Goal: Task Accomplishment & Management: Complete application form

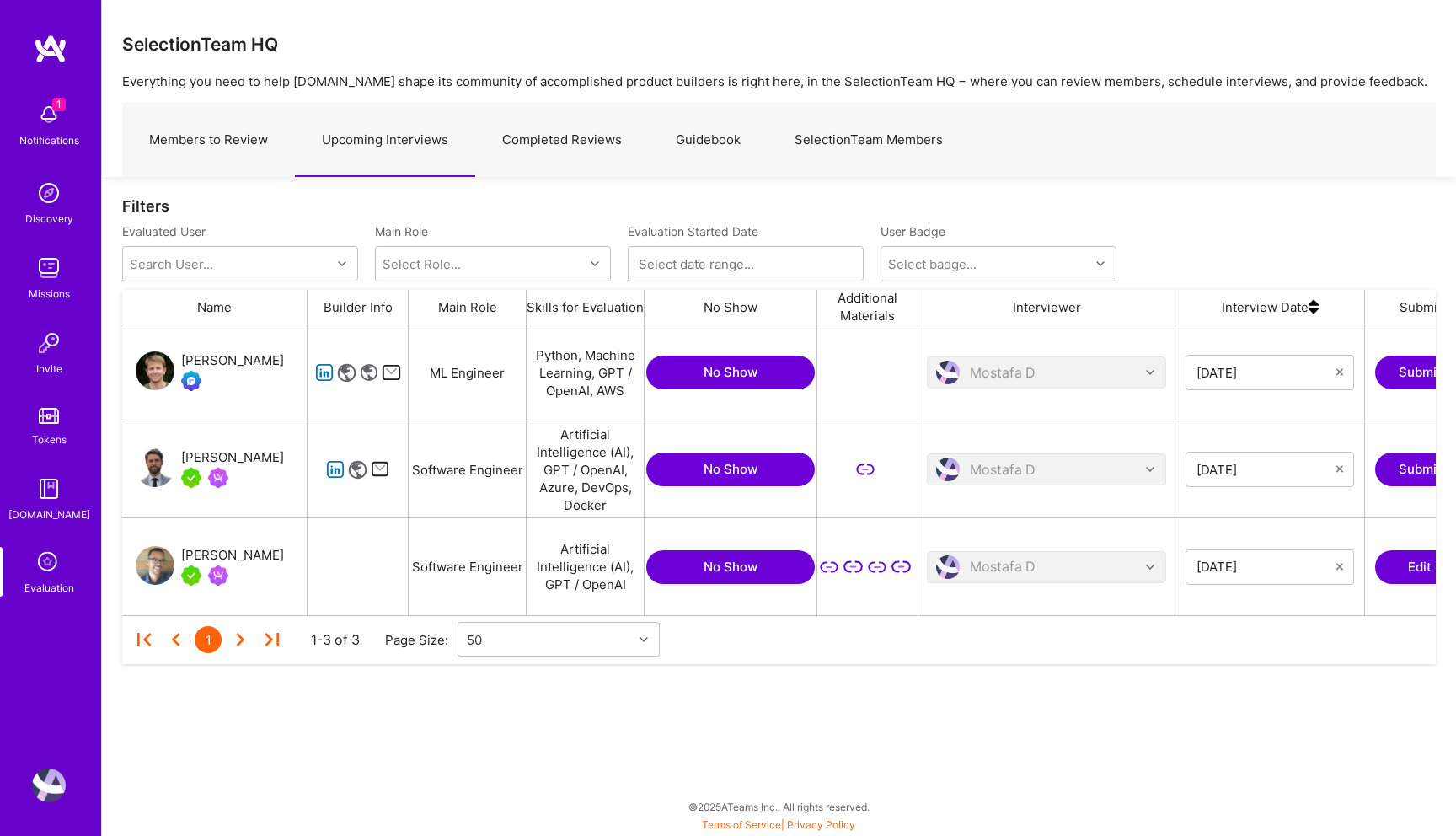
scroll to position [291, 1314]
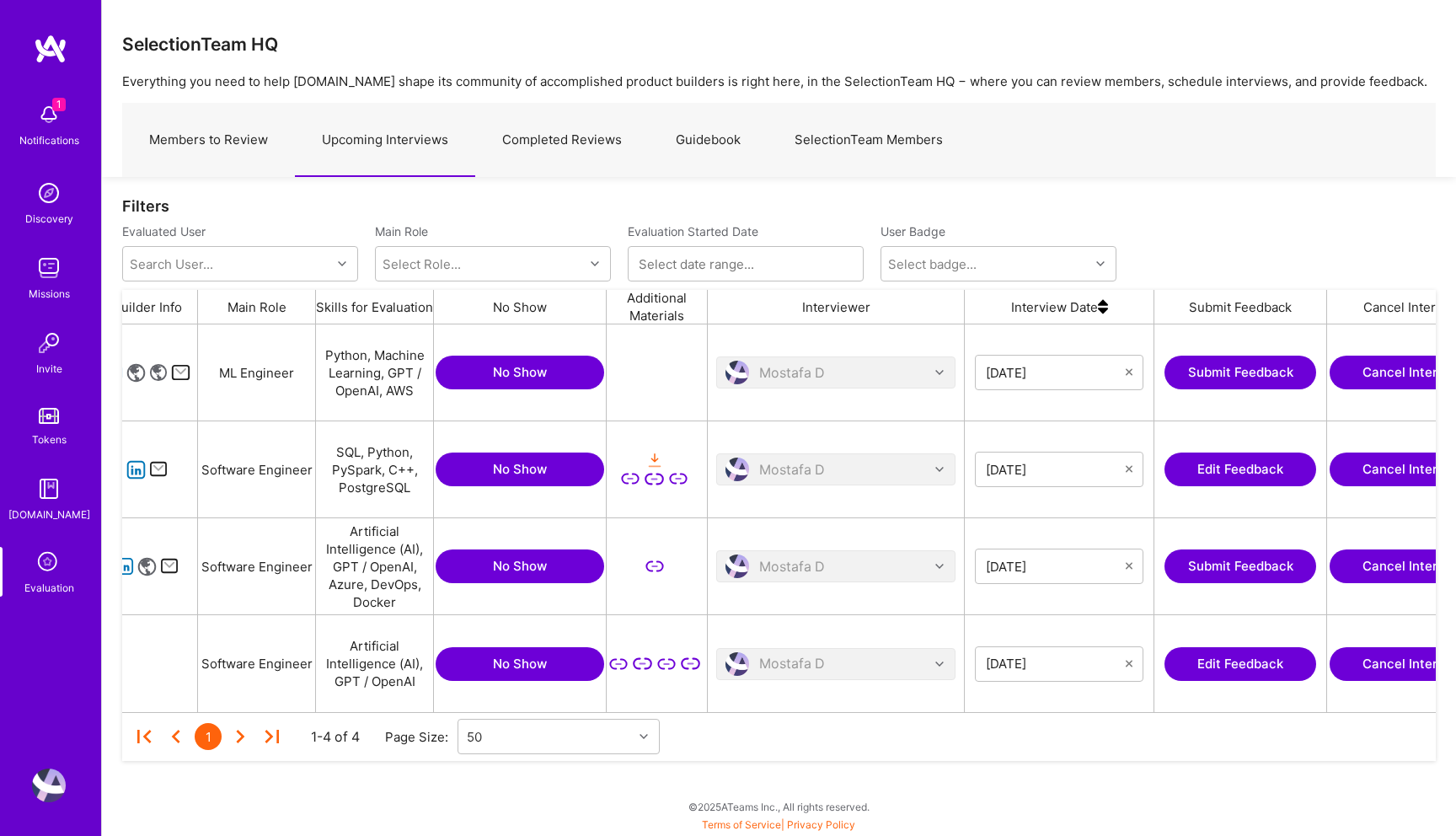
scroll to position [0, 287]
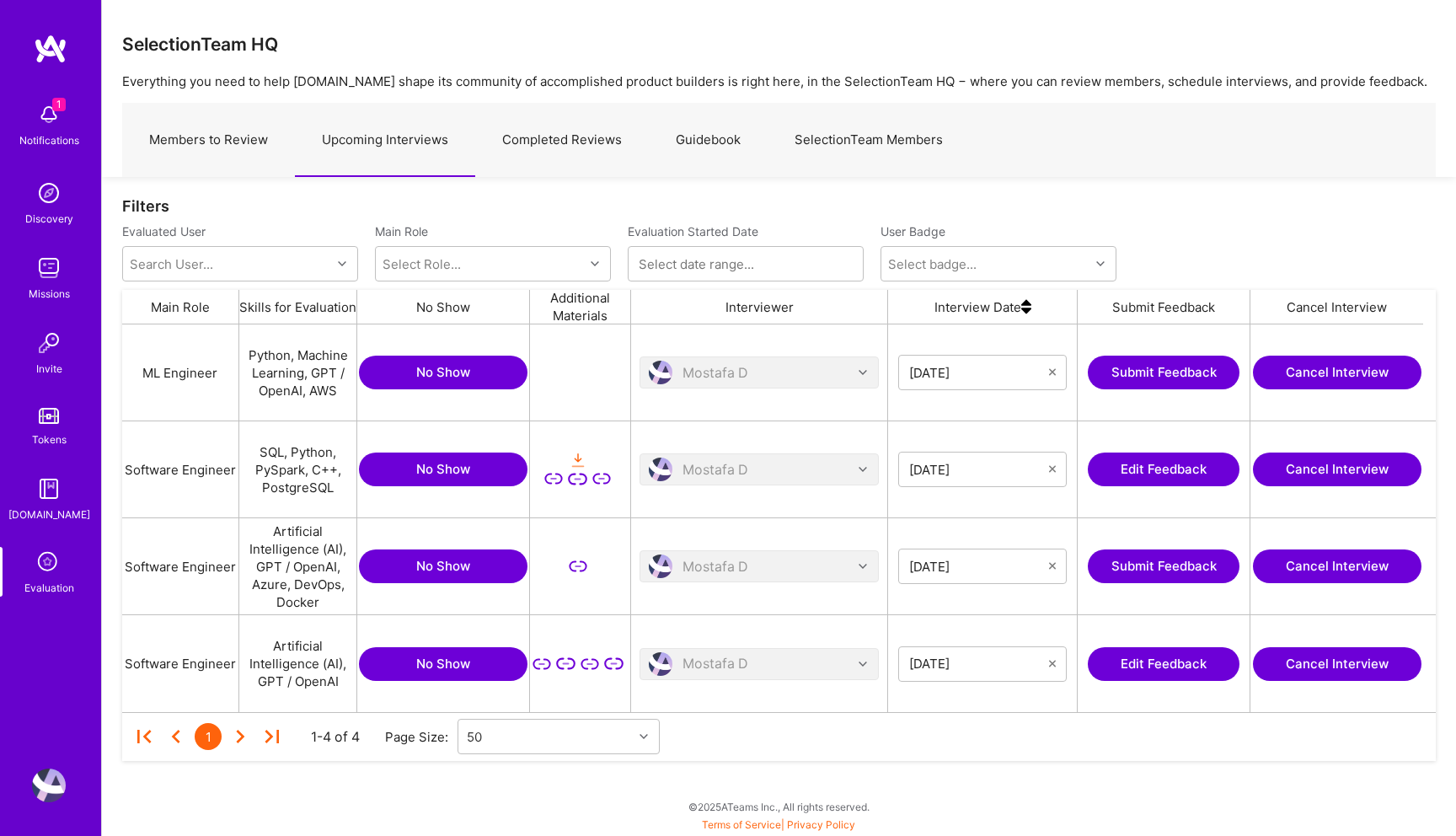
click at [1173, 661] on button "Edit Feedback" at bounding box center [1164, 663] width 152 height 34
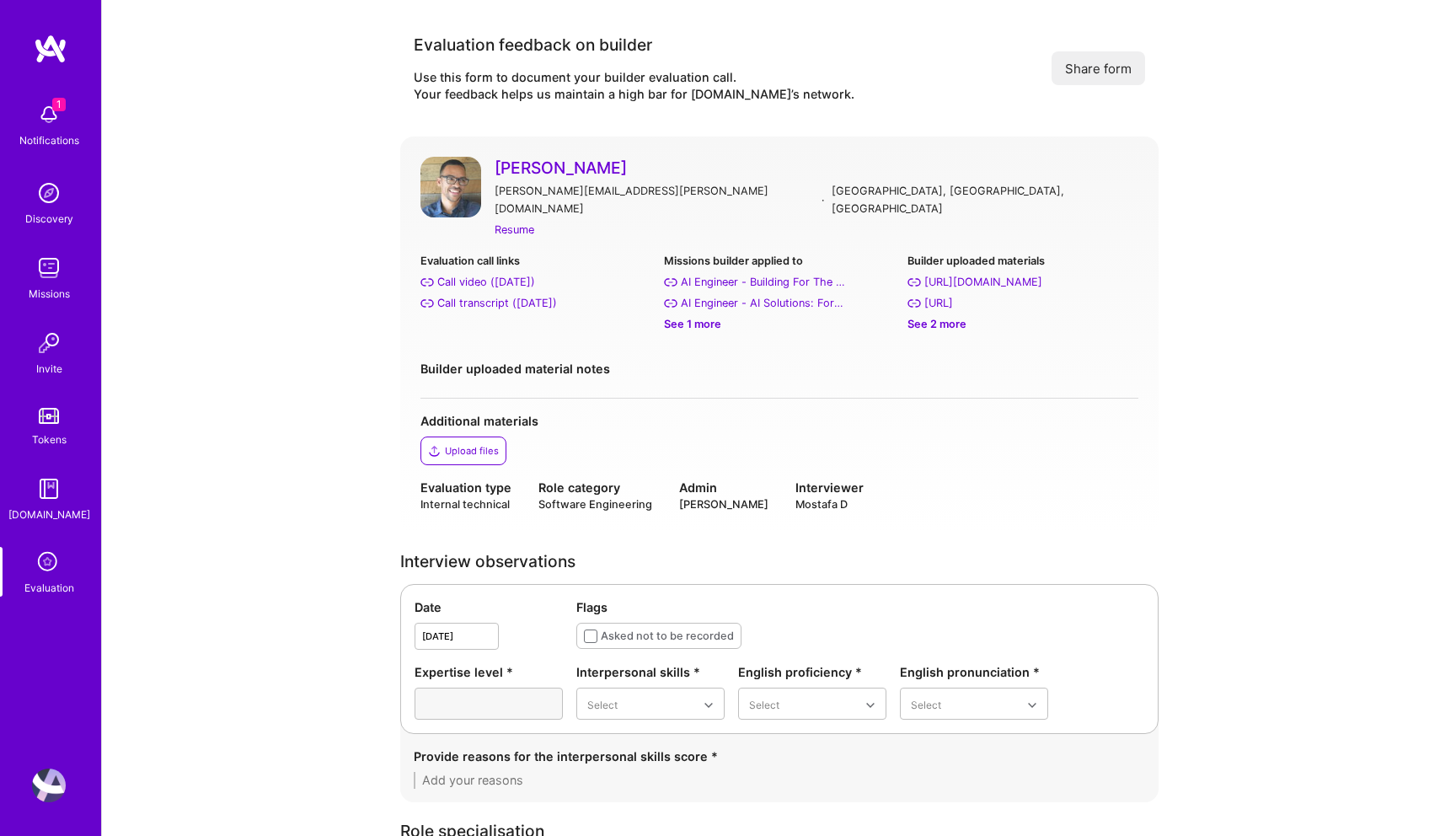
click at [531, 167] on link "[PERSON_NAME]" at bounding box center [816, 167] width 643 height 22
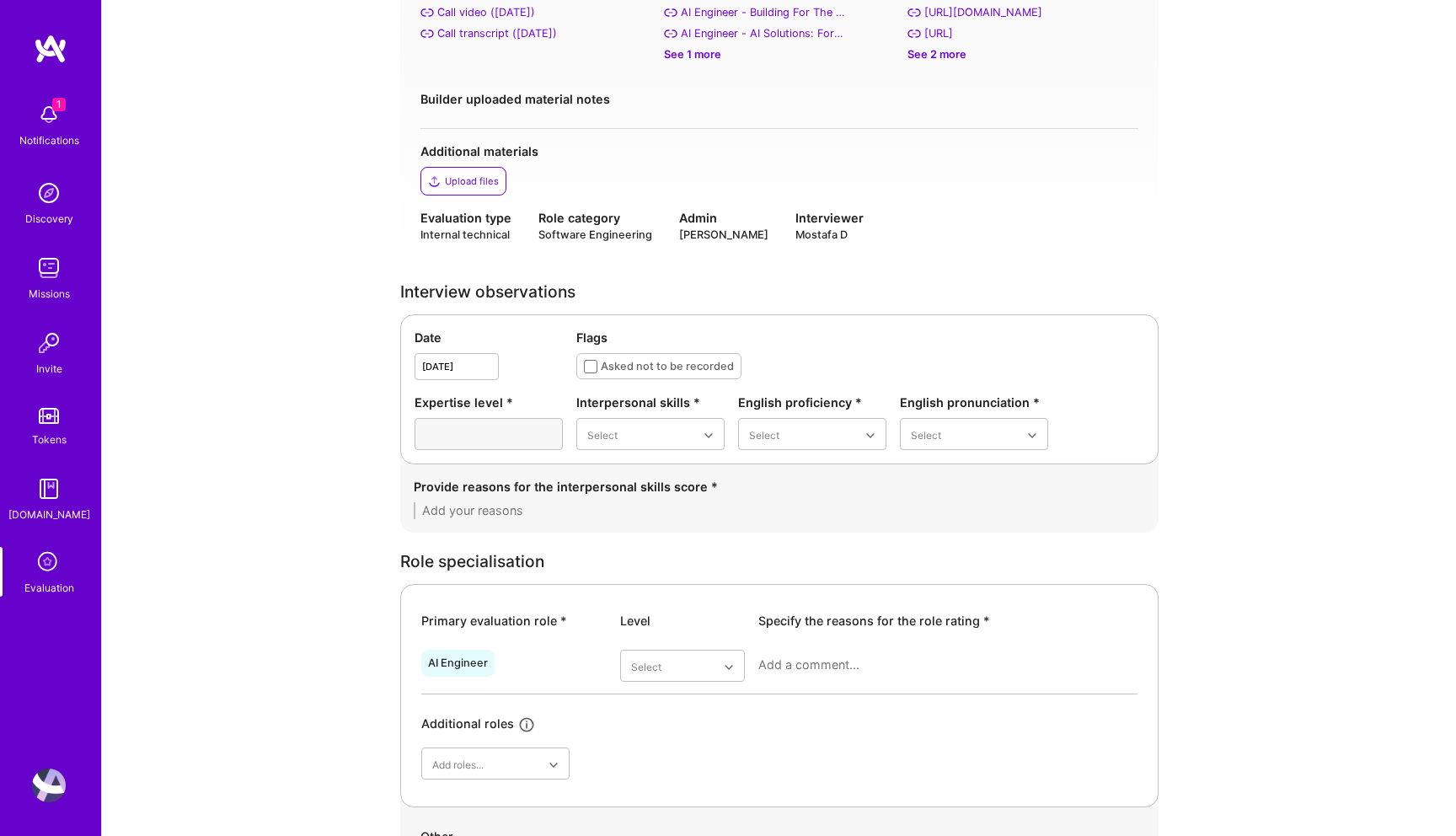
scroll to position [327, 0]
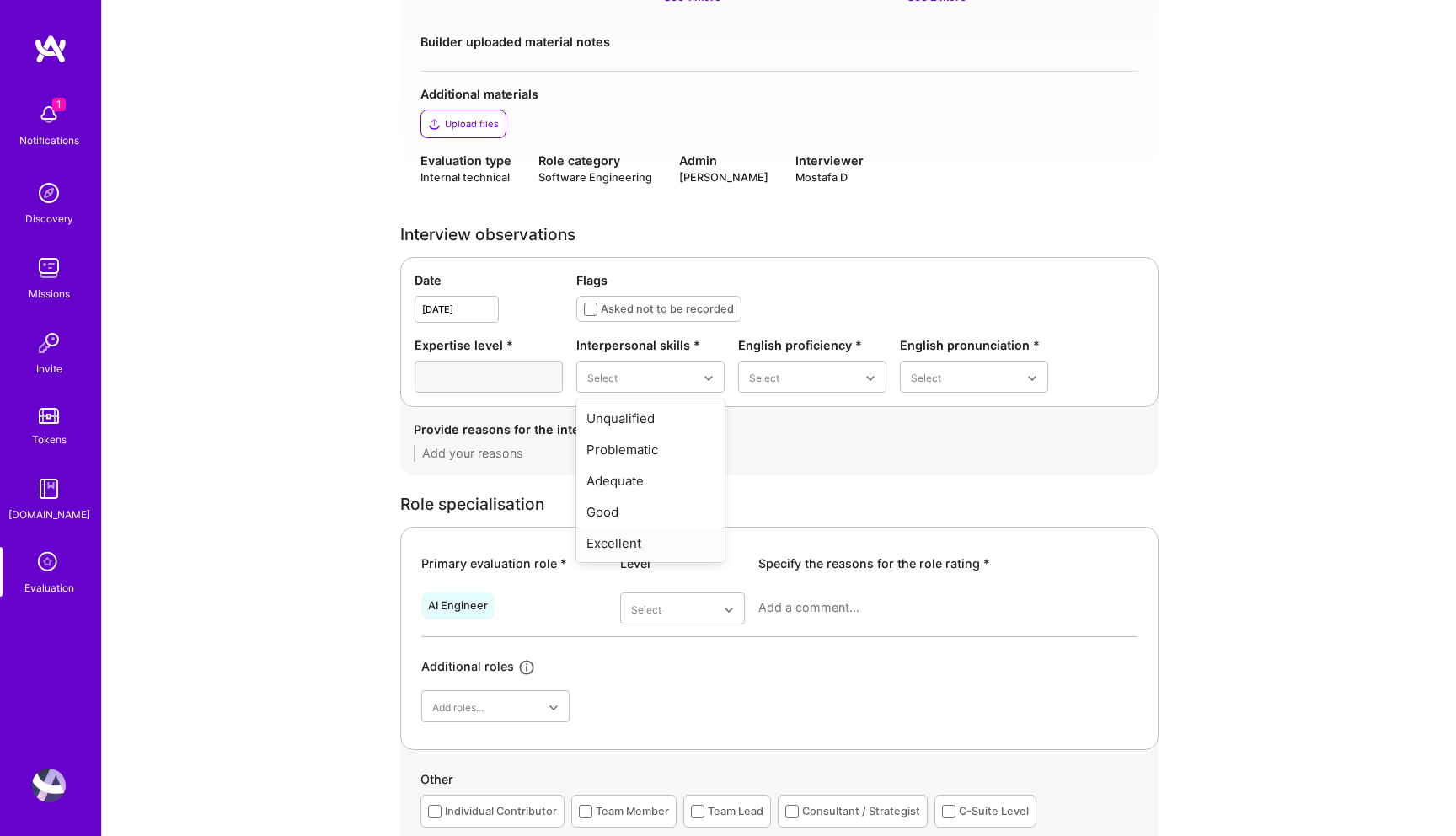
click at [618, 528] on div "Excellent" at bounding box center [650, 544] width 148 height 31
click at [783, 496] on div "Native or functionally native" at bounding box center [813, 520] width 148 height 49
click at [931, 496] on div "Excellent" at bounding box center [974, 512] width 148 height 31
click at [681, 426] on div "Provide reasons for the interpersonal skills score *" at bounding box center [780, 442] width 731 height 41
click at [662, 445] on textarea at bounding box center [780, 454] width 731 height 17
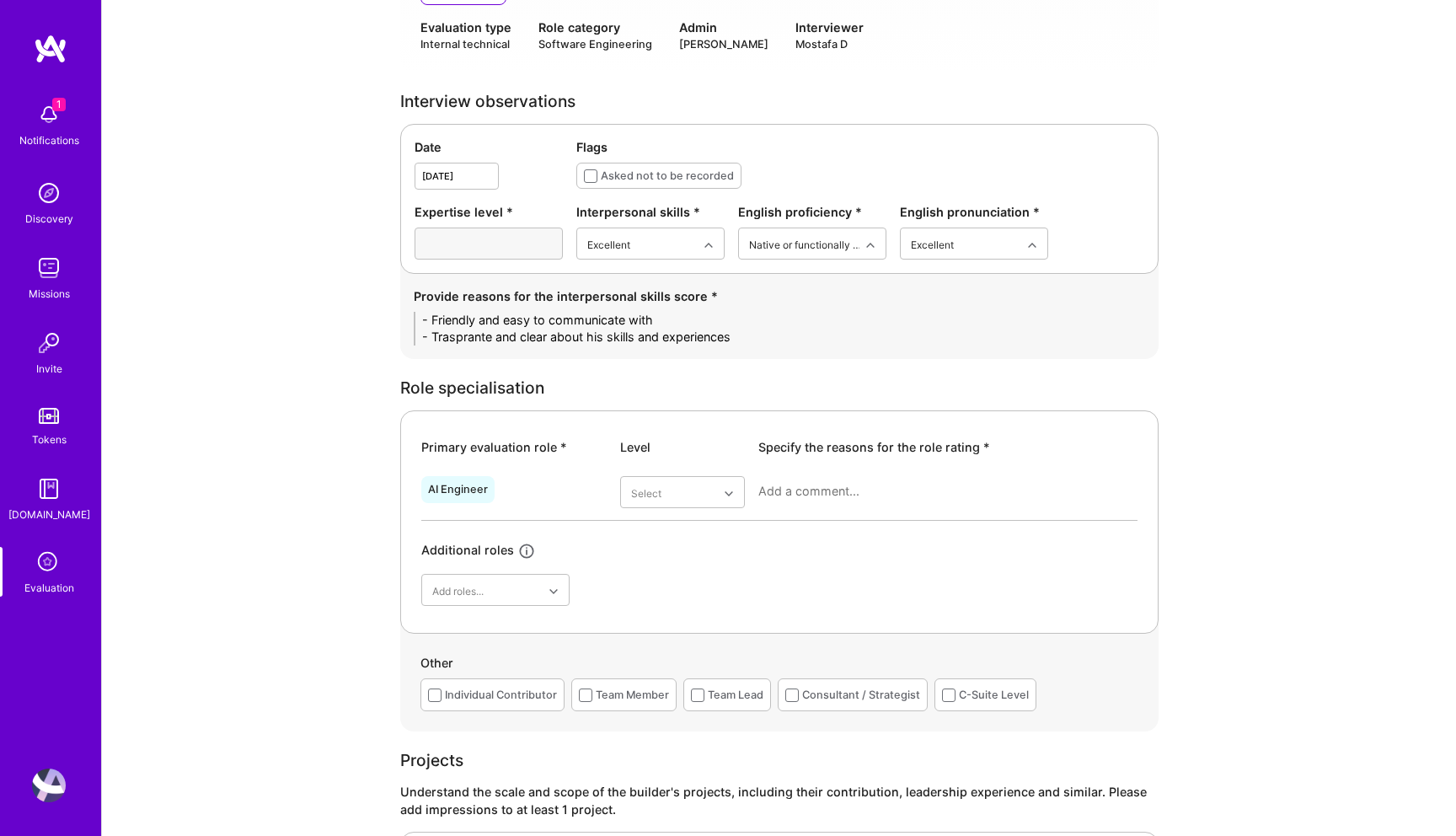
scroll to position [482, 0]
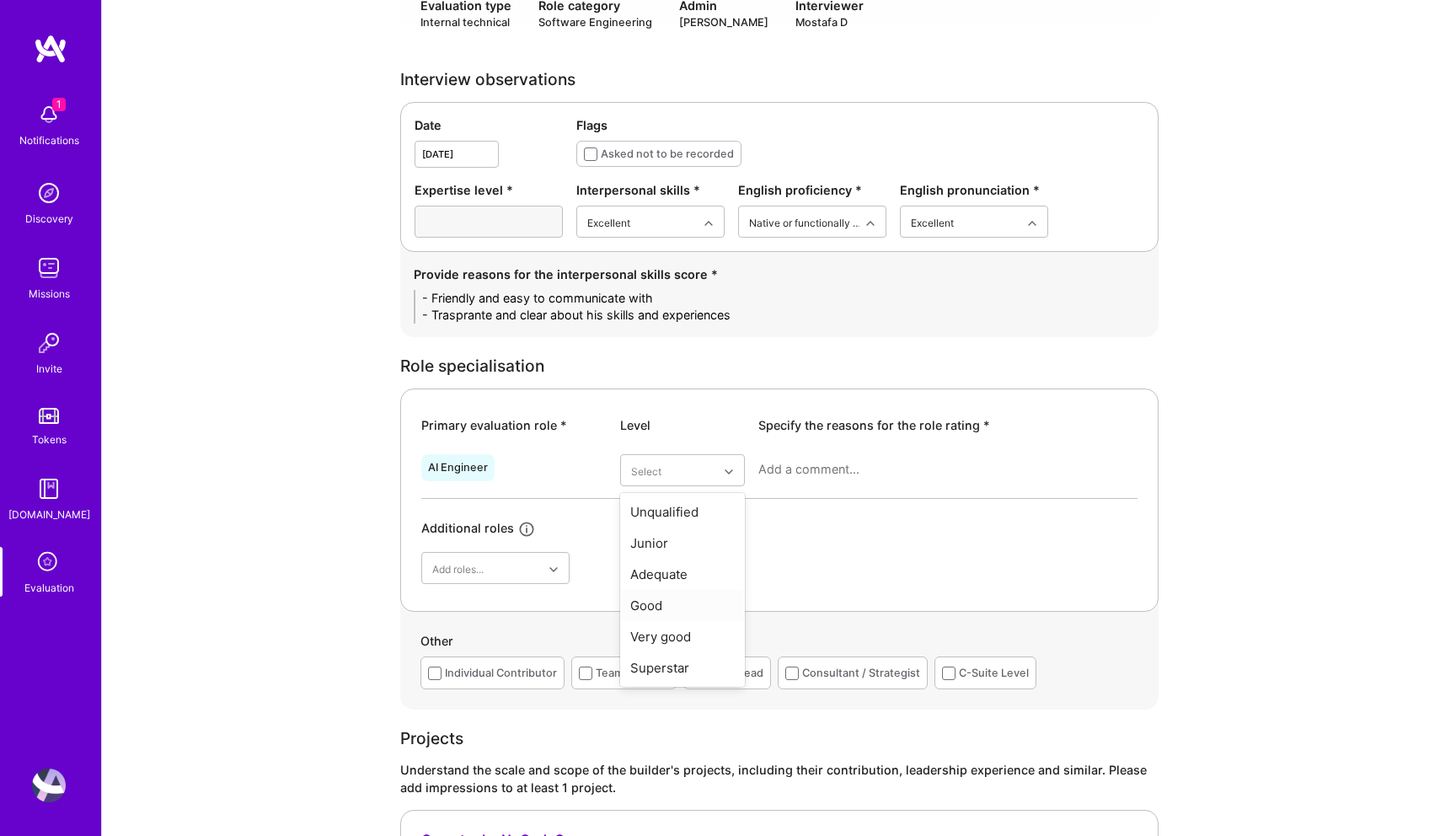
type textarea "- Friendly and easy to communicate with - Trasprante and clear about his skills…"
click at [649, 590] on div "Good" at bounding box center [682, 606] width 125 height 31
click at [785, 461] on textarea at bounding box center [948, 469] width 380 height 17
type textarea "I"
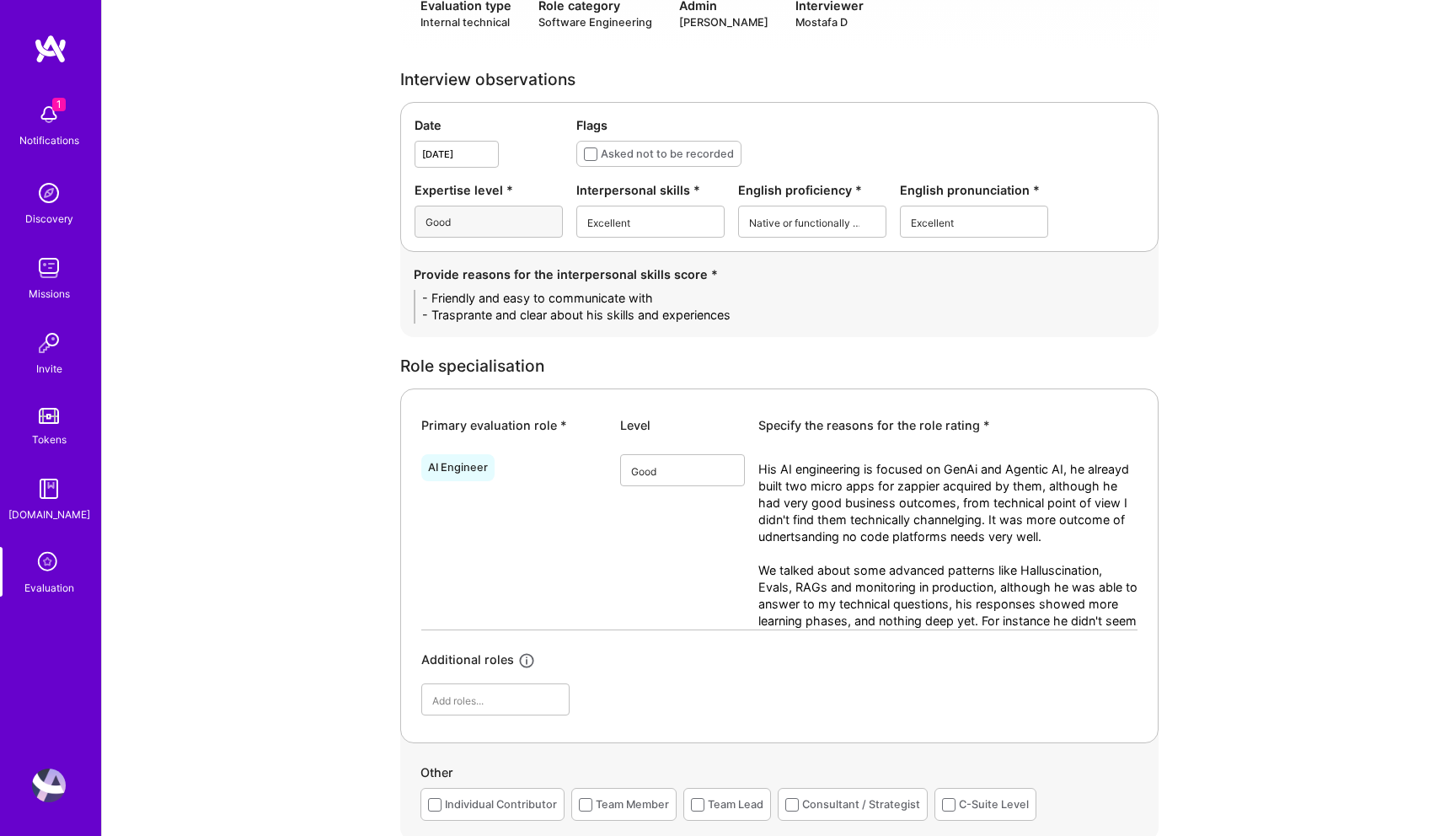
scroll to position [0, 0]
drag, startPoint x: 985, startPoint y: 605, endPoint x: 1003, endPoint y: 626, distance: 27.7
click at [1003, 626] on textarea "His AI engineering is focused on GenAi and Agentic AI, he alreayd built two mic…" at bounding box center [948, 553] width 380 height 185
click at [1004, 626] on textarea "His AI engineering is focused on GenAi and Agentic AI, he alreayd built two mic…" at bounding box center [948, 553] width 380 height 185
click at [1008, 629] on textarea "His AI engineering is focused on GenAi and Agentic AI, he alreayd built two mic…" at bounding box center [948, 553] width 380 height 185
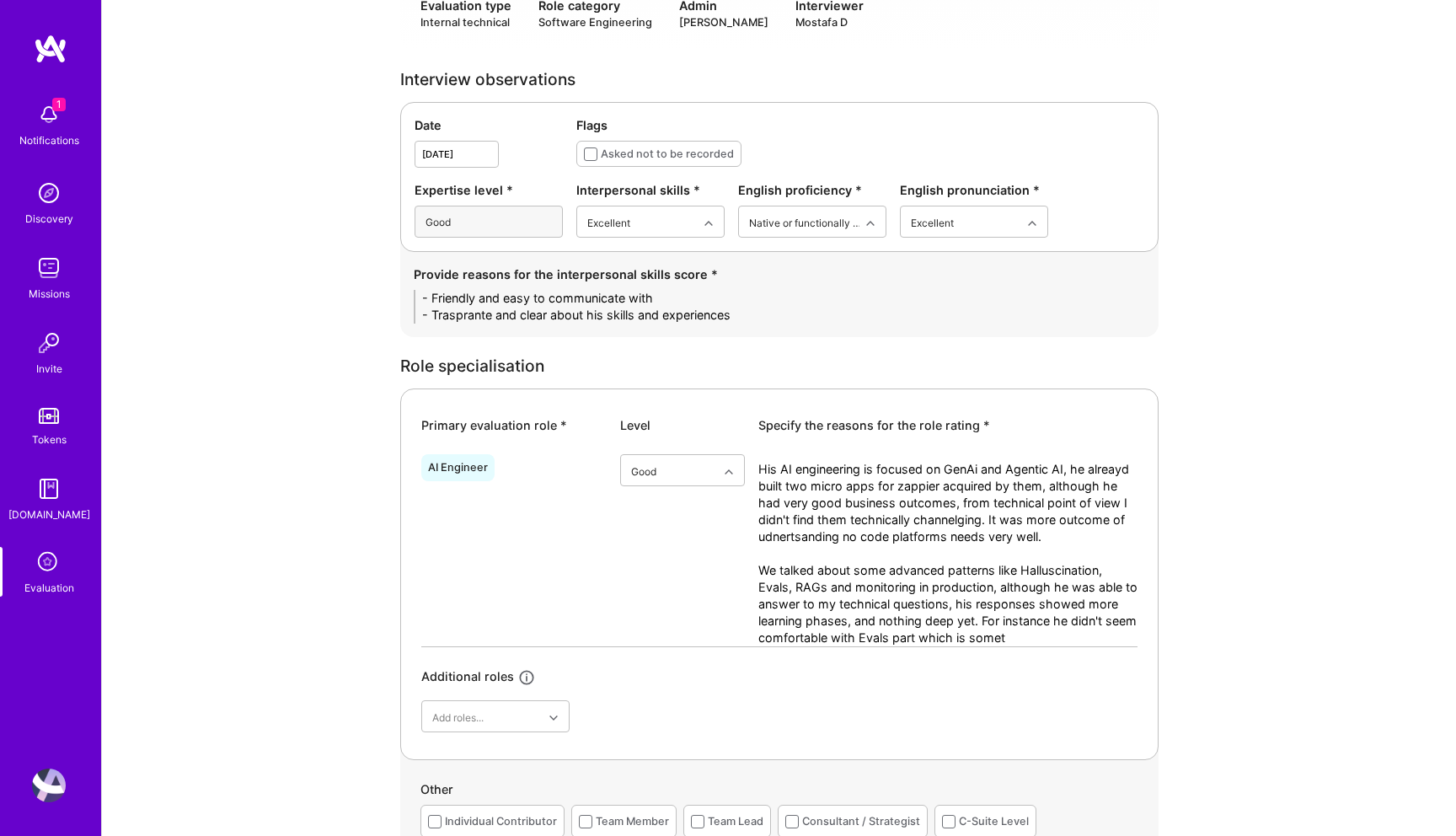
drag, startPoint x: 980, startPoint y: 604, endPoint x: 1098, endPoint y: 634, distance: 121.8
click at [1098, 634] on div "AI Engineer option Good, selected. Select is focused ,type to refine list, pres…" at bounding box center [779, 590] width 716 height 285
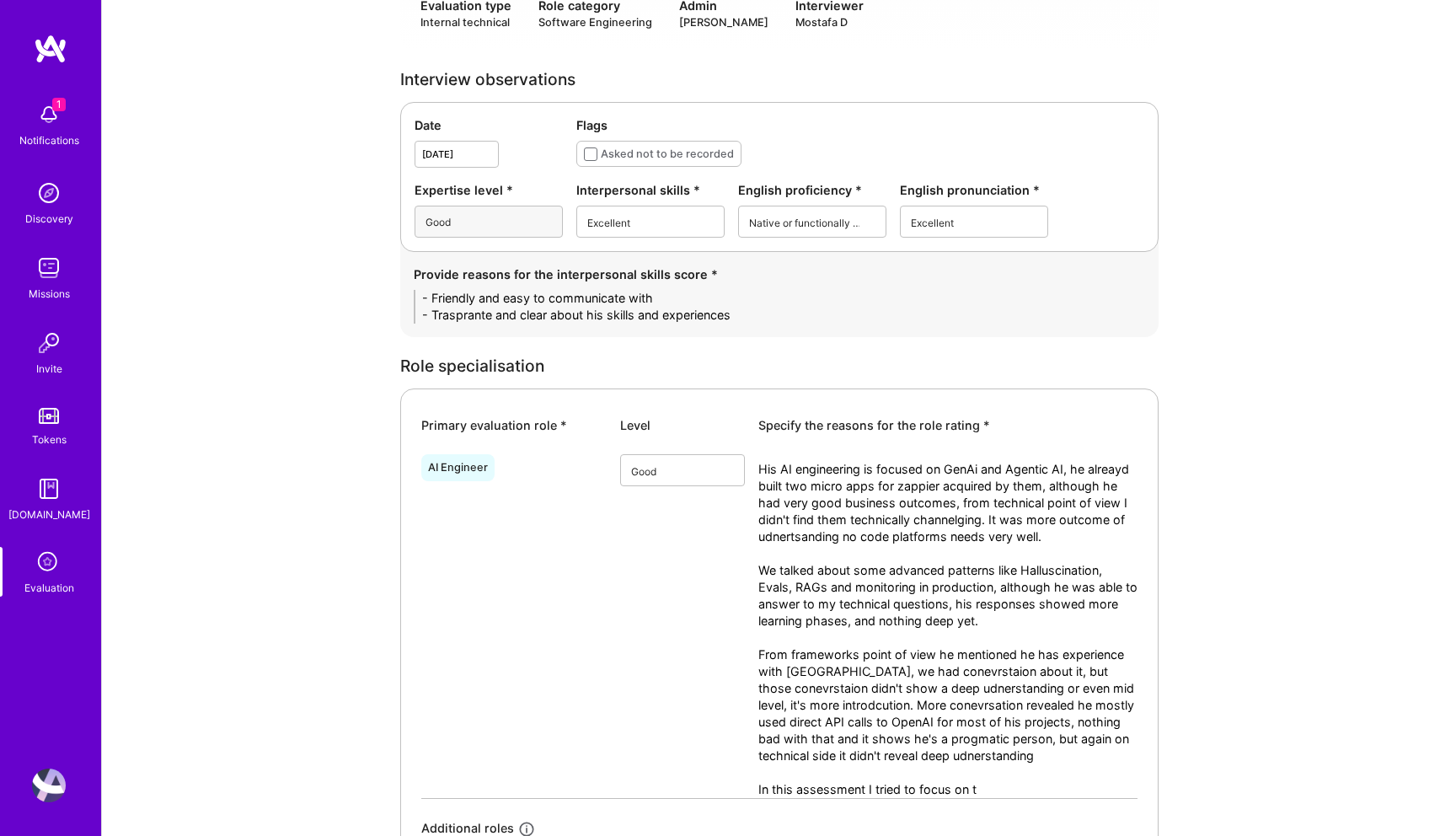
type textarea "His AI engineering is focused on GenAi and Agentic AI, he alreayd built two mic…"
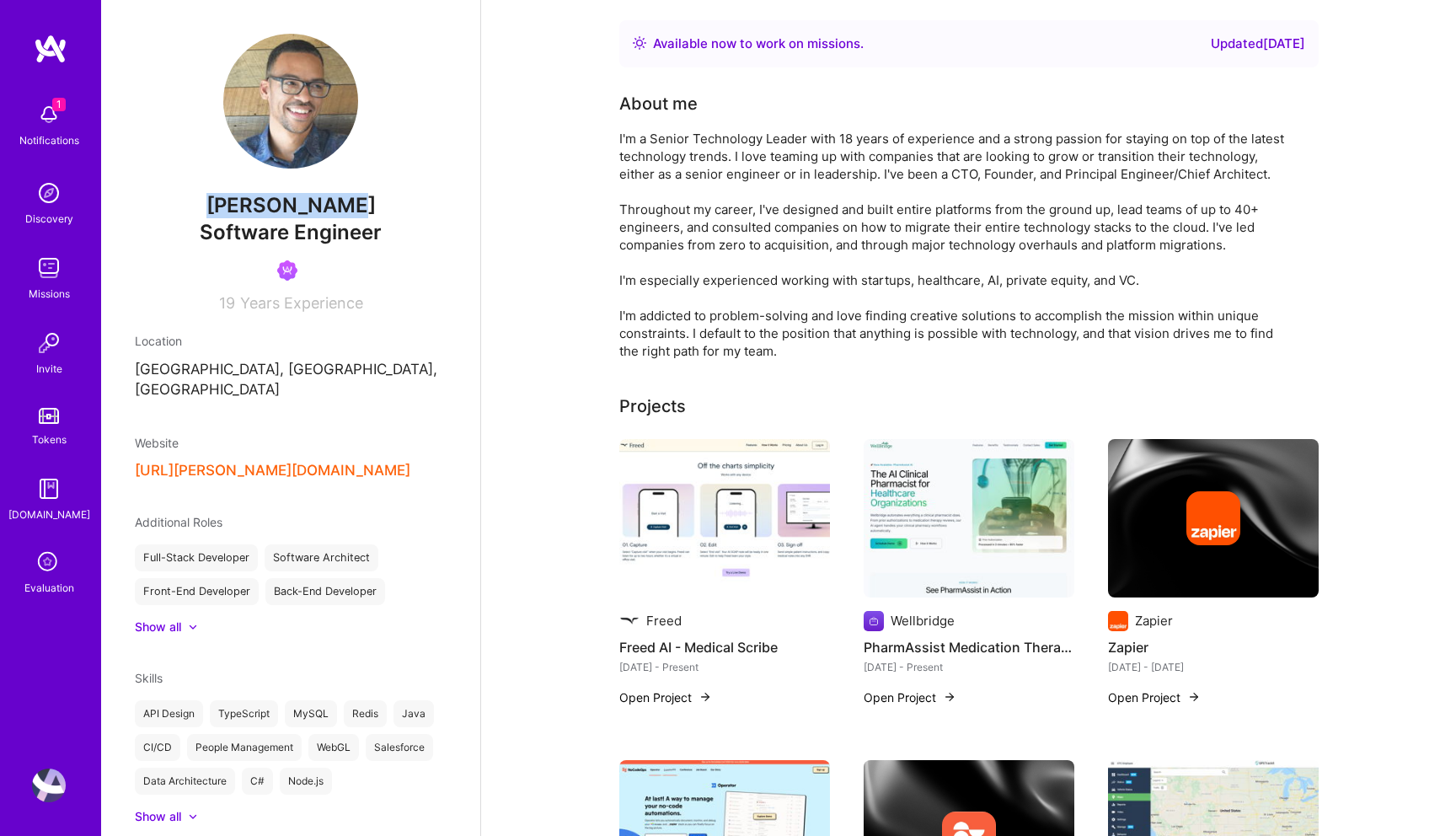
drag, startPoint x: 351, startPoint y: 204, endPoint x: 225, endPoint y: 204, distance: 126.0
click at [225, 204] on span "[PERSON_NAME]" at bounding box center [290, 205] width 311 height 25
copy span "[PERSON_NAME]"
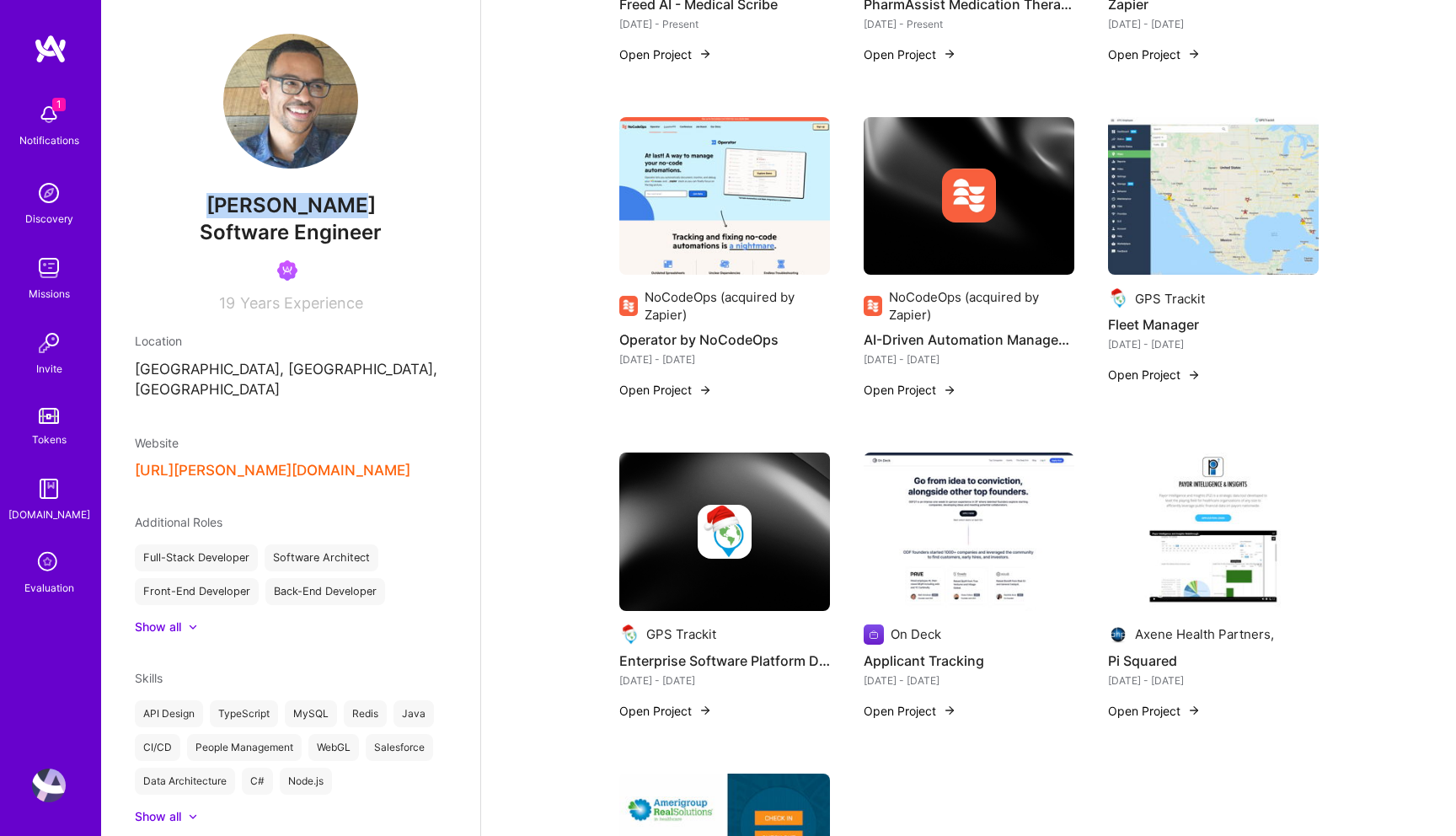
scroll to position [633, 0]
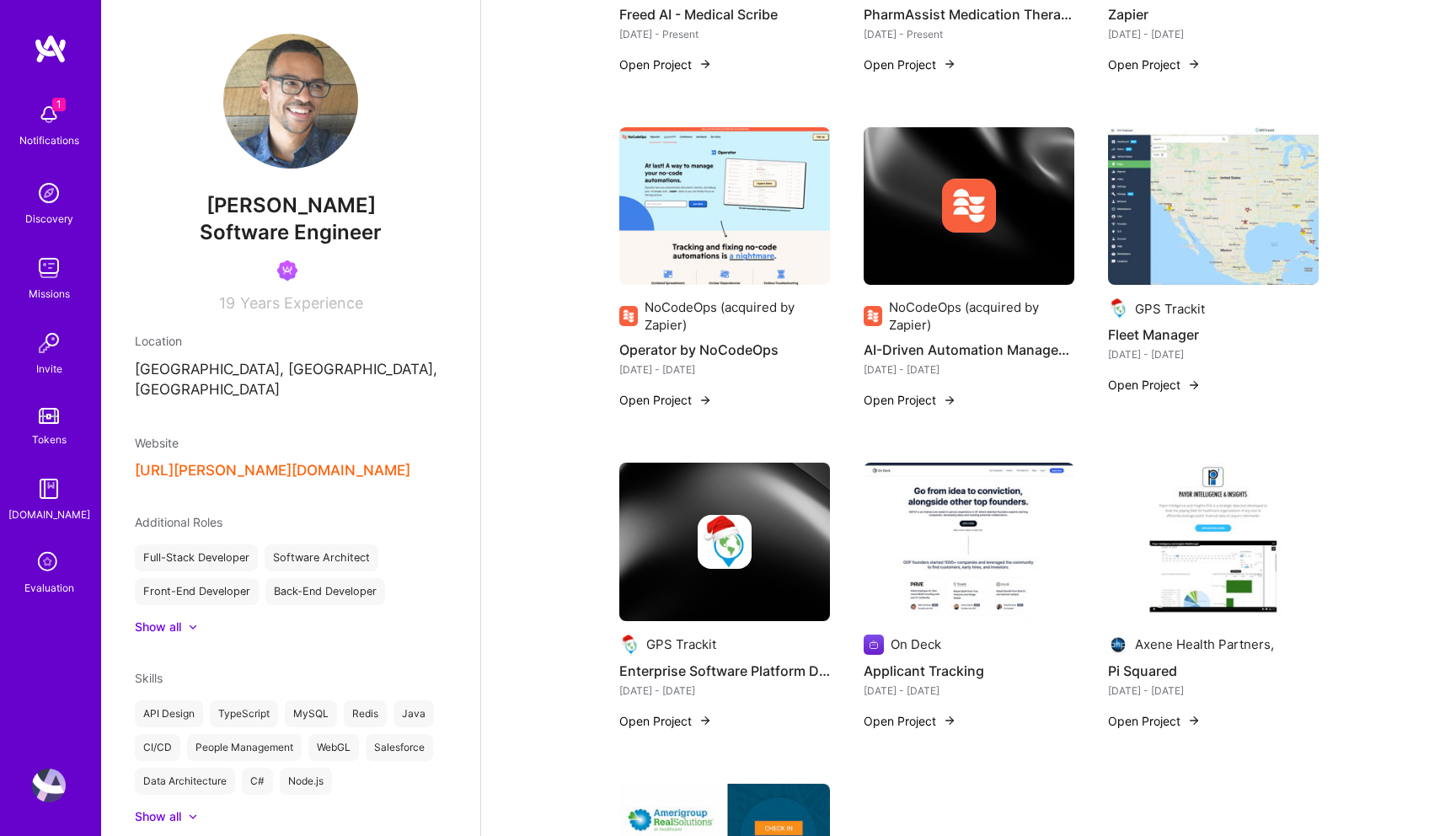
click at [196, 440] on div "Website https://gill.works/" at bounding box center [290, 456] width 311 height 46
click at [198, 462] on button "https://gill.works/" at bounding box center [272, 470] width 275 height 18
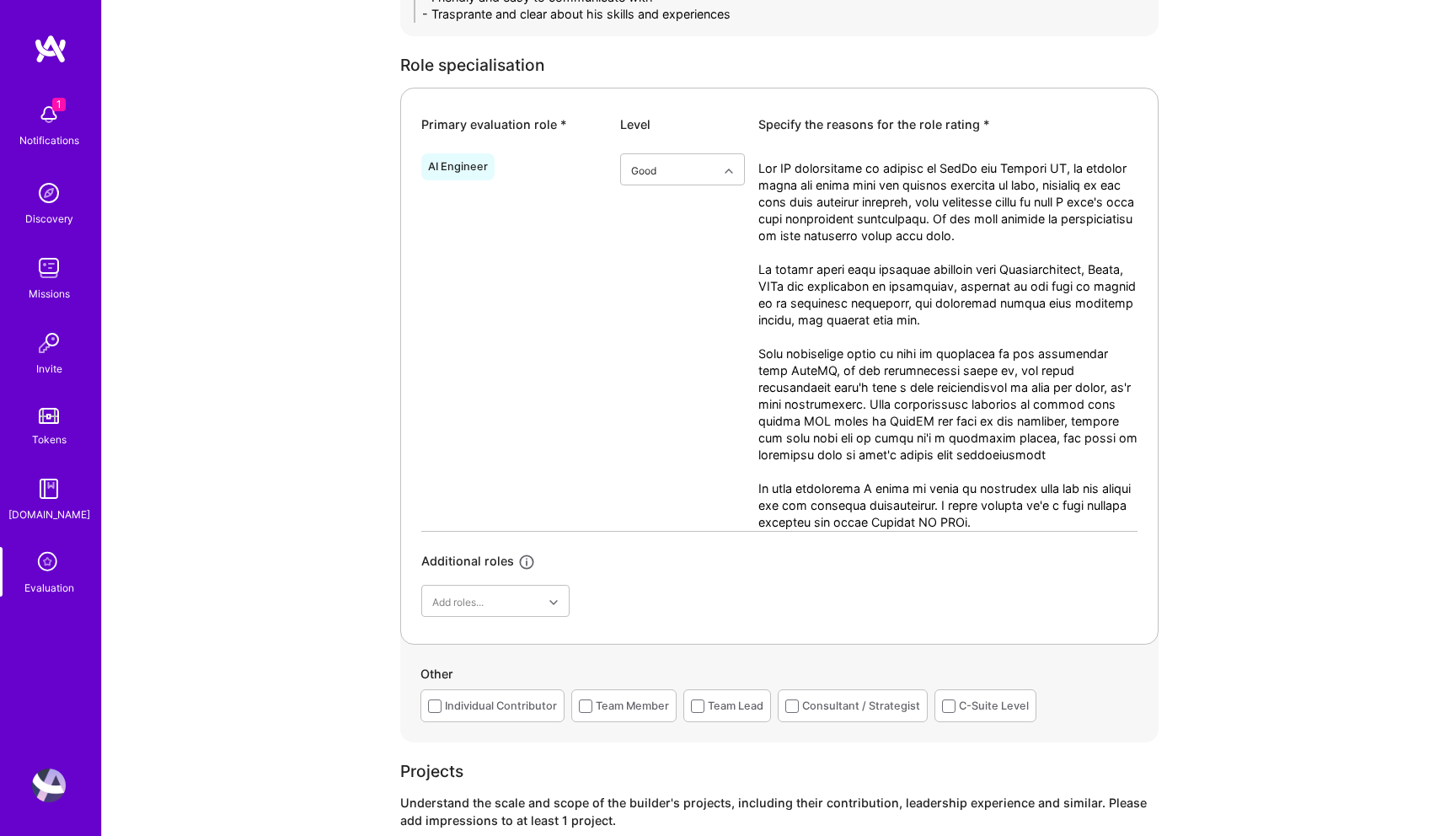
type textarea "His AI engineering is focused on GenAi and Agentic AI, he alreayd built two mic…"
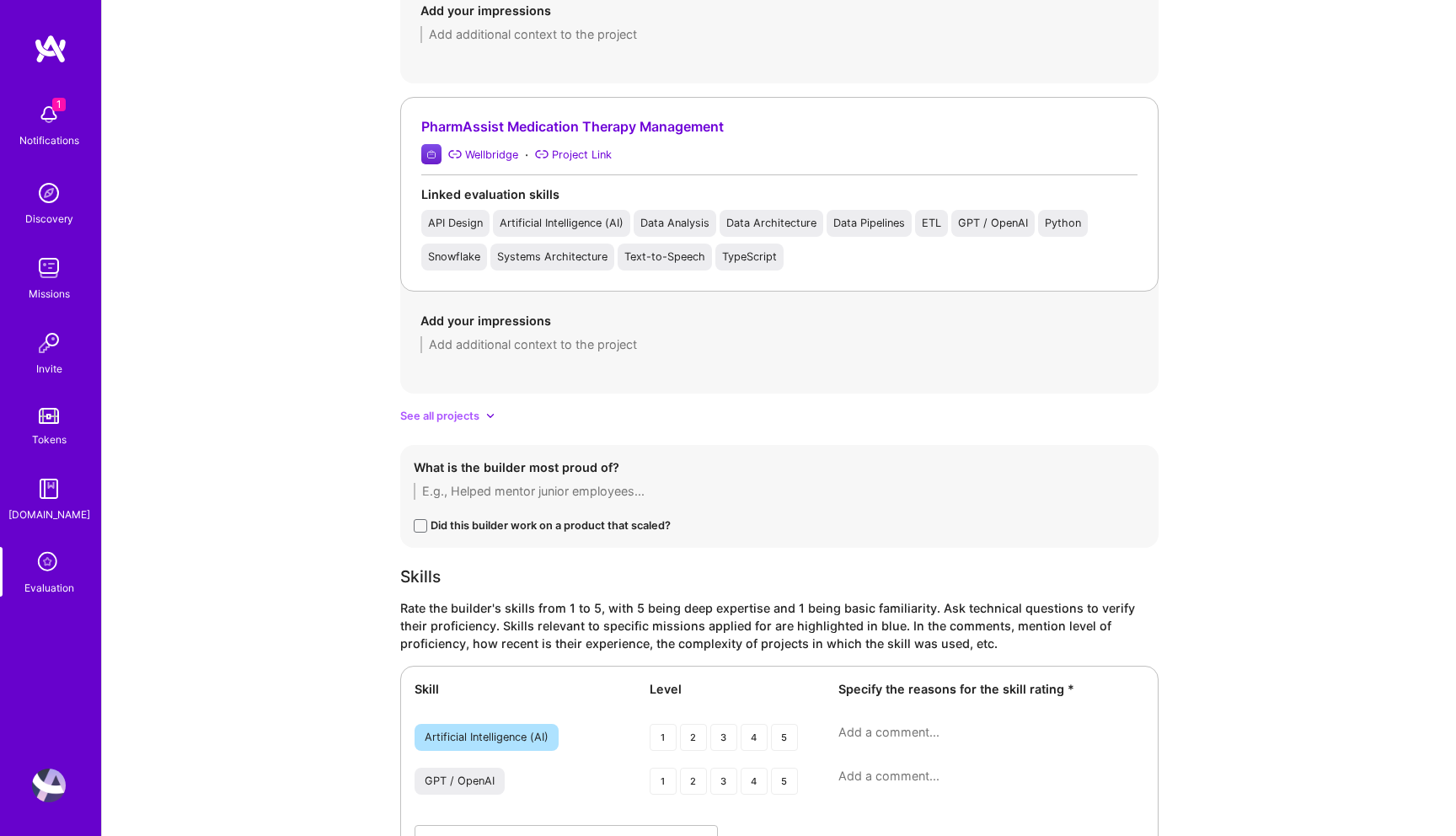
scroll to position [2367, 0]
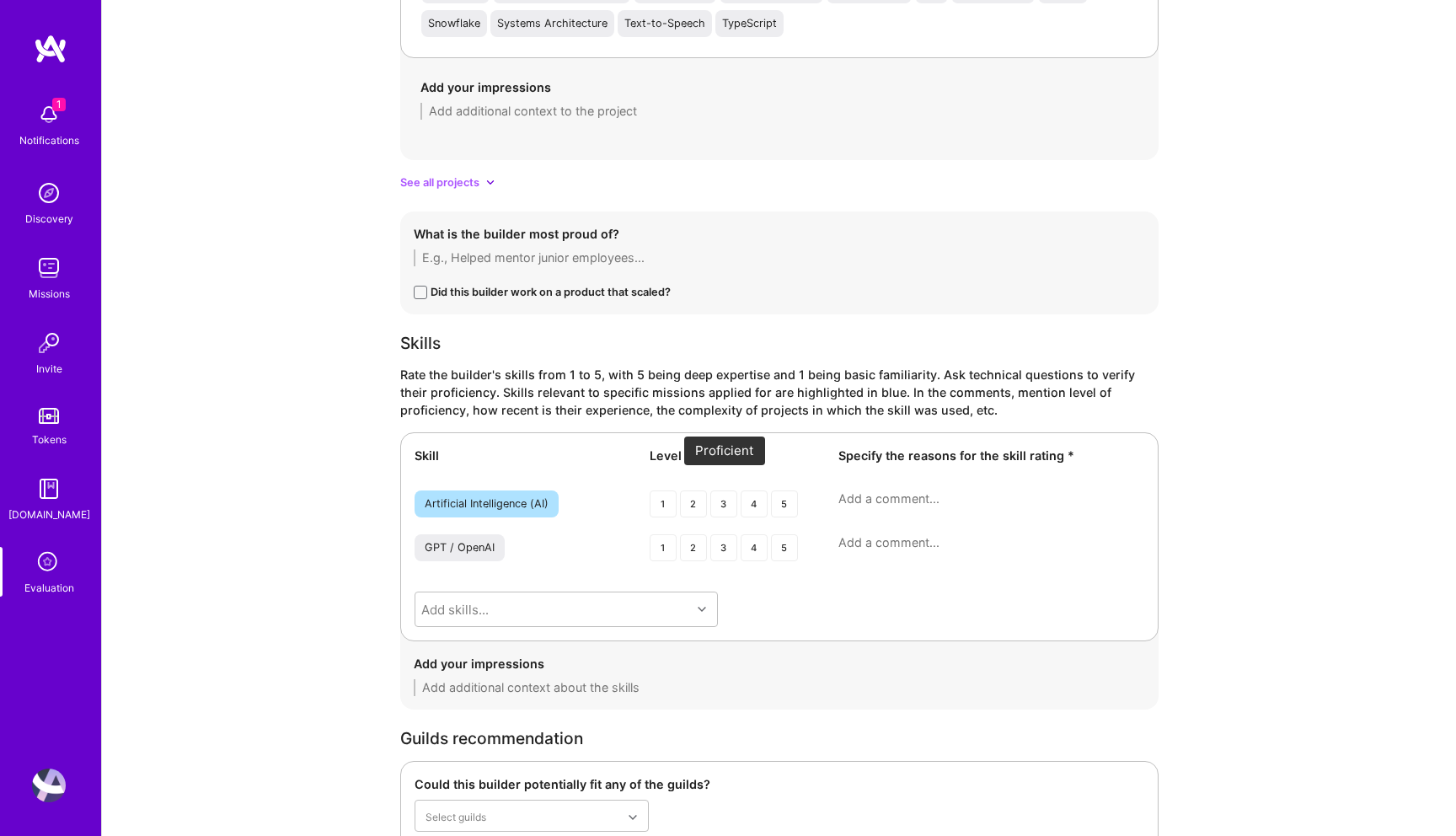
click at [712, 493] on div "3" at bounding box center [724, 504] width 27 height 27
click at [717, 534] on div "3" at bounding box center [724, 547] width 27 height 27
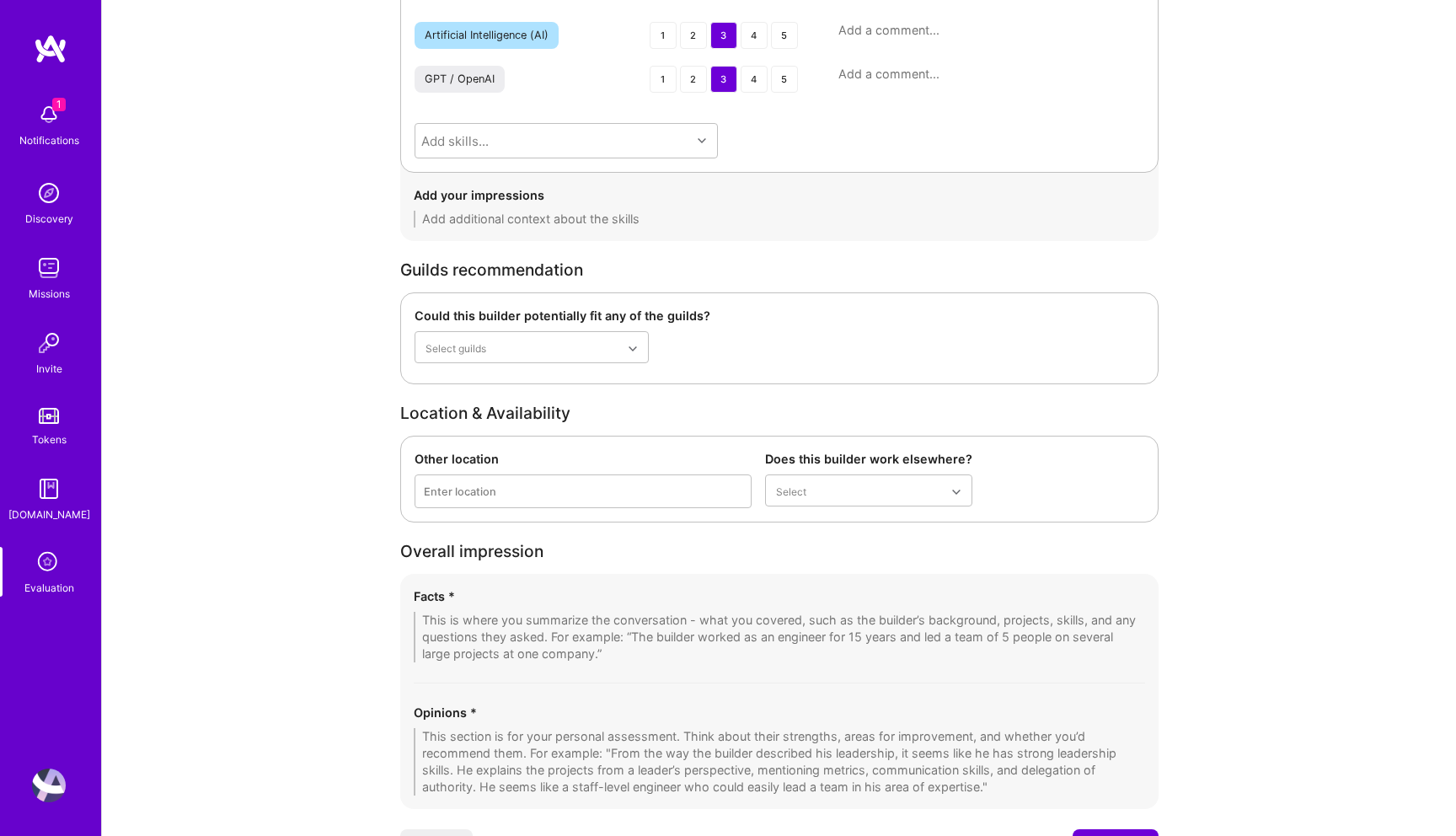
scroll to position [2907, 0]
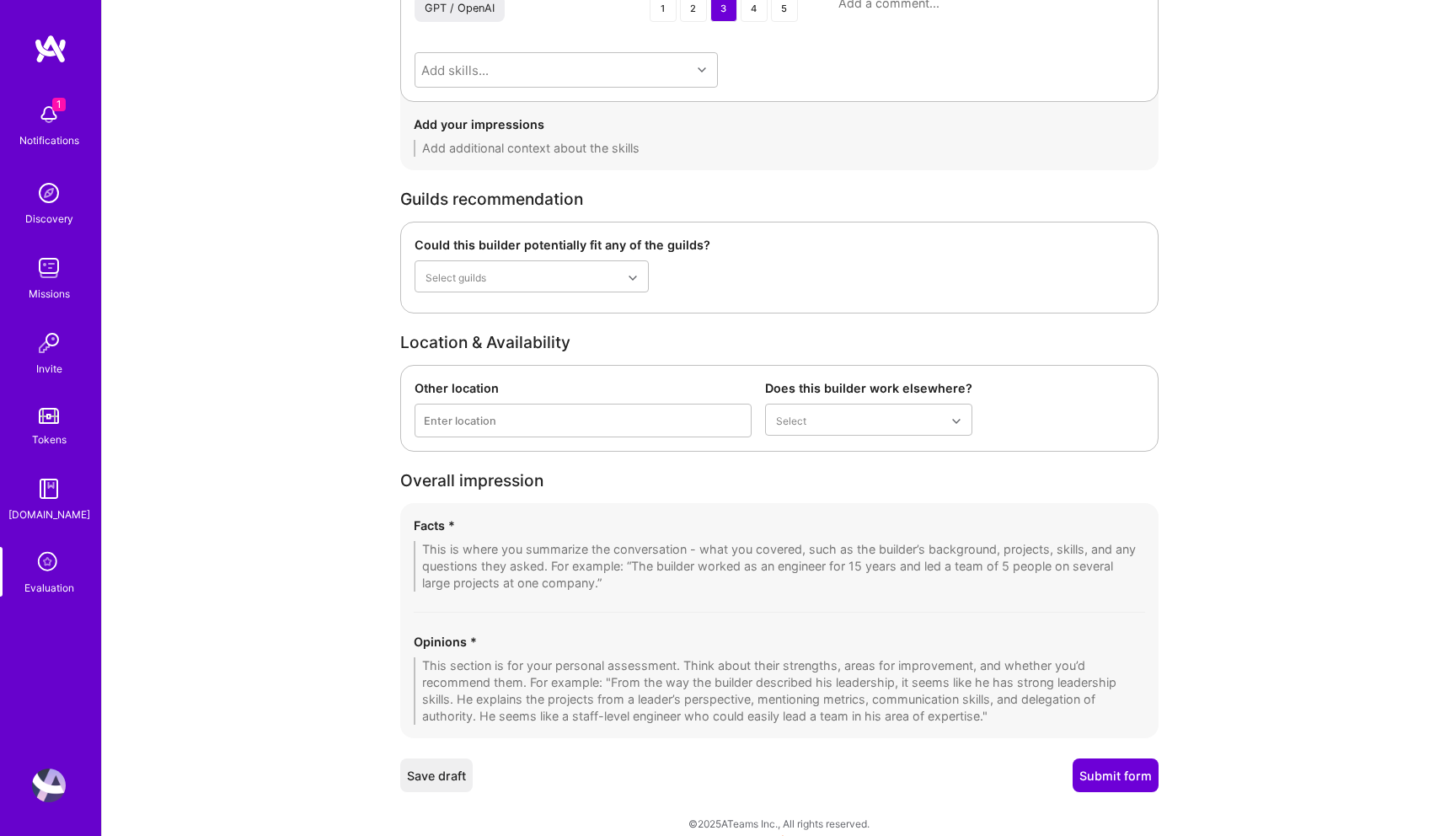
click at [557, 667] on textarea at bounding box center [780, 691] width 731 height 67
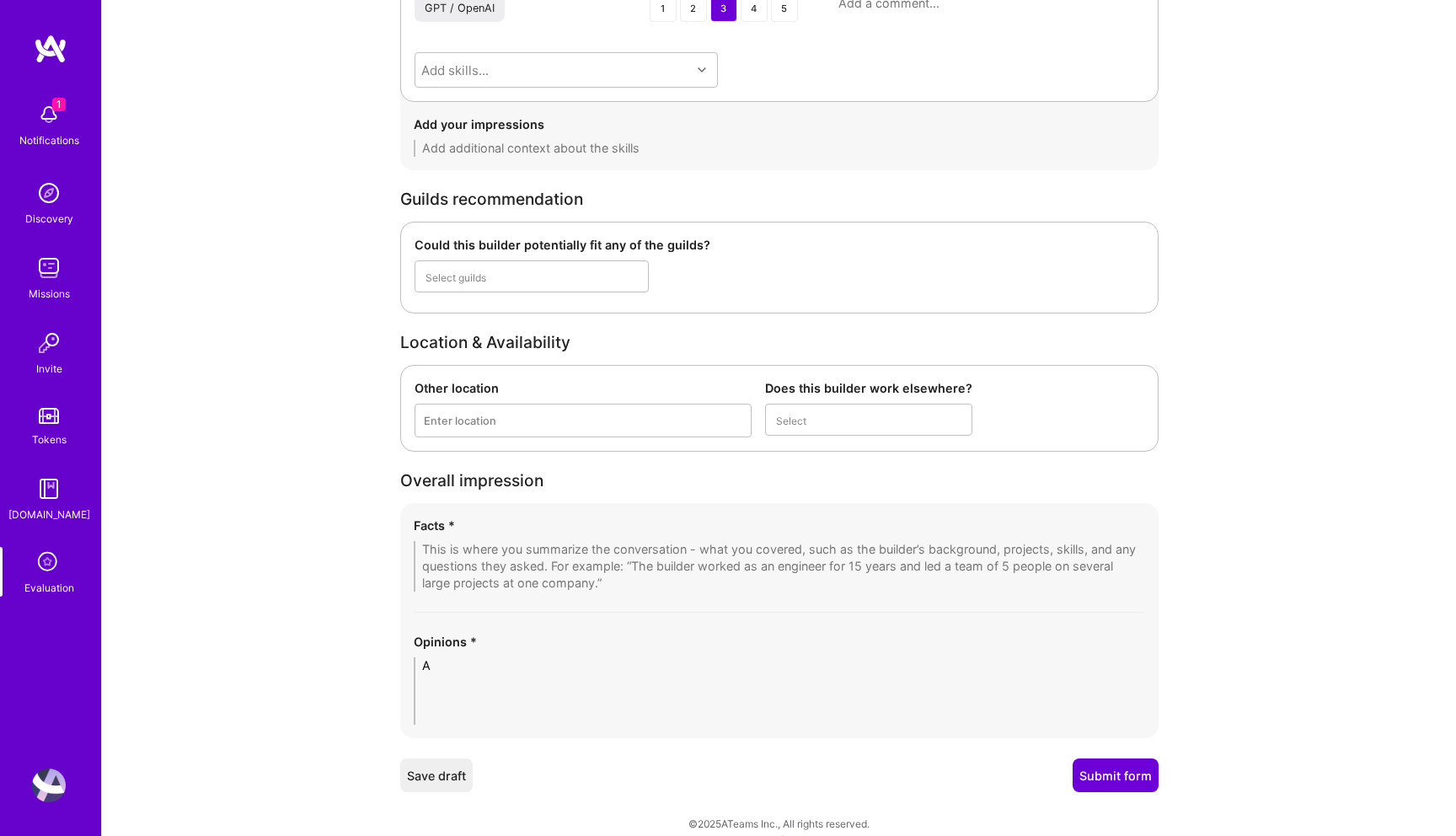
scroll to position [2880, 0]
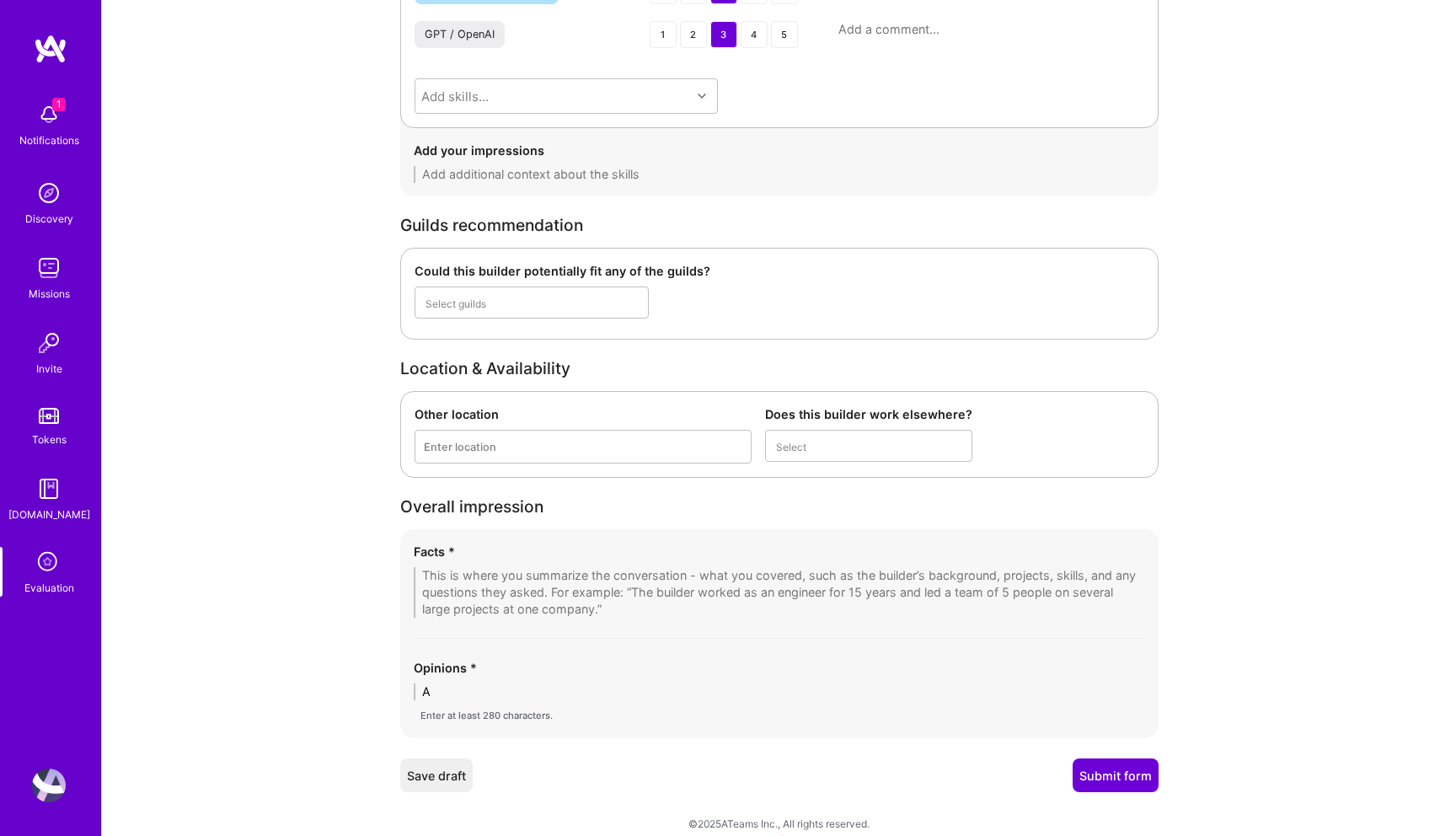
type textarea "A"
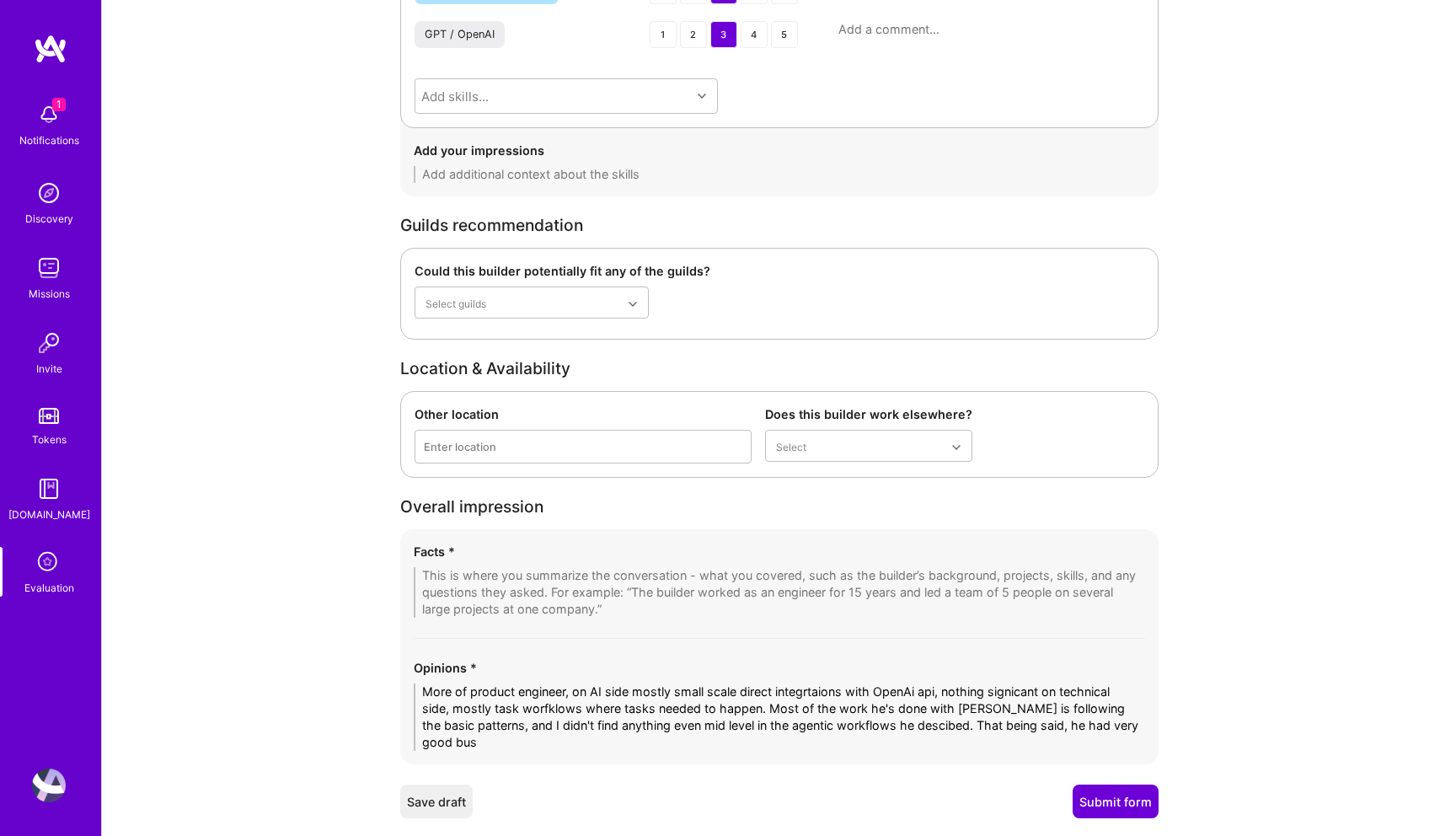
scroll to position [0, 0]
click at [741, 729] on textarea "More of product engineer, on AI side mostly small scale direct integrtaions wit…" at bounding box center [780, 717] width 731 height 67
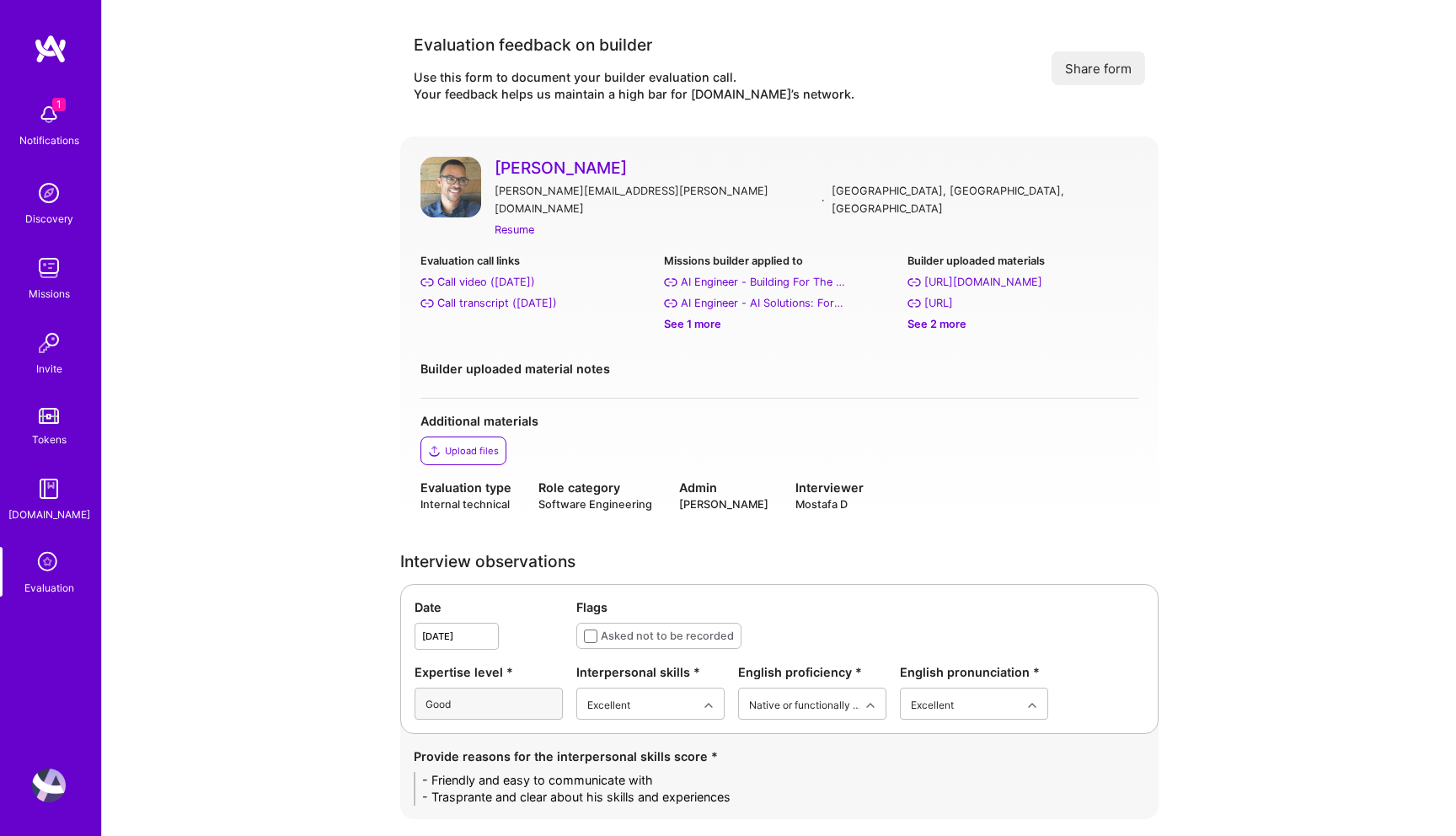
type textarea "More of product engineer, on AI side mostly small scale direct integrtaions wit…"
click at [568, 221] on div "Resume" at bounding box center [816, 229] width 643 height 18
click at [500, 221] on div "Resume" at bounding box center [514, 229] width 40 height 18
click at [495, 294] on div "Call transcript (Oct 13, 2025)" at bounding box center [497, 303] width 120 height 18
click at [707, 315] on div "See 1 more" at bounding box center [779, 324] width 230 height 18
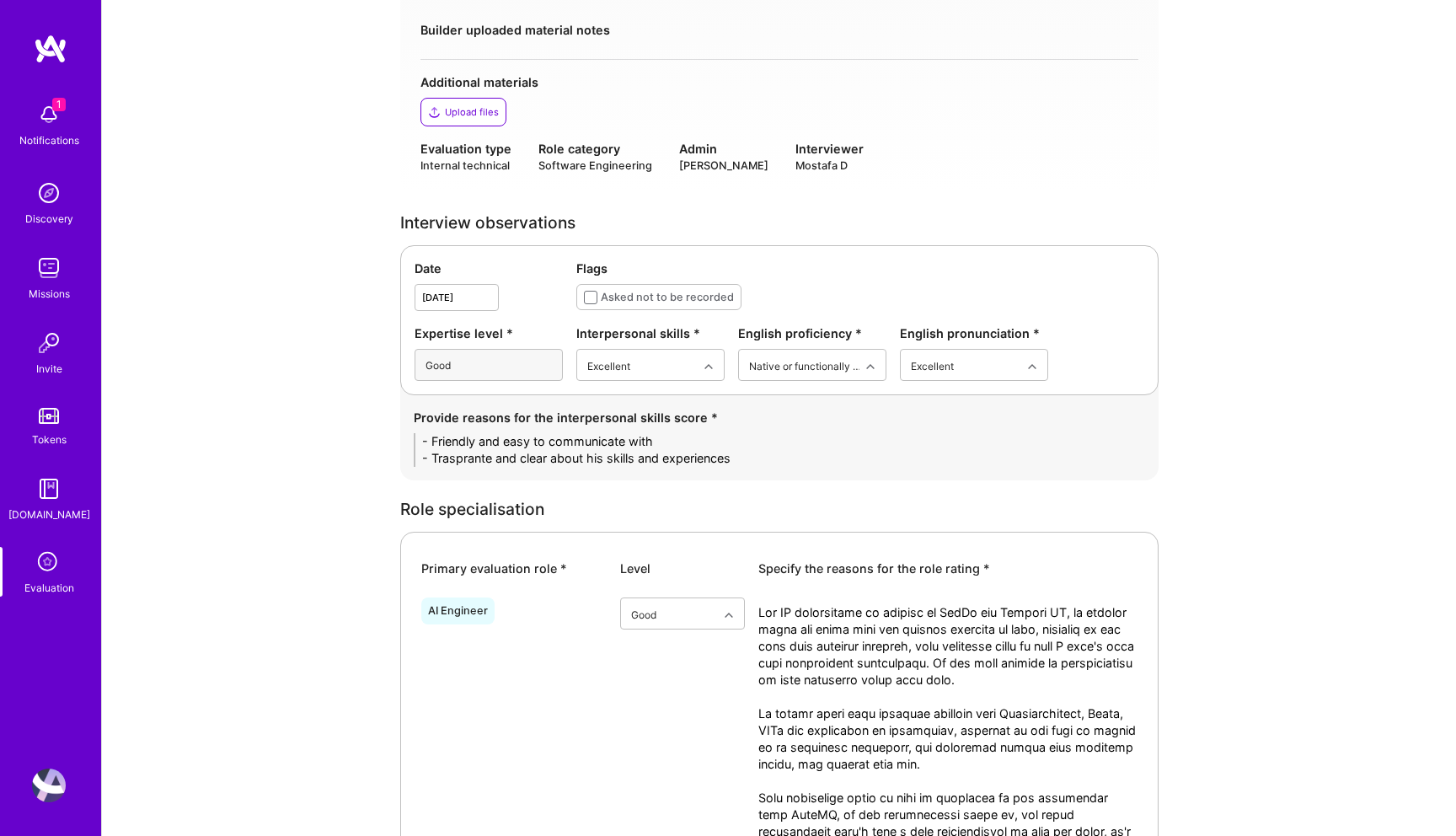
scroll to position [391, 0]
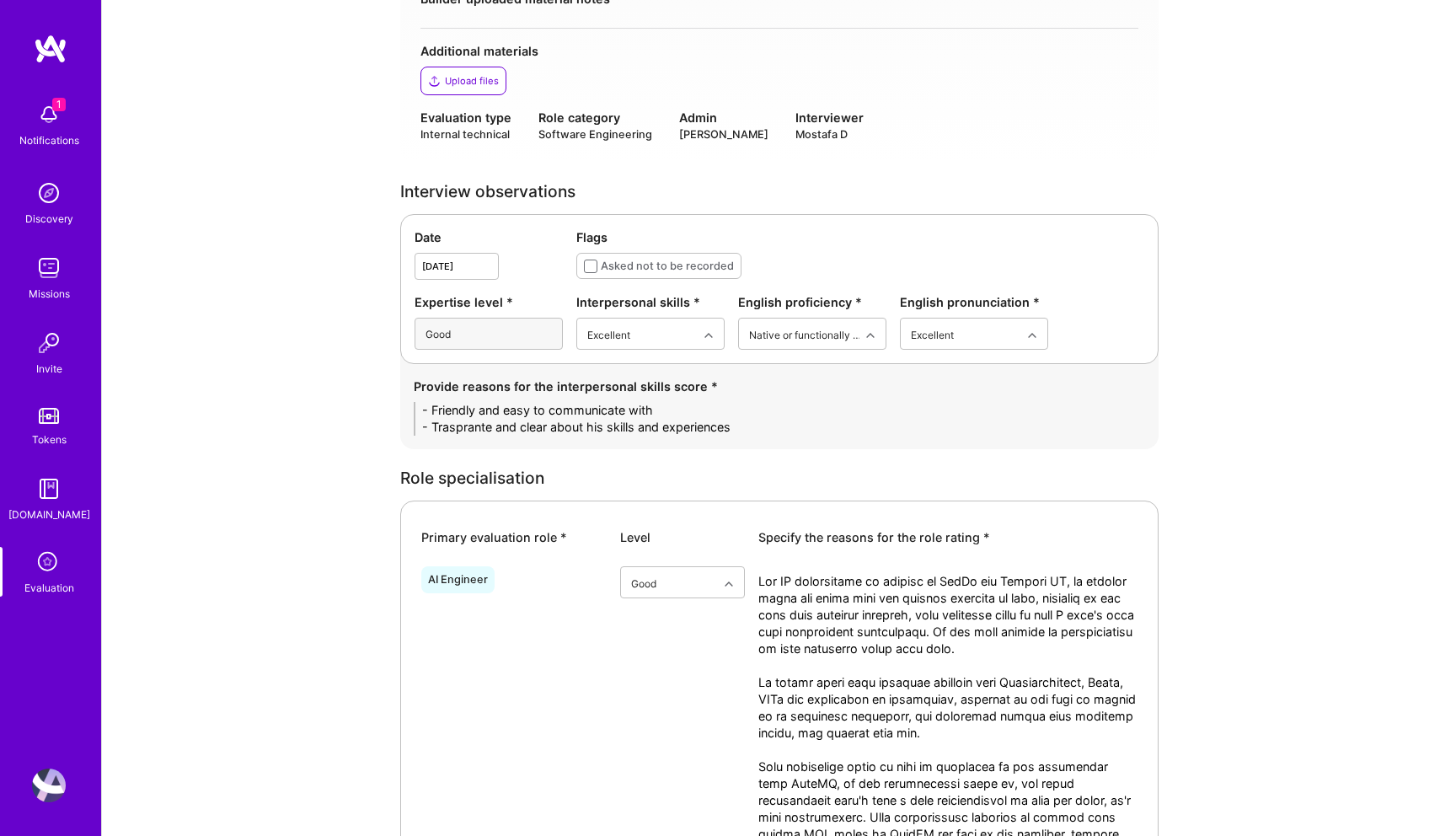
drag, startPoint x: 744, startPoint y: 412, endPoint x: 322, endPoint y: 365, distance: 424.6
paste textarea "• Friendly, approachable, and easy to communicate with • Transparent and clear …"
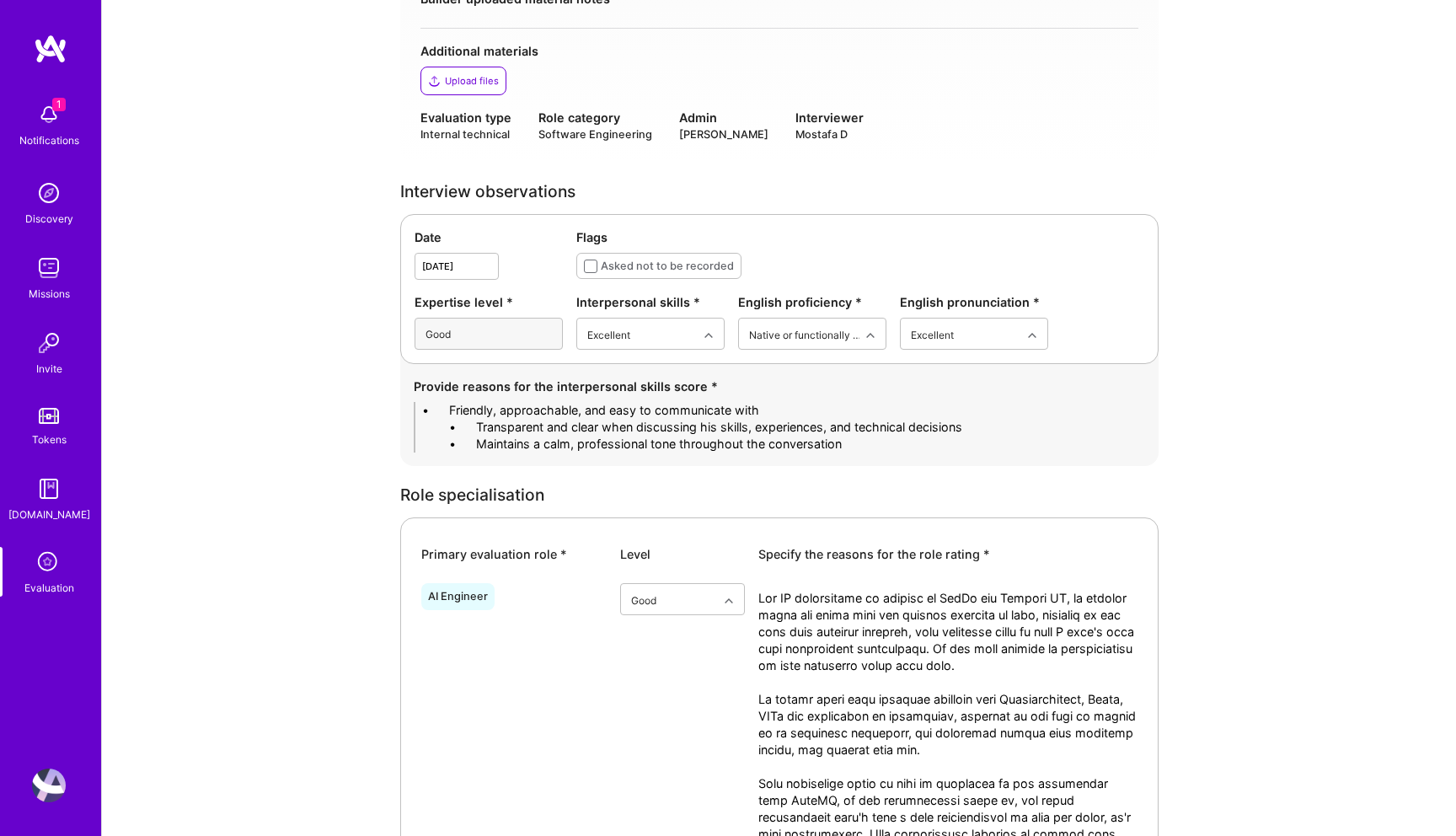
scroll to position [0, 0]
drag, startPoint x: 478, startPoint y: 391, endPoint x: 357, endPoint y: 391, distance: 121.0
drag, startPoint x: 475, startPoint y: 406, endPoint x: 362, endPoint y: 406, distance: 113.0
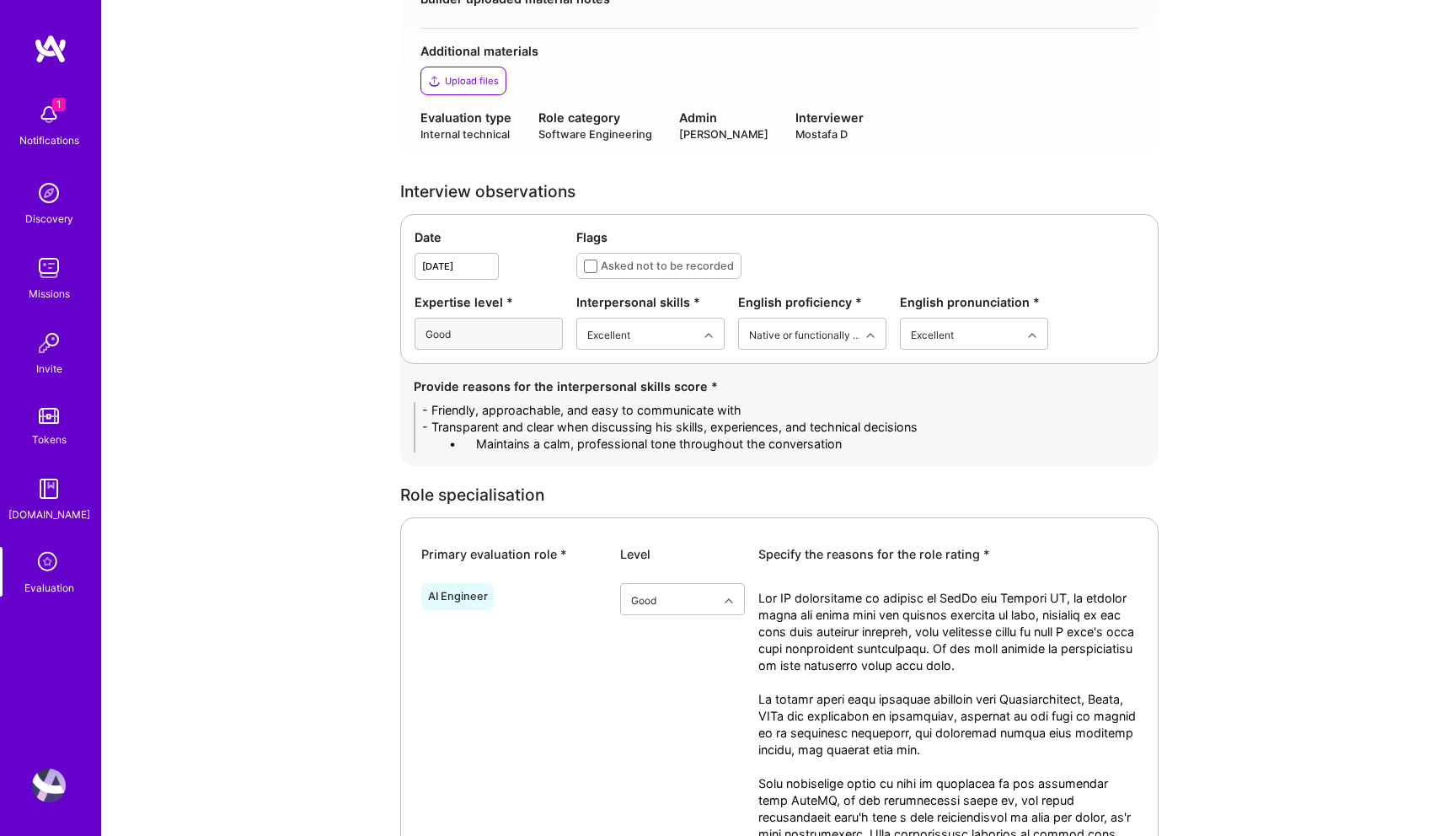
drag, startPoint x: 476, startPoint y: 429, endPoint x: 340, endPoint y: 429, distance: 136.0
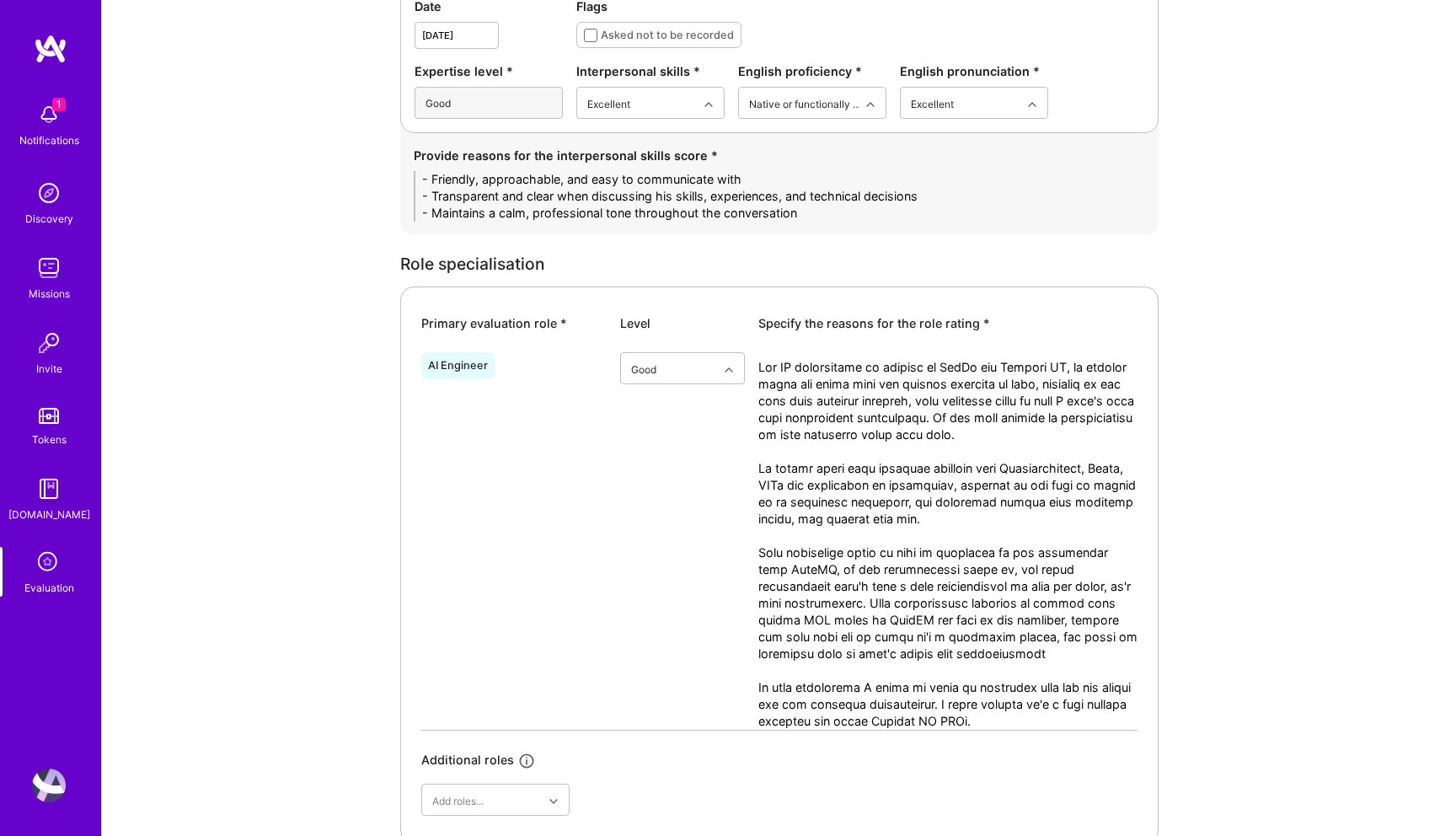
scroll to position [756, 0]
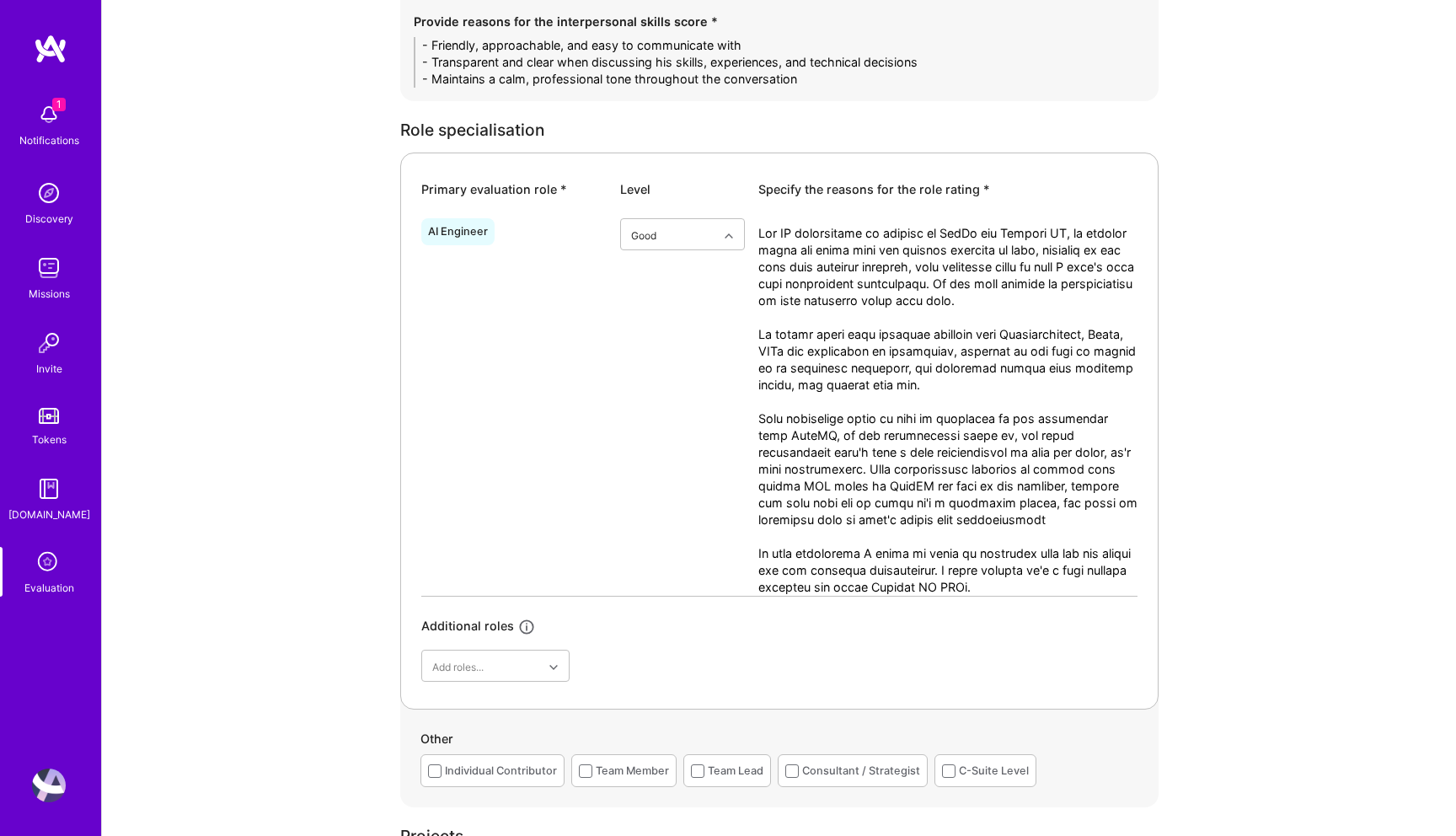
type textarea "- Friendly, approachable, and easy to communicate with - Transparent and clear …"
click at [945, 521] on textarea at bounding box center [948, 411] width 380 height 371
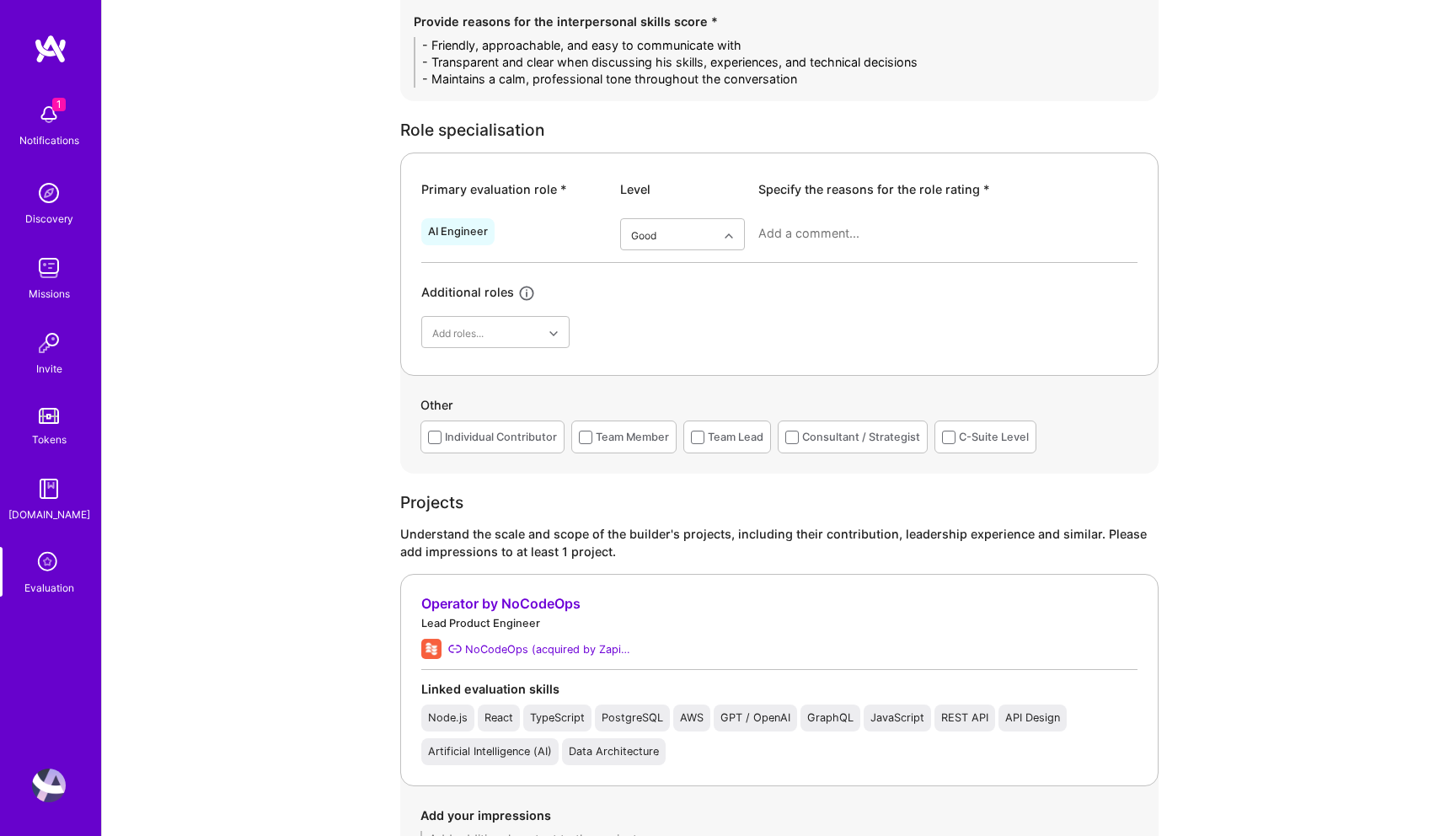
paste textarea "Michael’s AI engineering experience is focused on GenAI and Agentic AI, primari…"
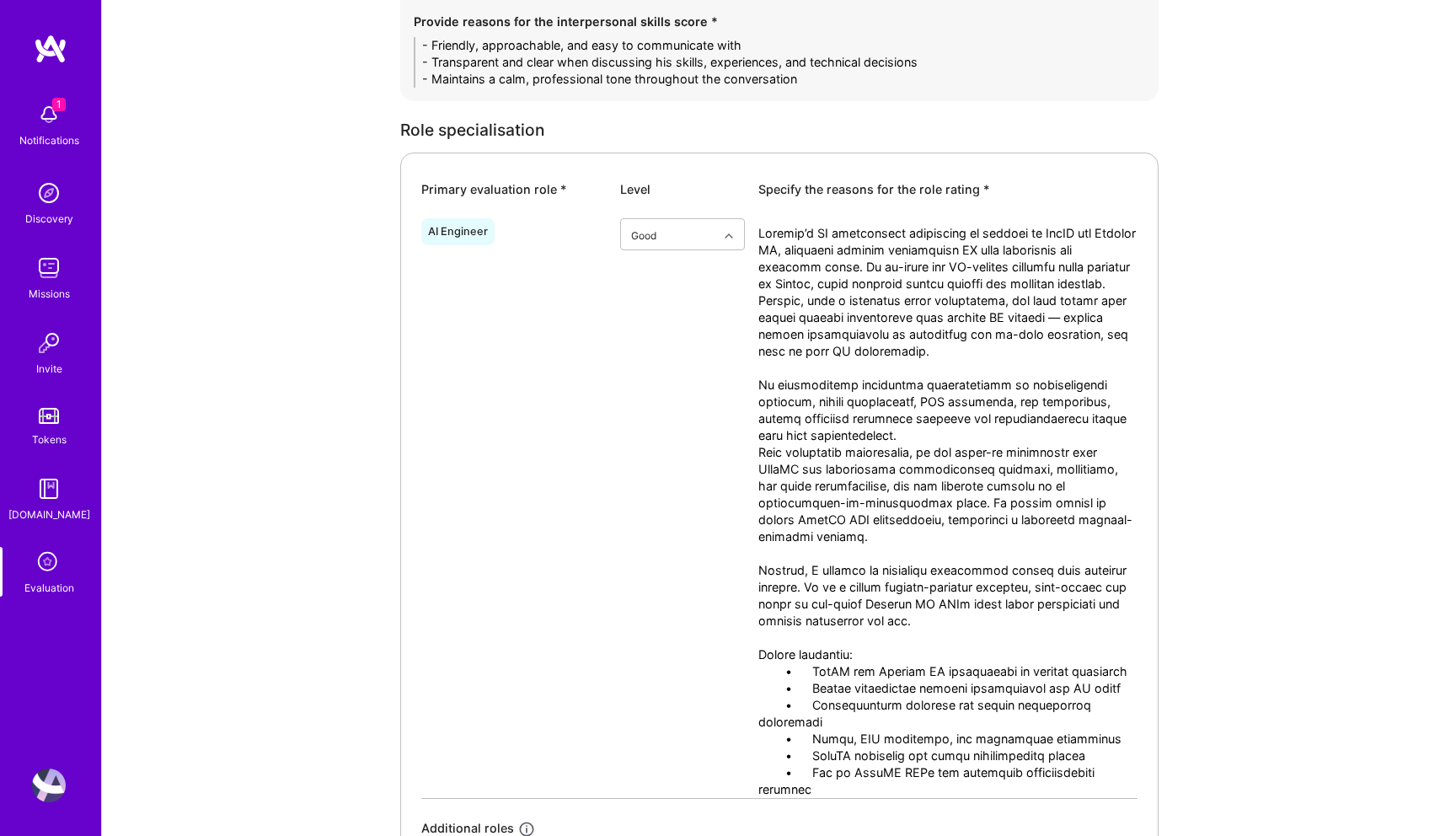
click at [1023, 436] on textarea at bounding box center [948, 512] width 380 height 573
click at [1101, 432] on textarea at bounding box center [948, 512] width 380 height 573
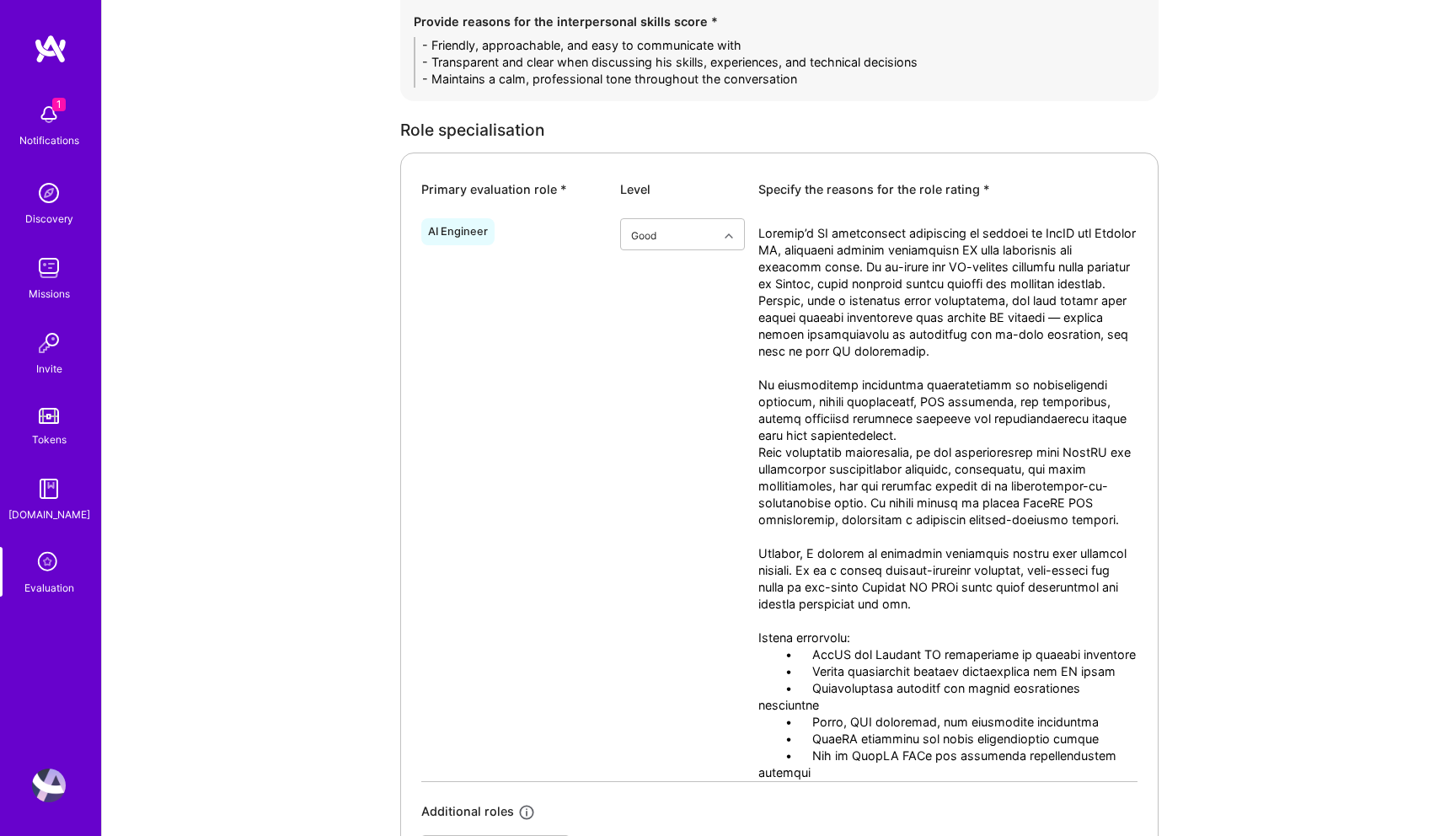
click at [1037, 437] on textarea at bounding box center [948, 503] width 380 height 556
click at [1077, 438] on textarea at bounding box center [948, 503] width 380 height 556
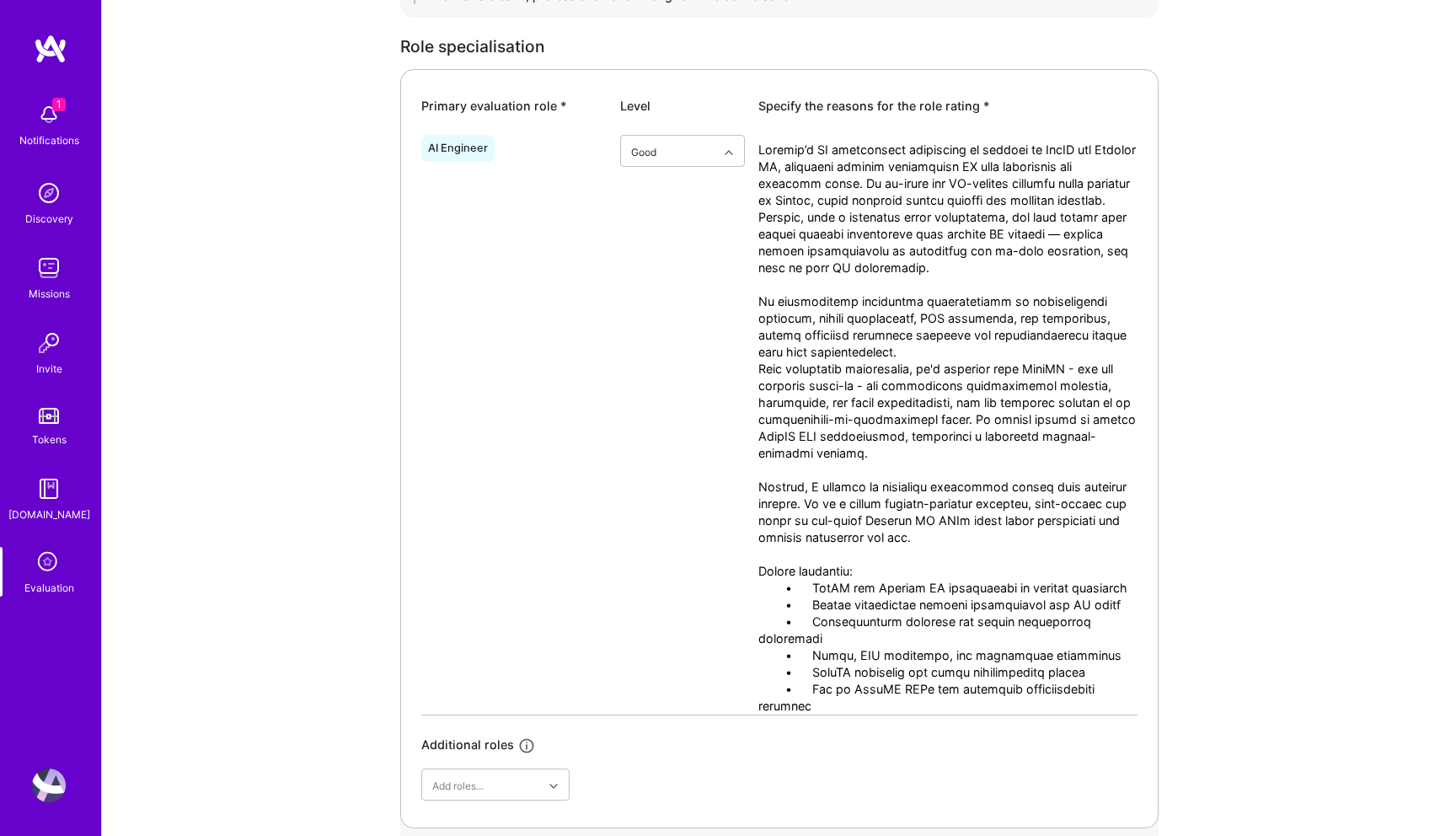
scroll to position [892, 0]
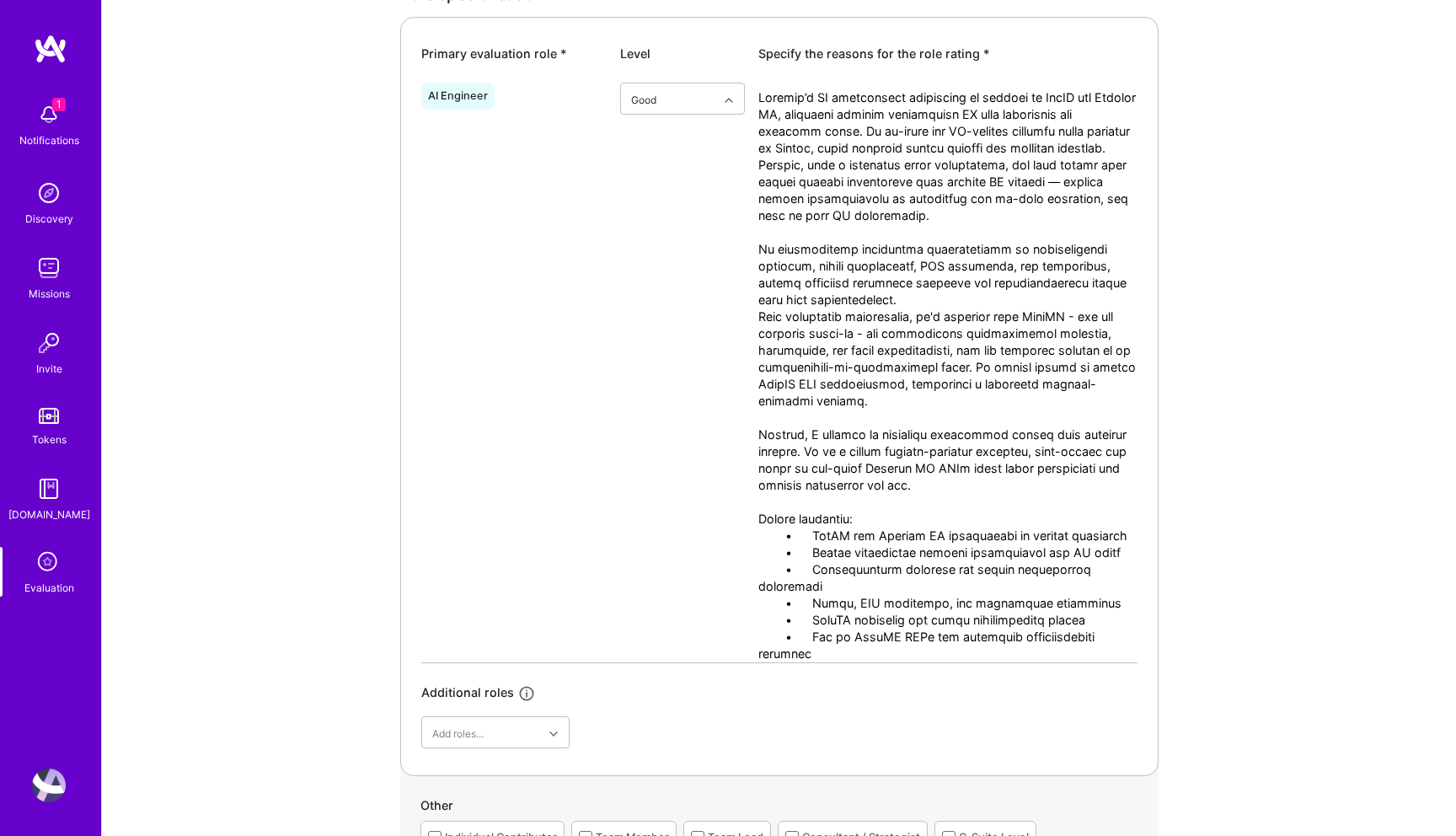
drag, startPoint x: 813, startPoint y: 520, endPoint x: 720, endPoint y: 520, distance: 93.0
click at [720, 520] on div "AI Engineer option Good, selected. Select is focused ,type to refine list, pres…" at bounding box center [779, 369] width 716 height 587
drag, startPoint x: 810, startPoint y: 537, endPoint x: 693, endPoint y: 538, distance: 117.0
click at [693, 537] on div "AI Engineer option Good, selected. Select is focused ,type to refine list, pres…" at bounding box center [779, 369] width 716 height 587
drag, startPoint x: 811, startPoint y: 549, endPoint x: 723, endPoint y: 548, distance: 88.0
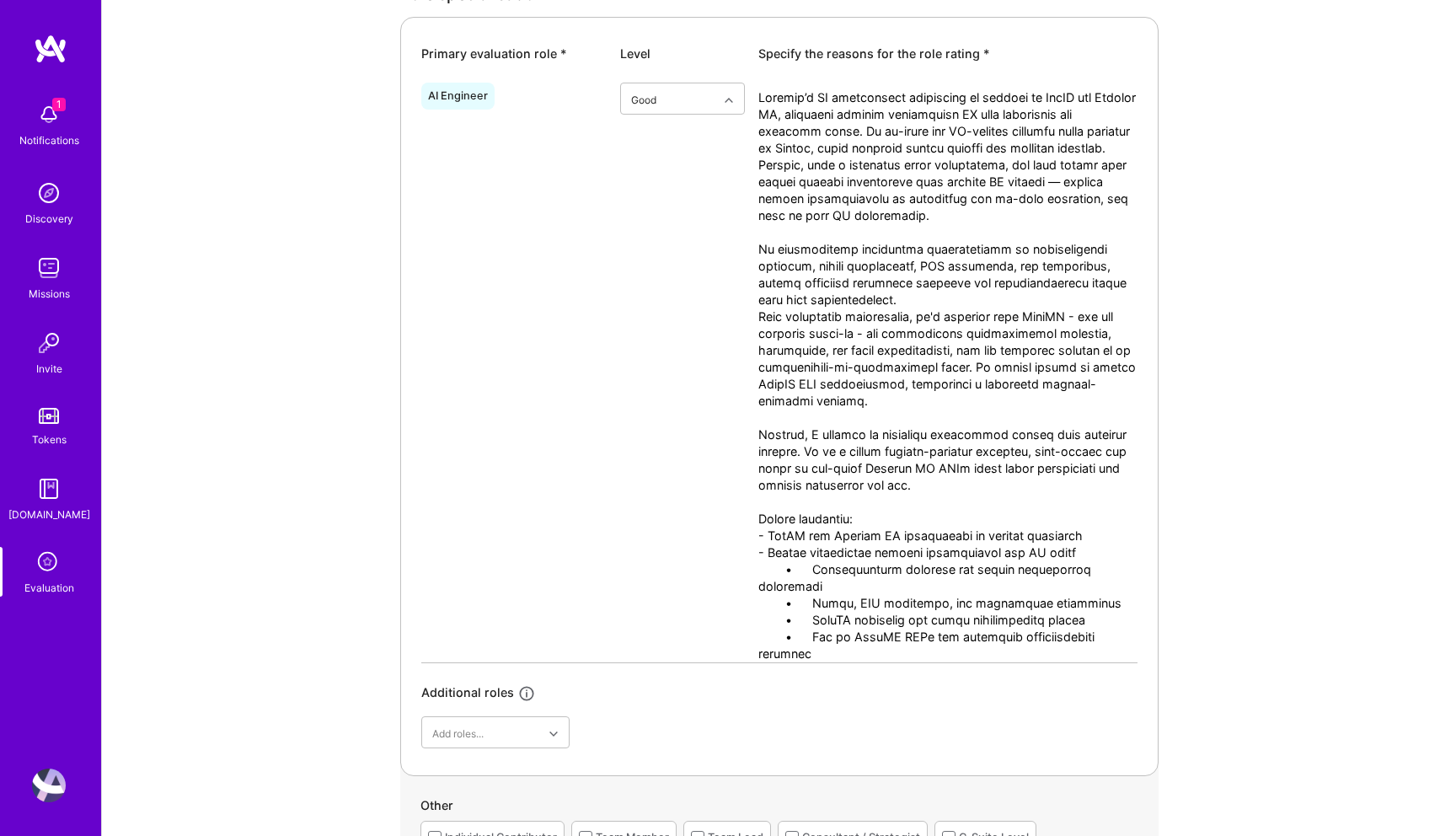
click at [723, 548] on div "AI Engineer option Good, selected. Select is focused ,type to refine list, pres…" at bounding box center [779, 369] width 716 height 587
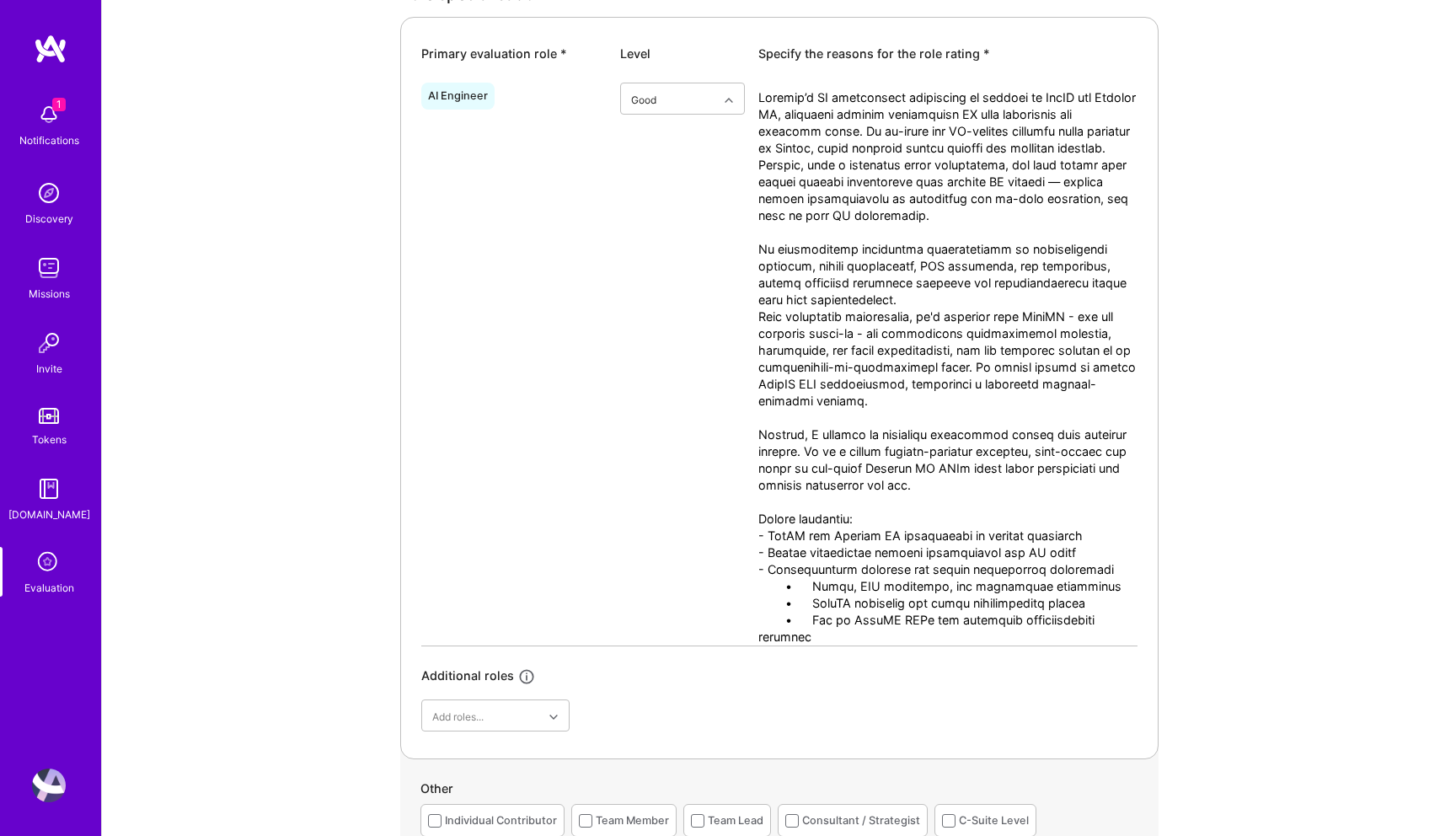
drag, startPoint x: 813, startPoint y: 565, endPoint x: 750, endPoint y: 565, distance: 63.0
click at [750, 565] on div "AI Engineer option Good, selected. Select is focused ,type to refine list, pres…" at bounding box center [779, 361] width 716 height 569
drag, startPoint x: 813, startPoint y: 583, endPoint x: 679, endPoint y: 583, distance: 134.0
click at [679, 583] on div "AI Engineer option Good, selected. Select is focused ,type to refine list, pres…" at bounding box center [779, 361] width 716 height 569
drag, startPoint x: 813, startPoint y: 602, endPoint x: 685, endPoint y: 602, distance: 128.0
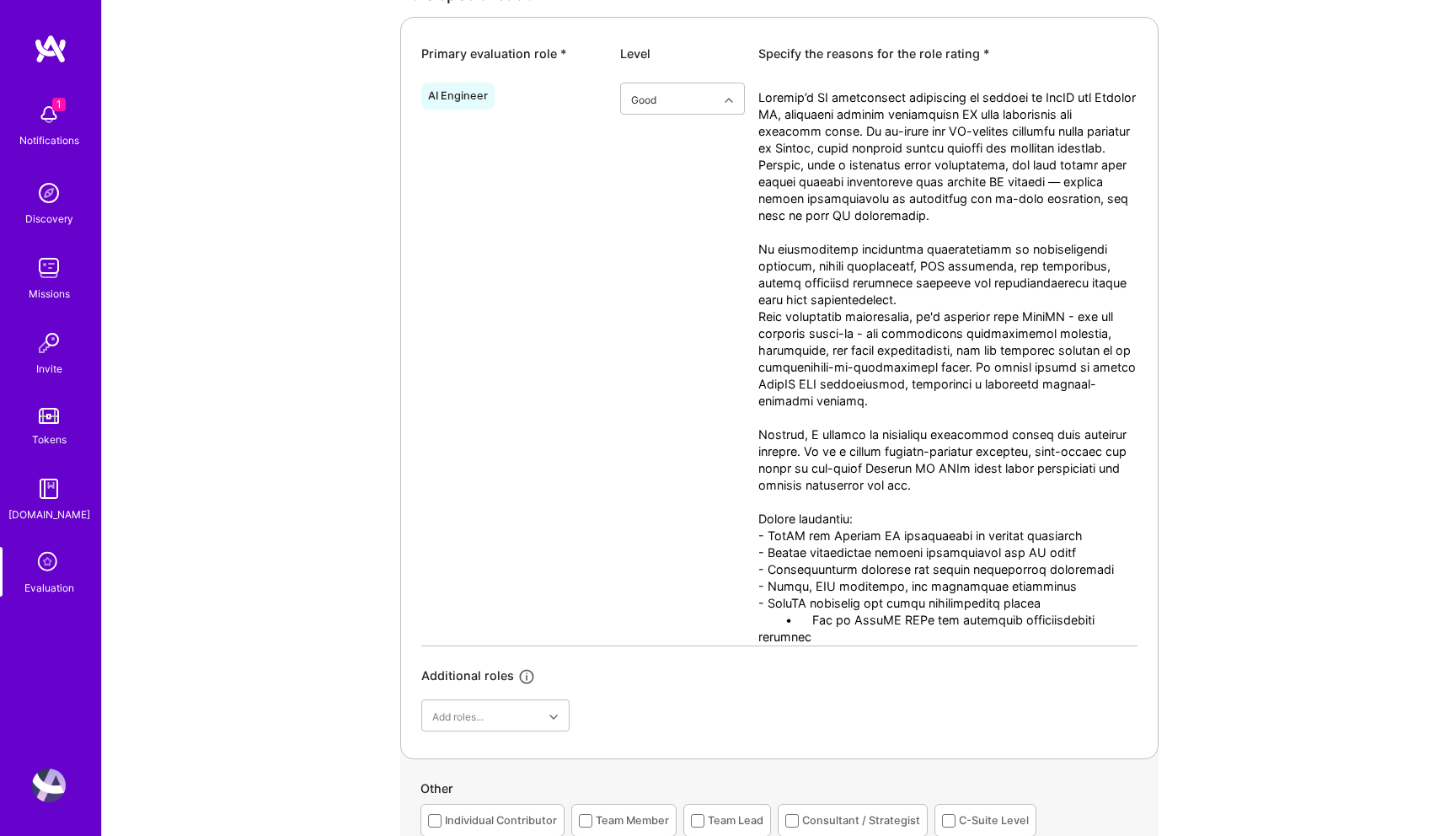
click at [685, 602] on div "AI Engineer option Good, selected. Select is focused ,type to refine list, pres…" at bounding box center [779, 361] width 716 height 569
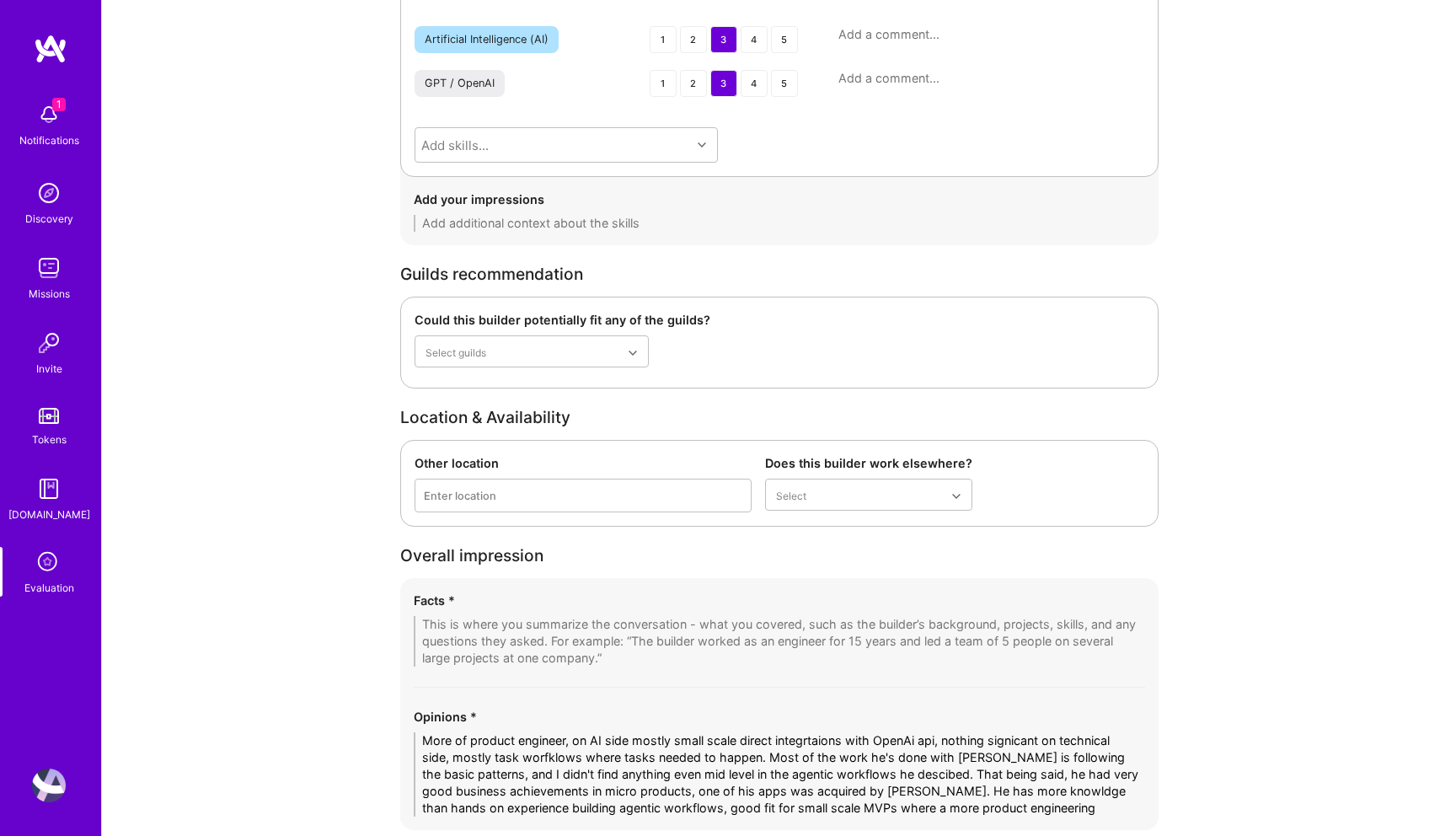
scroll to position [3130, 0]
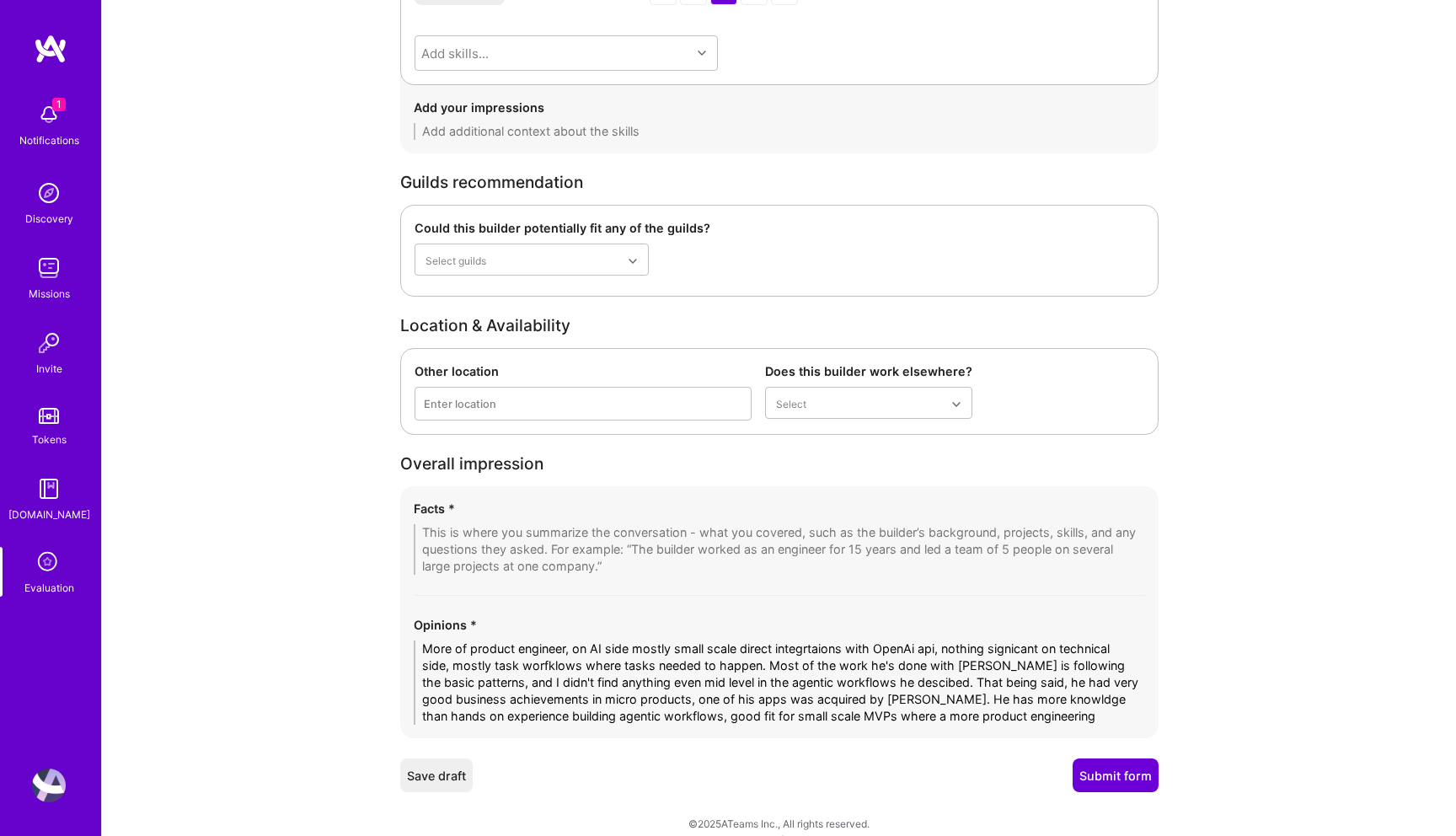
type textarea "Michael’s AI engineering experience is focused on GenAI and Agentic AI, primari…"
click at [562, 655] on textarea "More of product engineer, on AI side mostly small scale direct integrtaions wit…" at bounding box center [780, 683] width 731 height 85
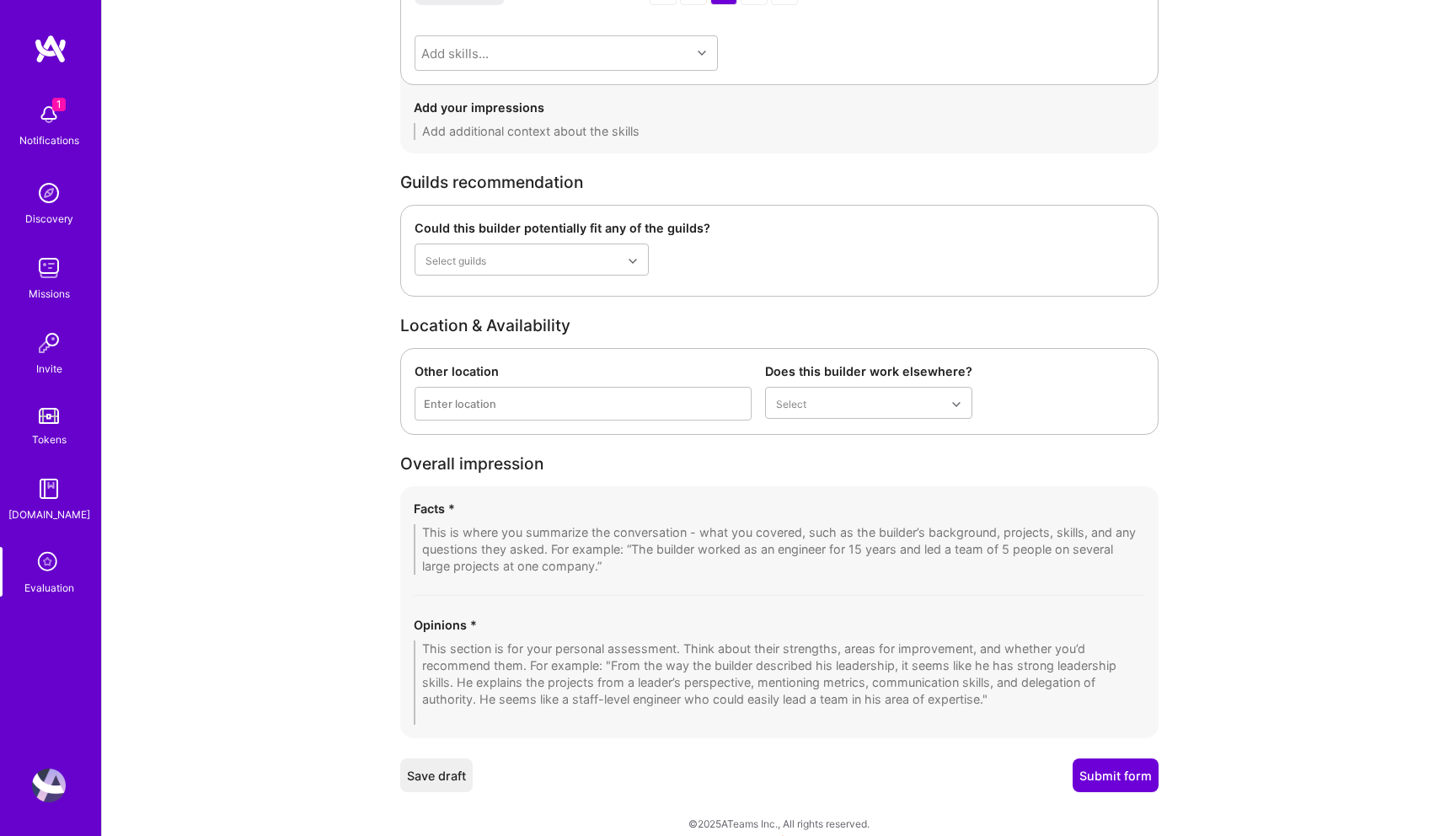
scroll to position [3113, 0]
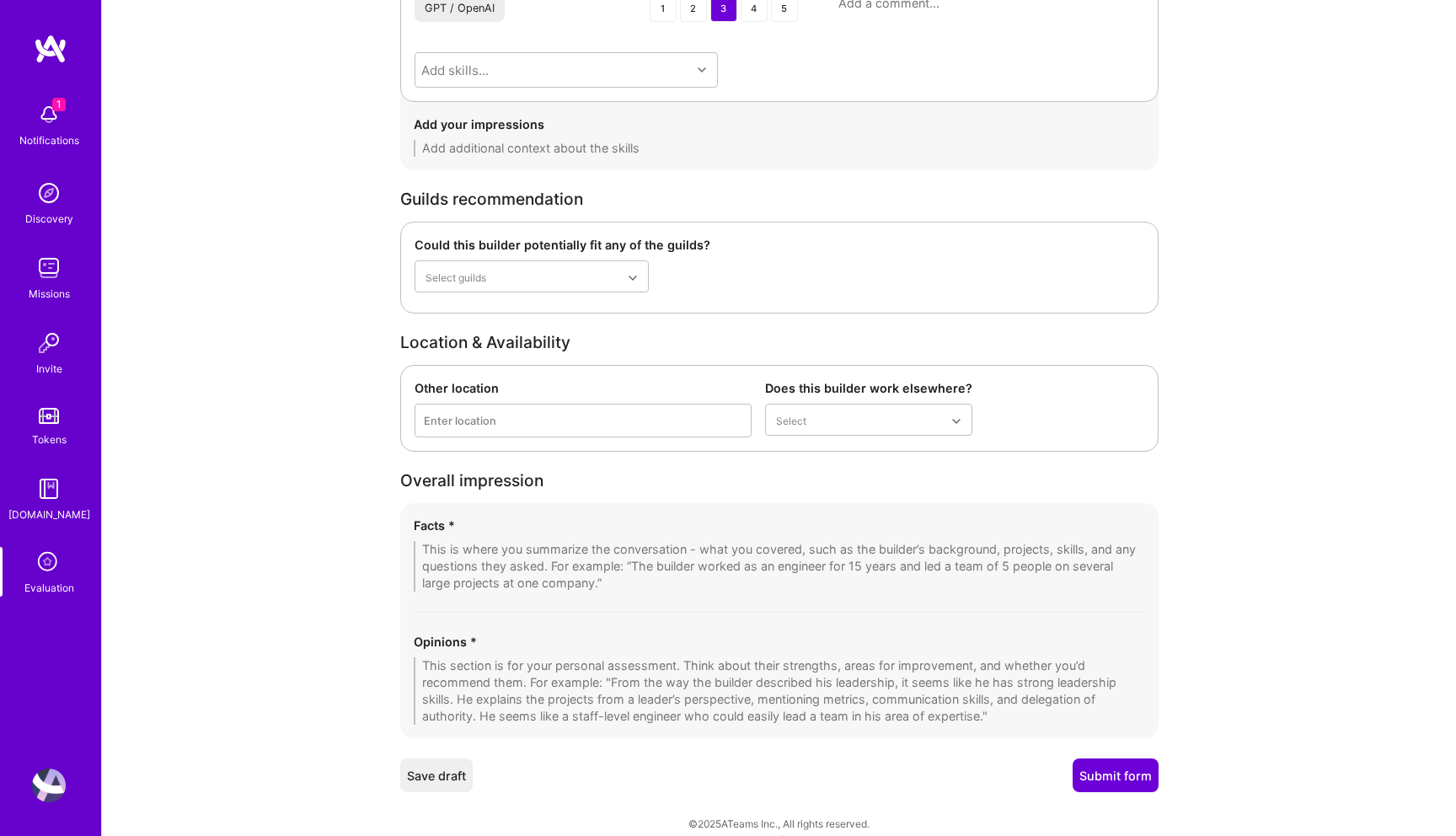
paste textarea "Michael is more of a product-oriented engineer than a deep AI specialist. His A…"
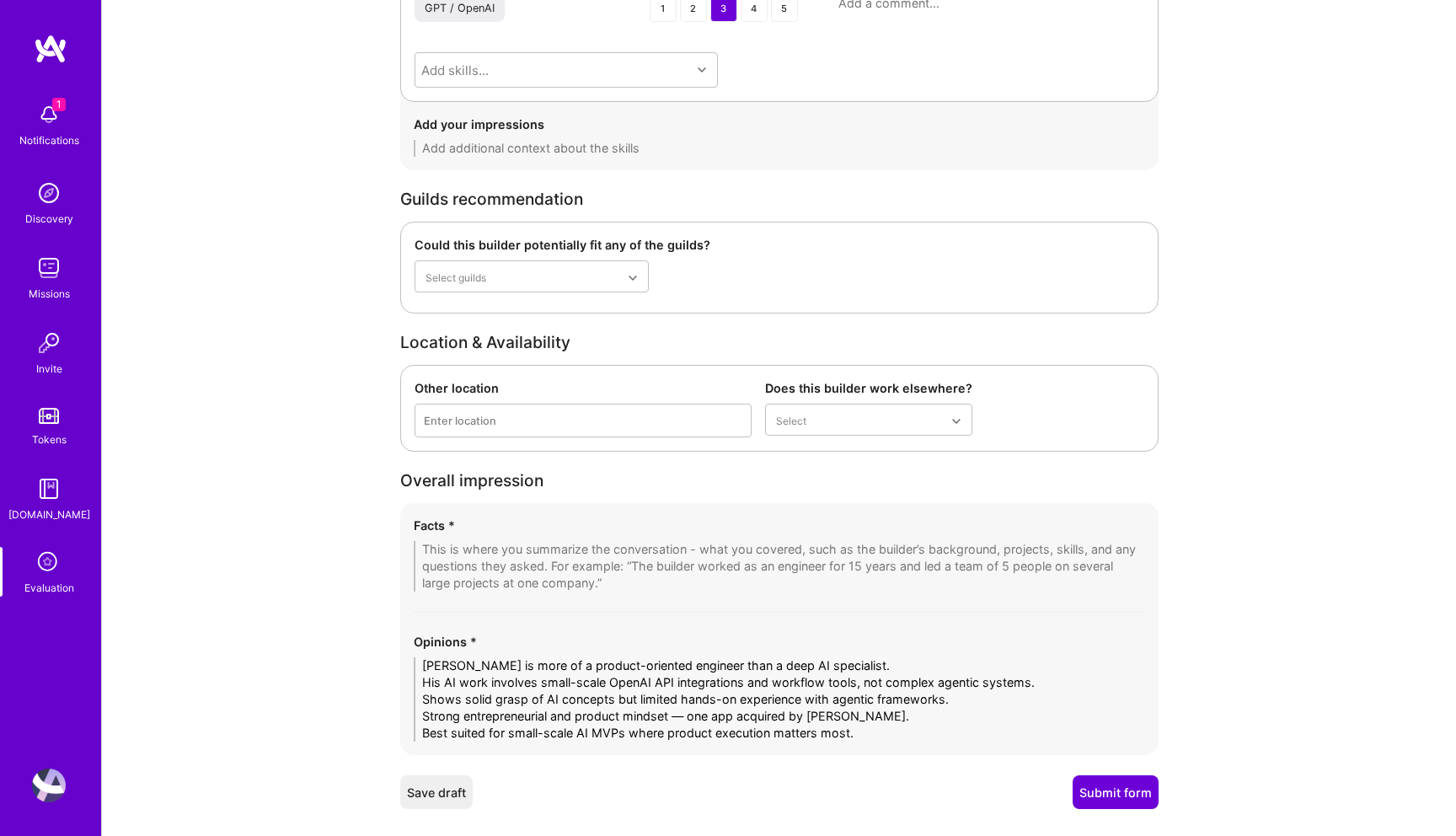
scroll to position [0, 0]
click at [424, 667] on textarea "Michael is more of a product-oriented engineer than a deep AI specialist. His A…" at bounding box center [780, 700] width 731 height 85
click at [426, 679] on textarea "Michael is more of a product-oriented engineer than a deep AI specialist. His A…" at bounding box center [780, 700] width 731 height 85
click at [425, 697] on textarea "Michael is more of a product-oriented engineer than a deep AI specialist. His A…" at bounding box center [780, 700] width 731 height 85
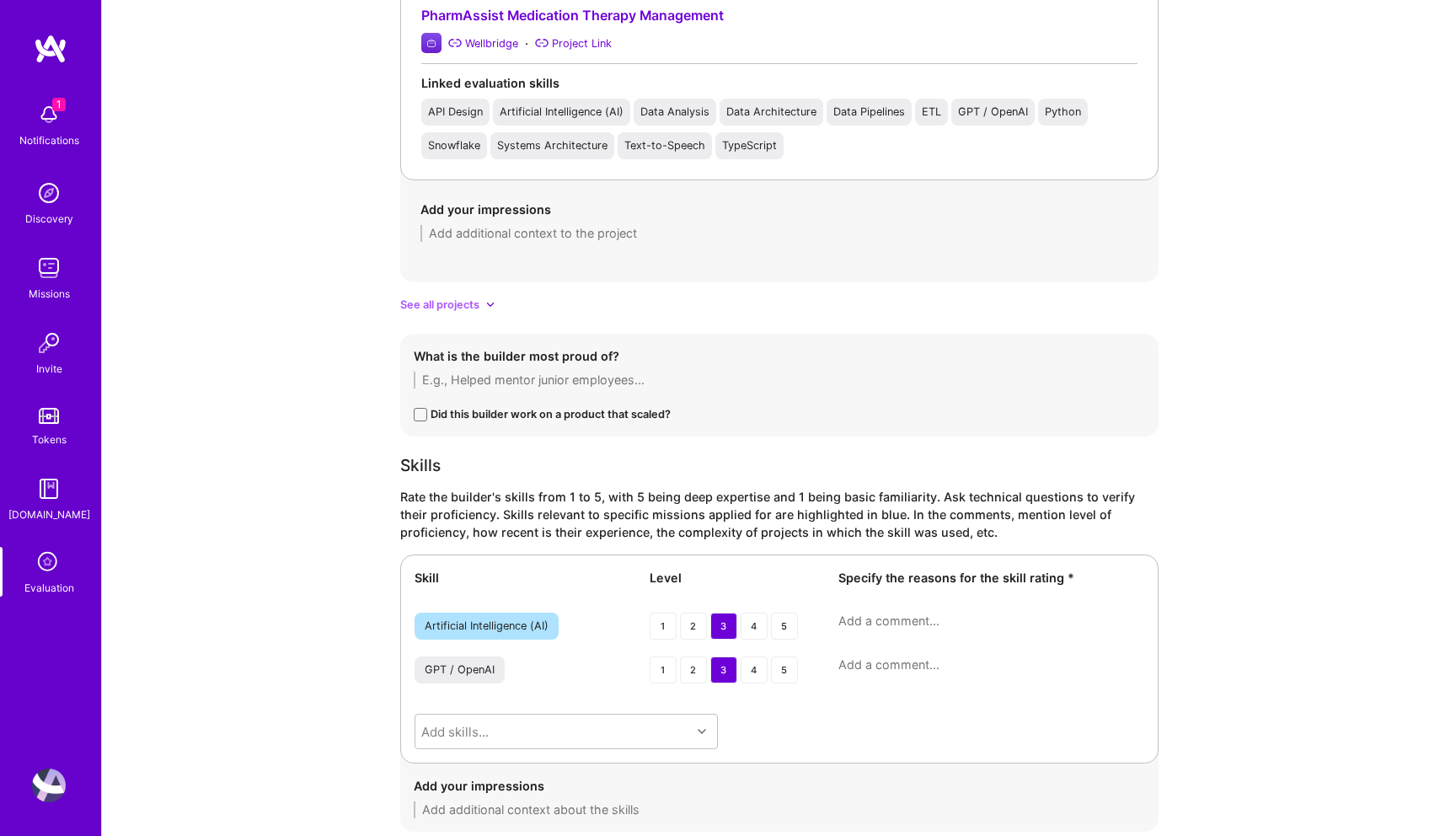
scroll to position [3113, 0]
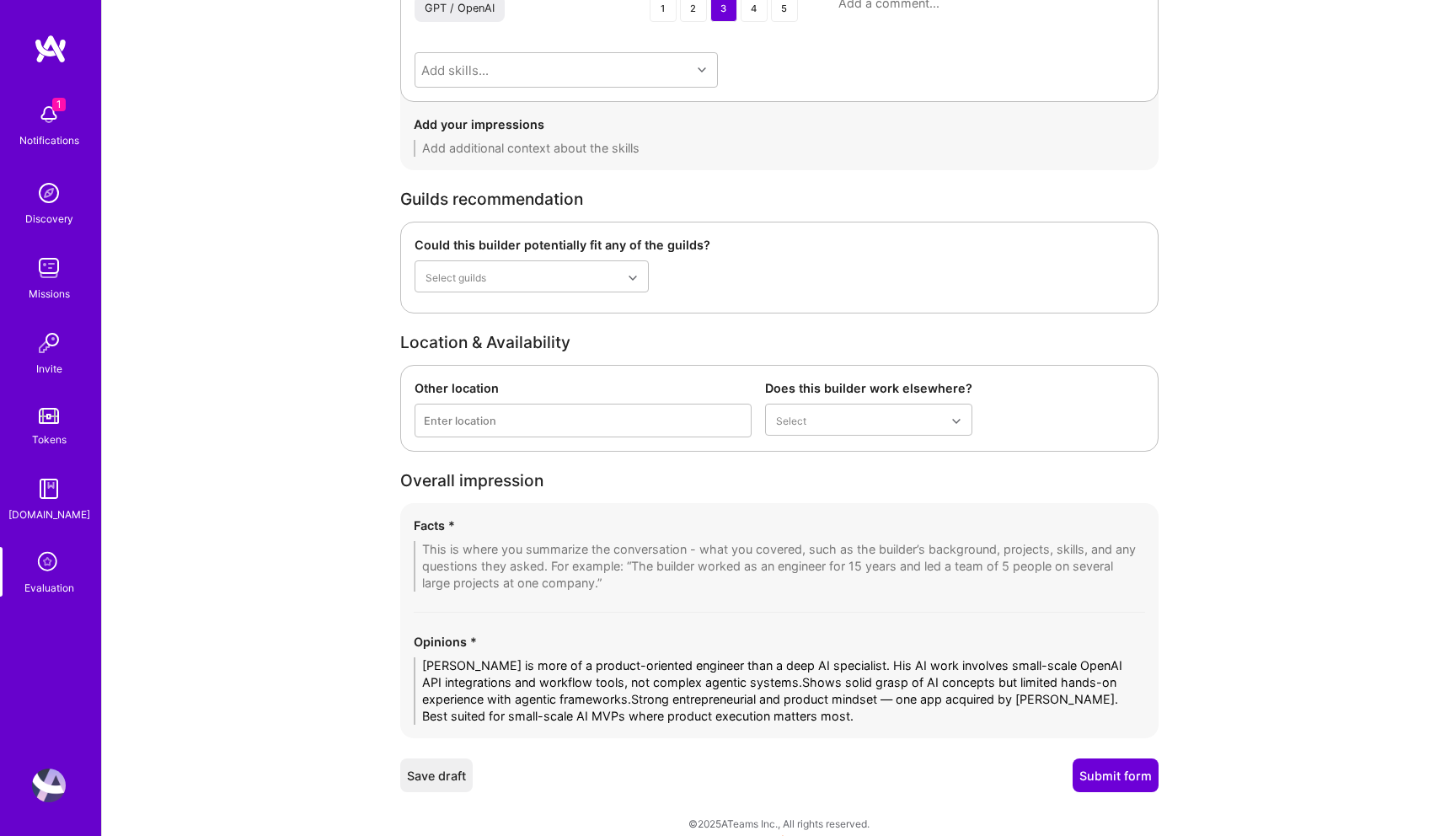
type textarea "Michael is more of a product-oriented engineer than a deep AI specialist. His A…"
click at [472, 541] on textarea at bounding box center [780, 566] width 731 height 51
paste textarea "1. Strong Product Orientation • Michael is primarily a product-focused engineer…"
type textarea "1. Strong Product Orientation • Michael is primarily a product-focused engineer…"
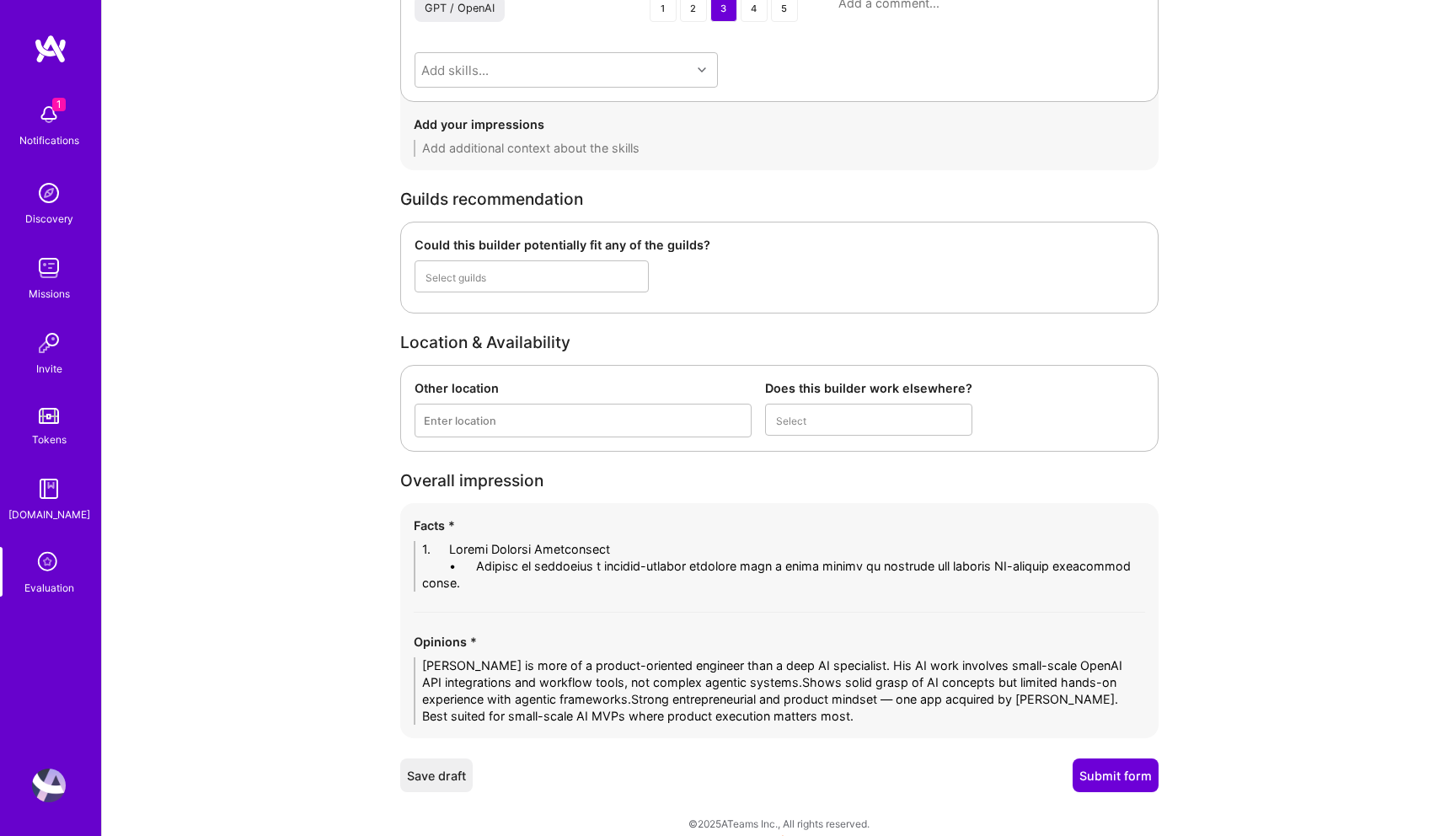
scroll to position [0, 0]
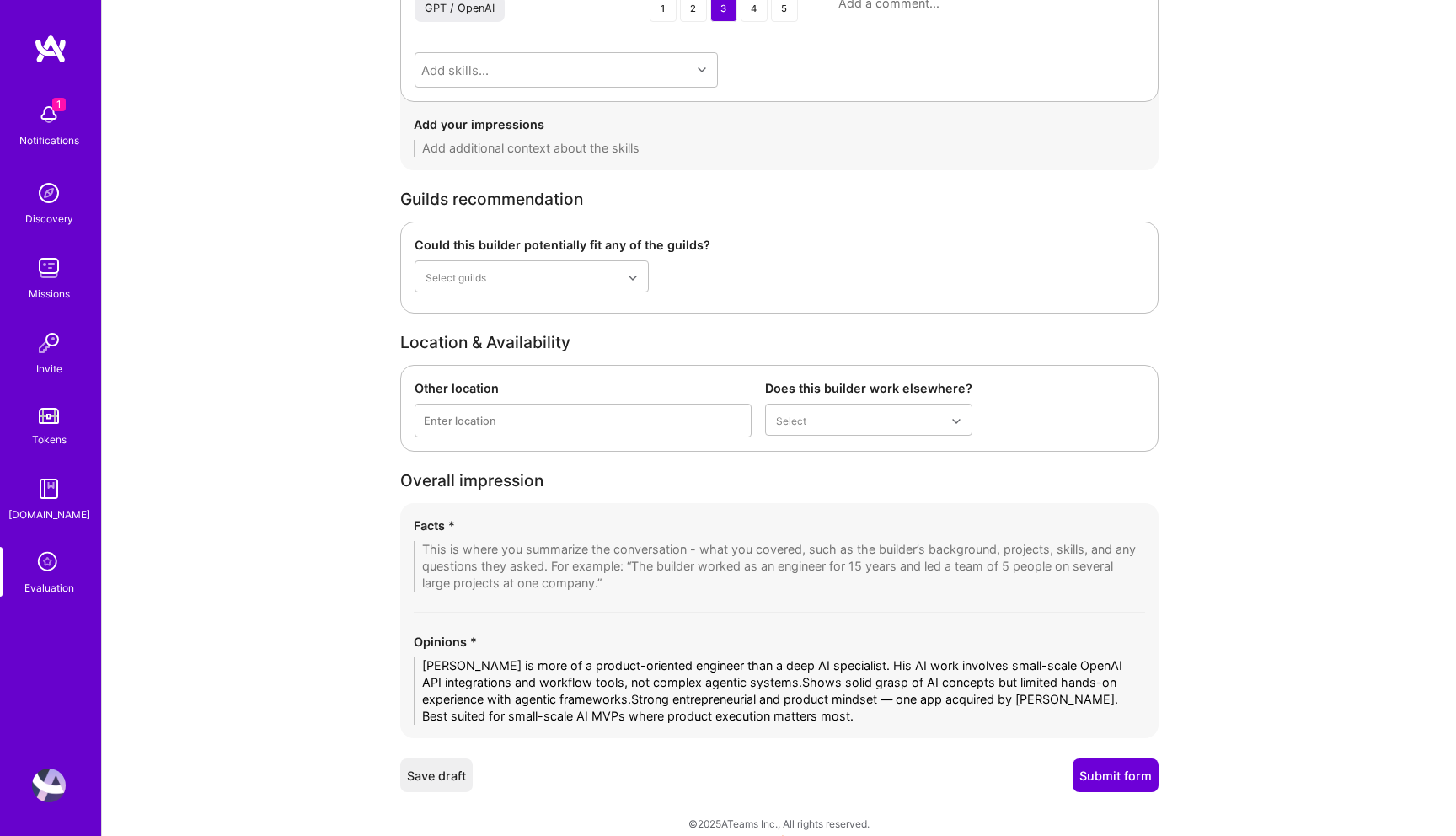
paste textarea "1. Strong Product Orientation • Michael is primarily a product-focused engineer…"
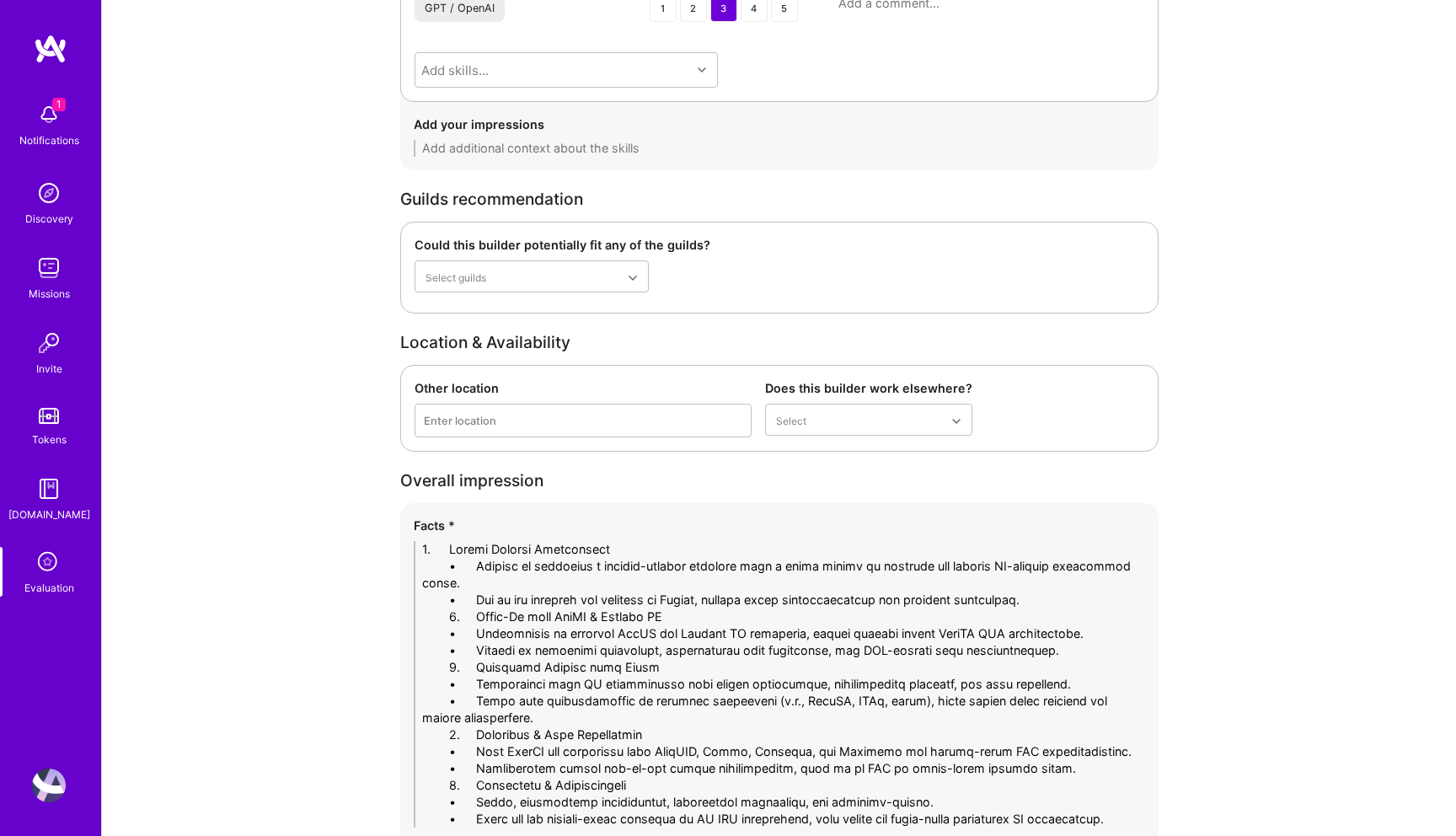
drag, startPoint x: 474, startPoint y: 549, endPoint x: 368, endPoint y: 549, distance: 106.0
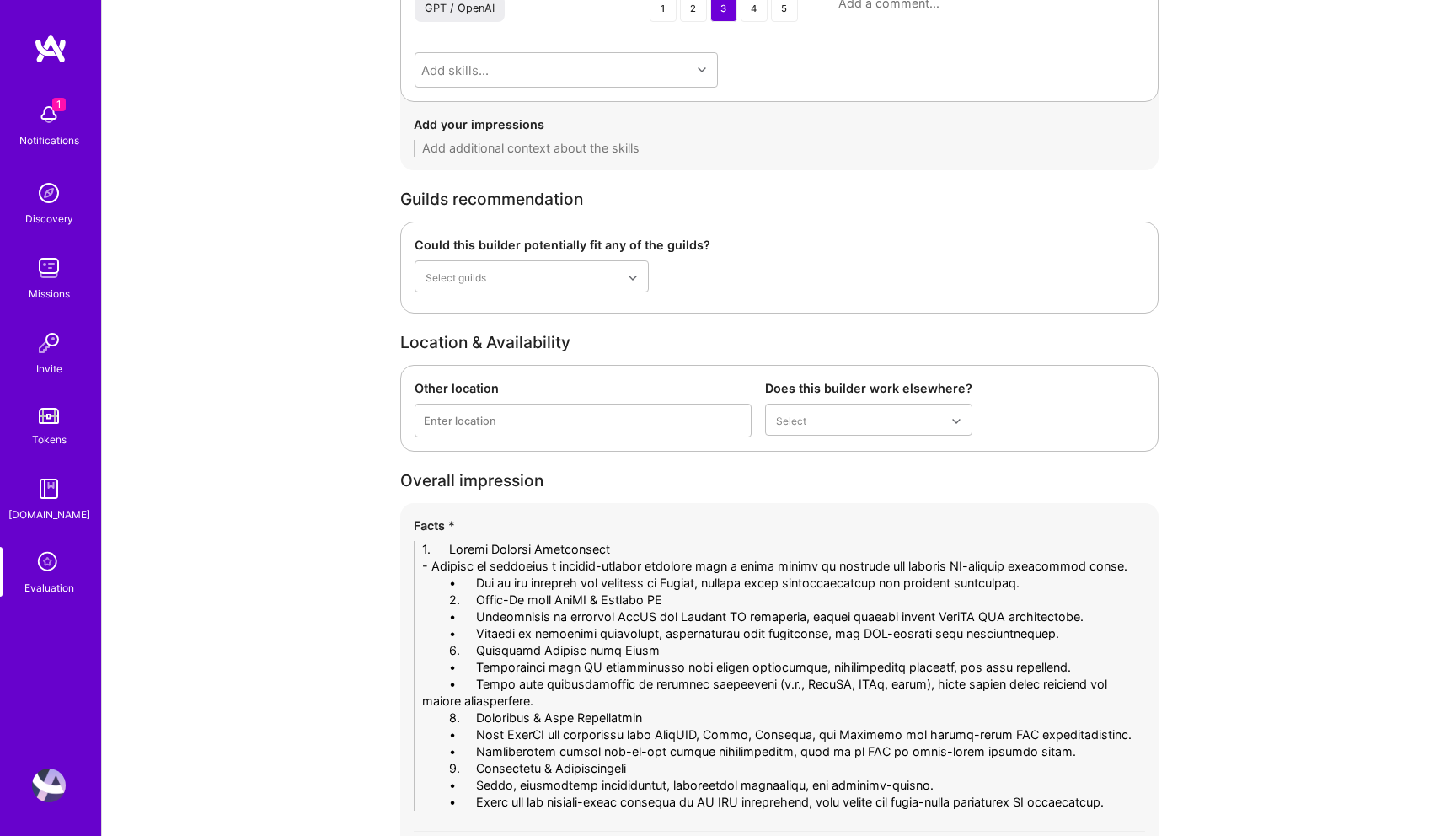
drag, startPoint x: 473, startPoint y: 535, endPoint x: 319, endPoint y: 533, distance: 154.0
drag, startPoint x: 472, startPoint y: 569, endPoint x: 320, endPoint y: 569, distance: 152.0
click at [999, 566] on textarea at bounding box center [780, 676] width 731 height 270
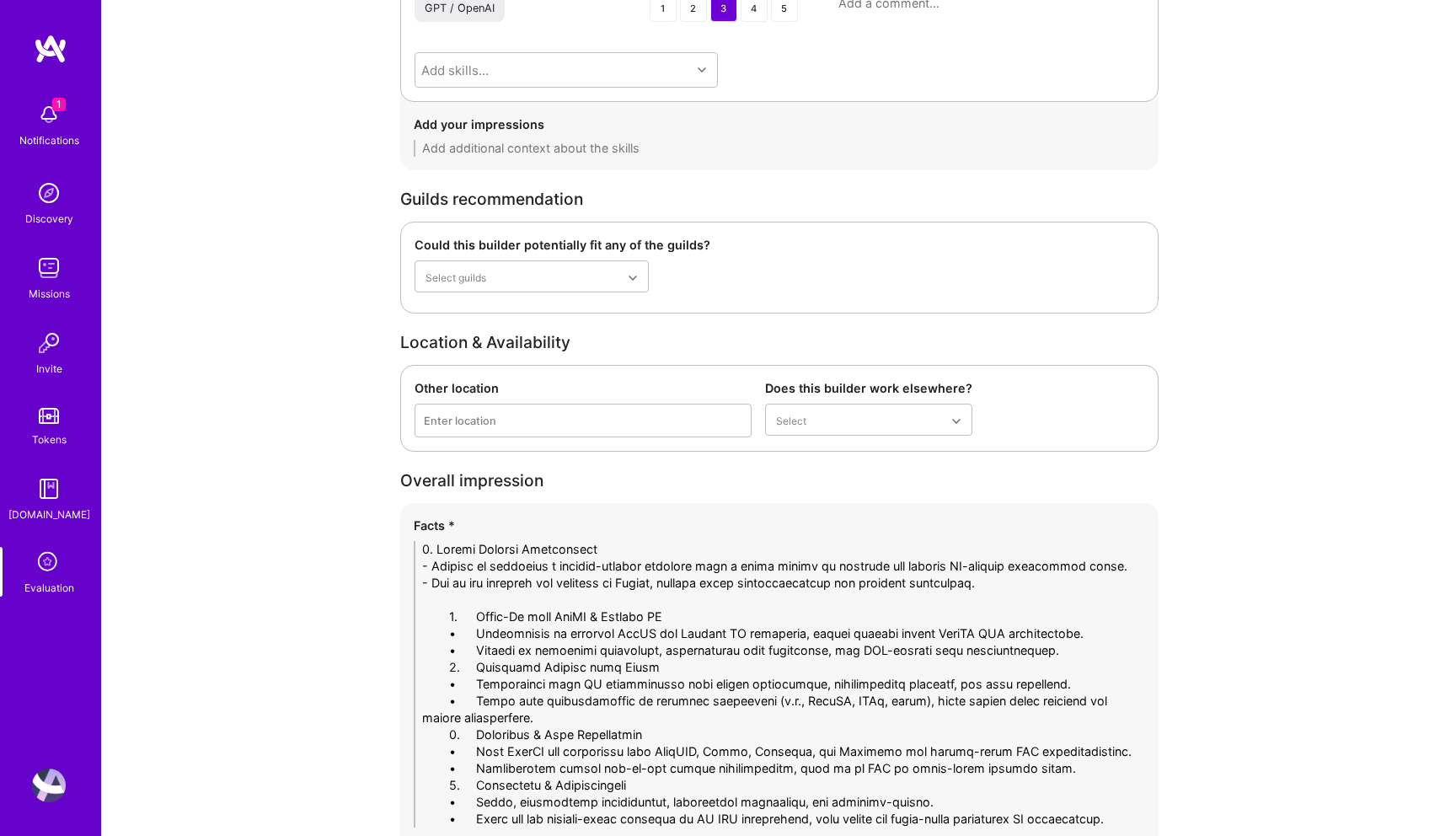
drag, startPoint x: 474, startPoint y: 603, endPoint x: 332, endPoint y: 601, distance: 142.0
drag, startPoint x: 474, startPoint y: 620, endPoint x: 307, endPoint y: 615, distance: 167.1
drag, startPoint x: 475, startPoint y: 634, endPoint x: 353, endPoint y: 633, distance: 122.0
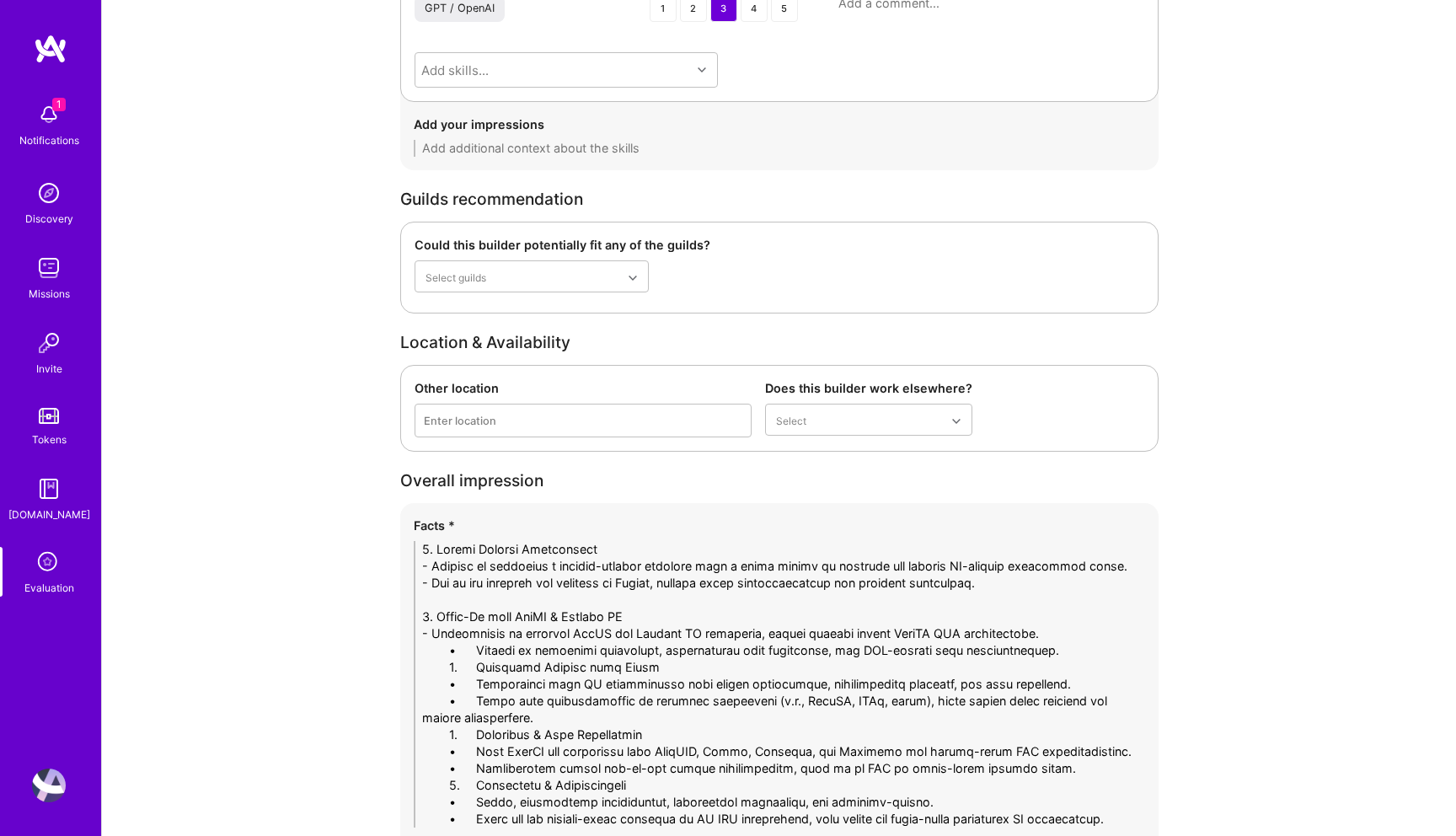
click at [1051, 636] on textarea at bounding box center [780, 684] width 731 height 286
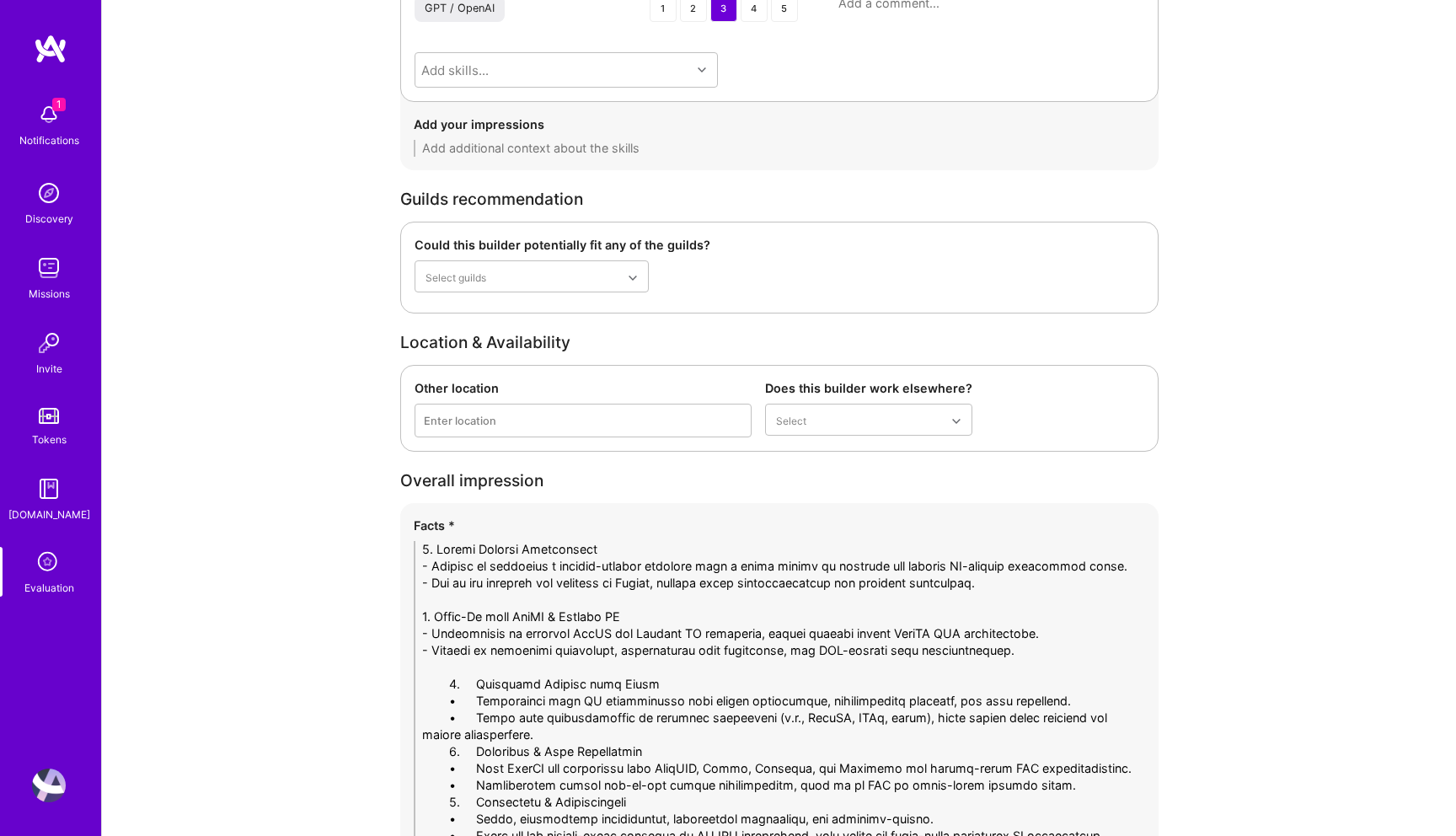
drag, startPoint x: 476, startPoint y: 669, endPoint x: 370, endPoint y: 663, distance: 106.2
drag, startPoint x: 467, startPoint y: 682, endPoint x: 348, endPoint y: 683, distance: 119.0
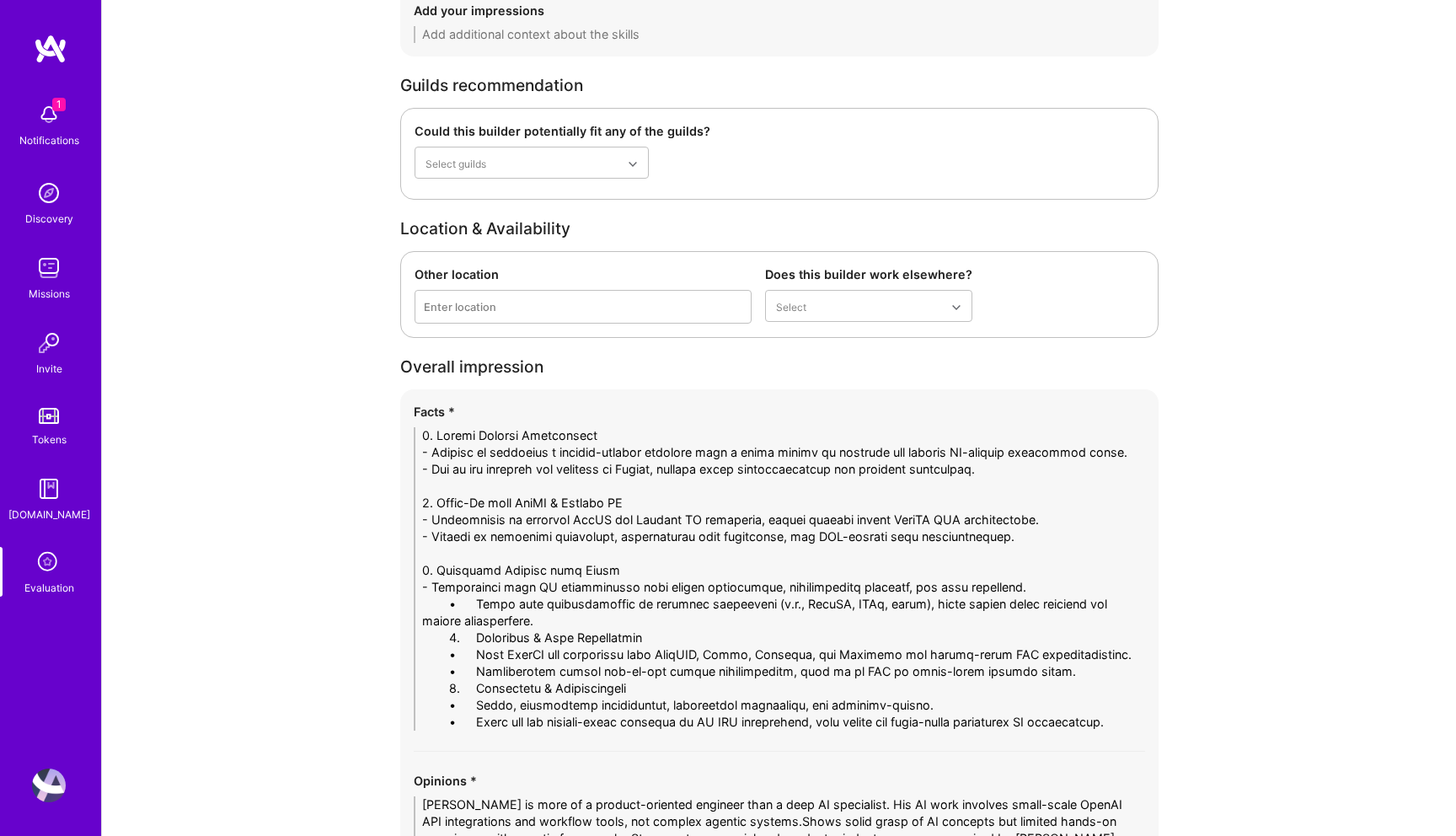
scroll to position [3225, 0]
drag, startPoint x: 475, startPoint y: 590, endPoint x: 350, endPoint y: 588, distance: 125.0
click at [515, 596] on textarea at bounding box center [780, 581] width 731 height 304
click at [518, 608] on textarea at bounding box center [780, 581] width 731 height 304
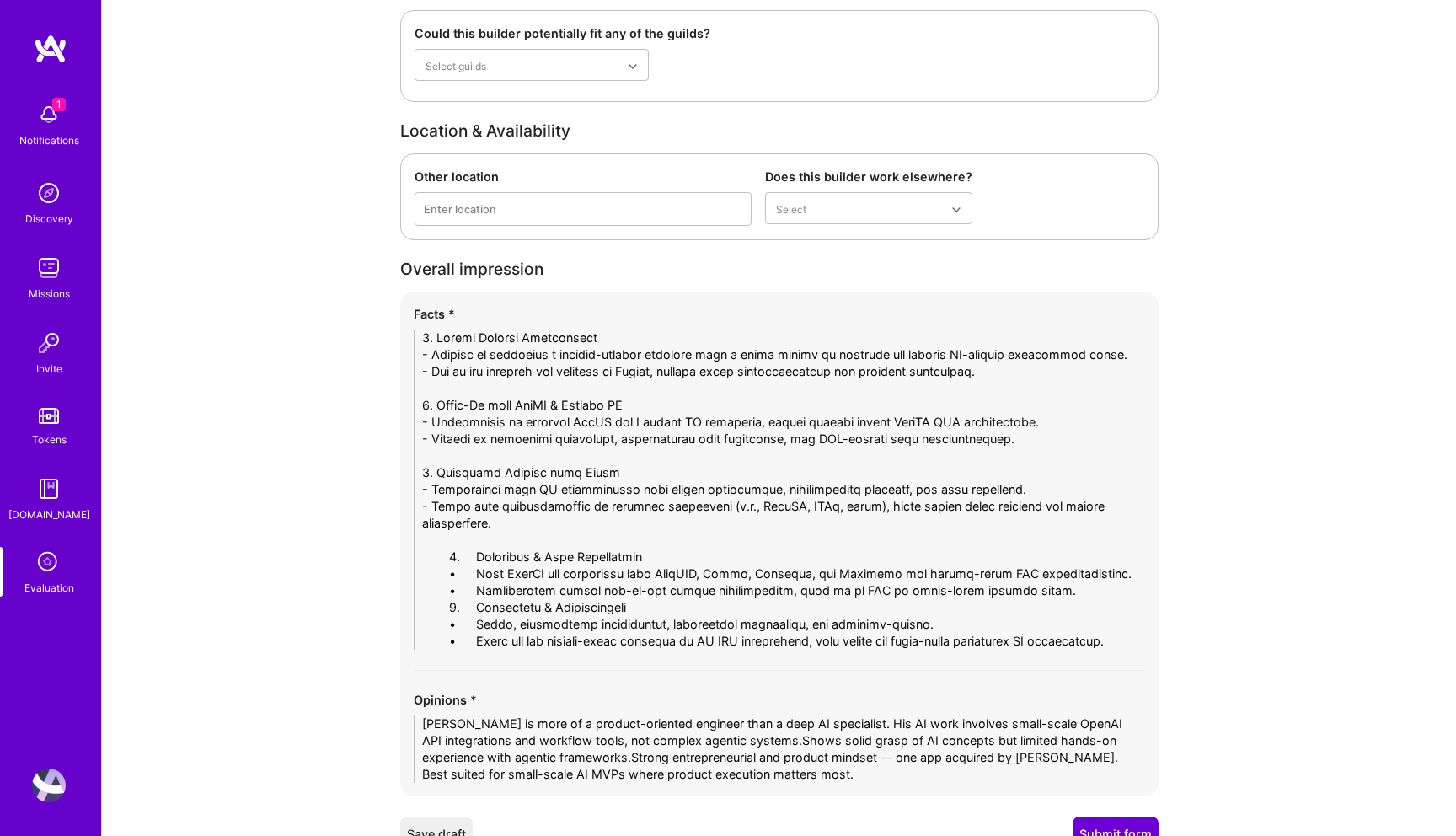
scroll to position [3346, 0]
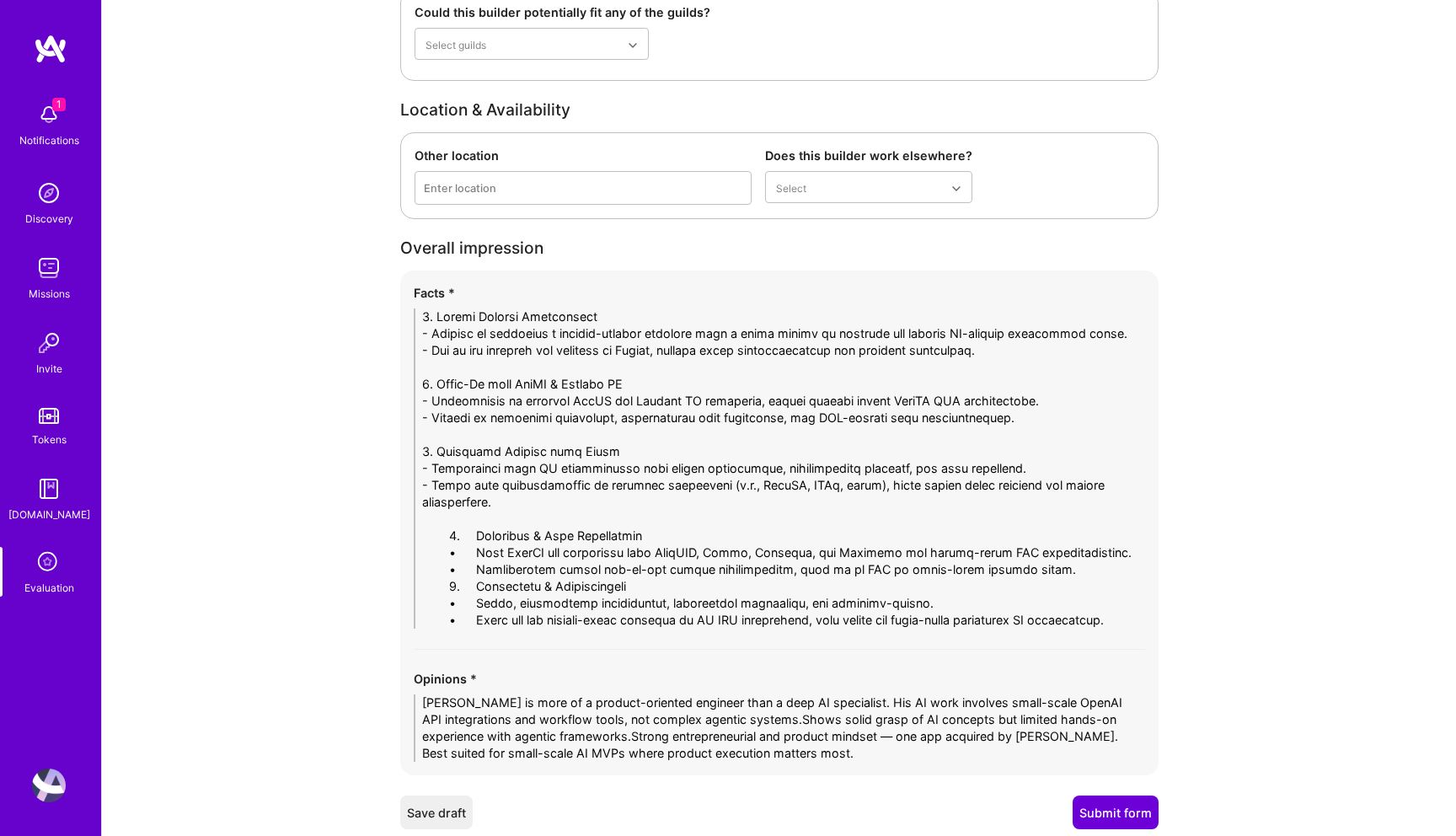
drag, startPoint x: 472, startPoint y: 518, endPoint x: 375, endPoint y: 518, distance: 97.0
drag, startPoint x: 476, startPoint y: 536, endPoint x: 326, endPoint y: 536, distance: 150.0
click at [455, 537] on textarea at bounding box center [780, 468] width 731 height 320
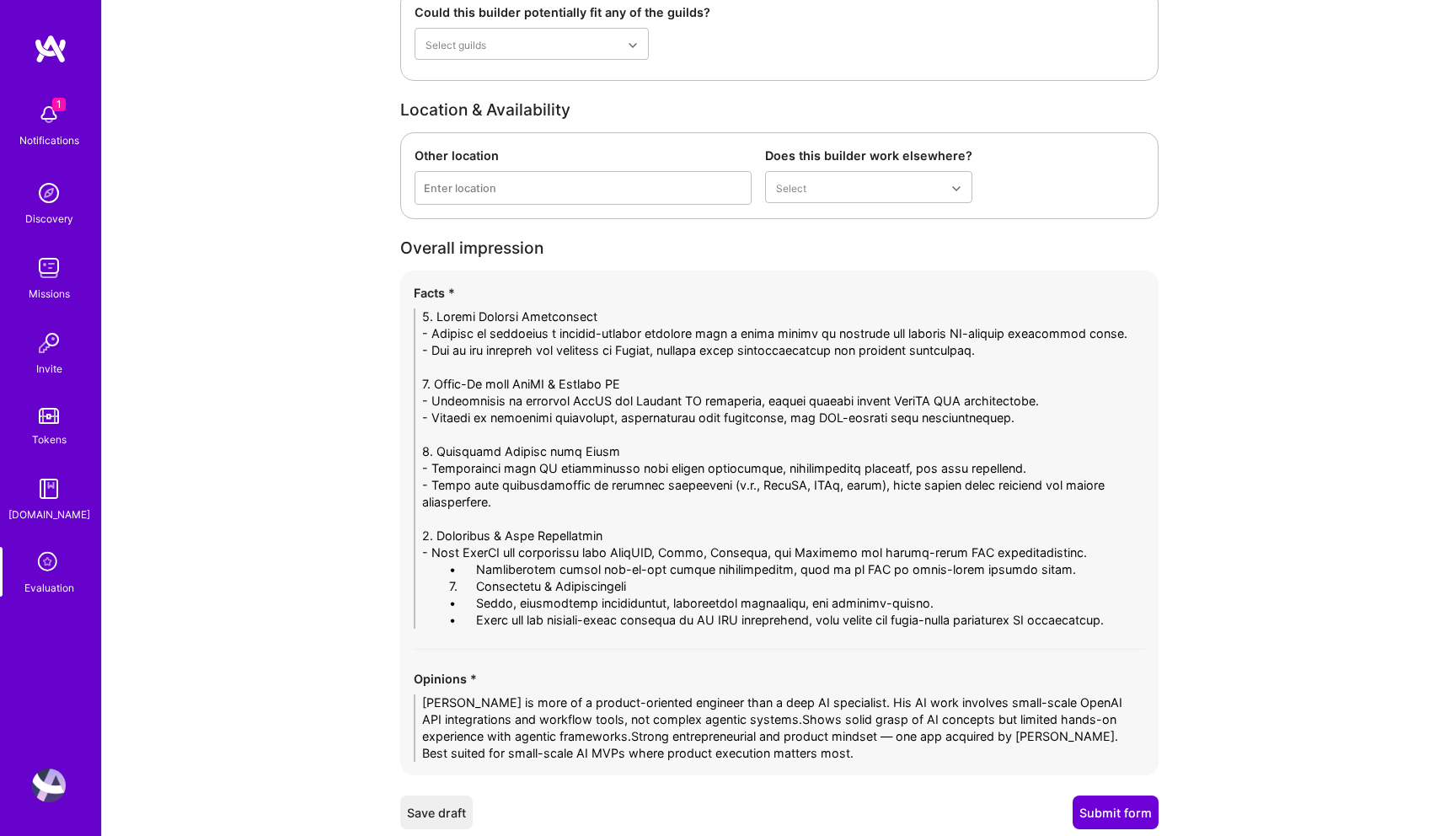
click at [455, 537] on textarea at bounding box center [780, 468] width 731 height 320
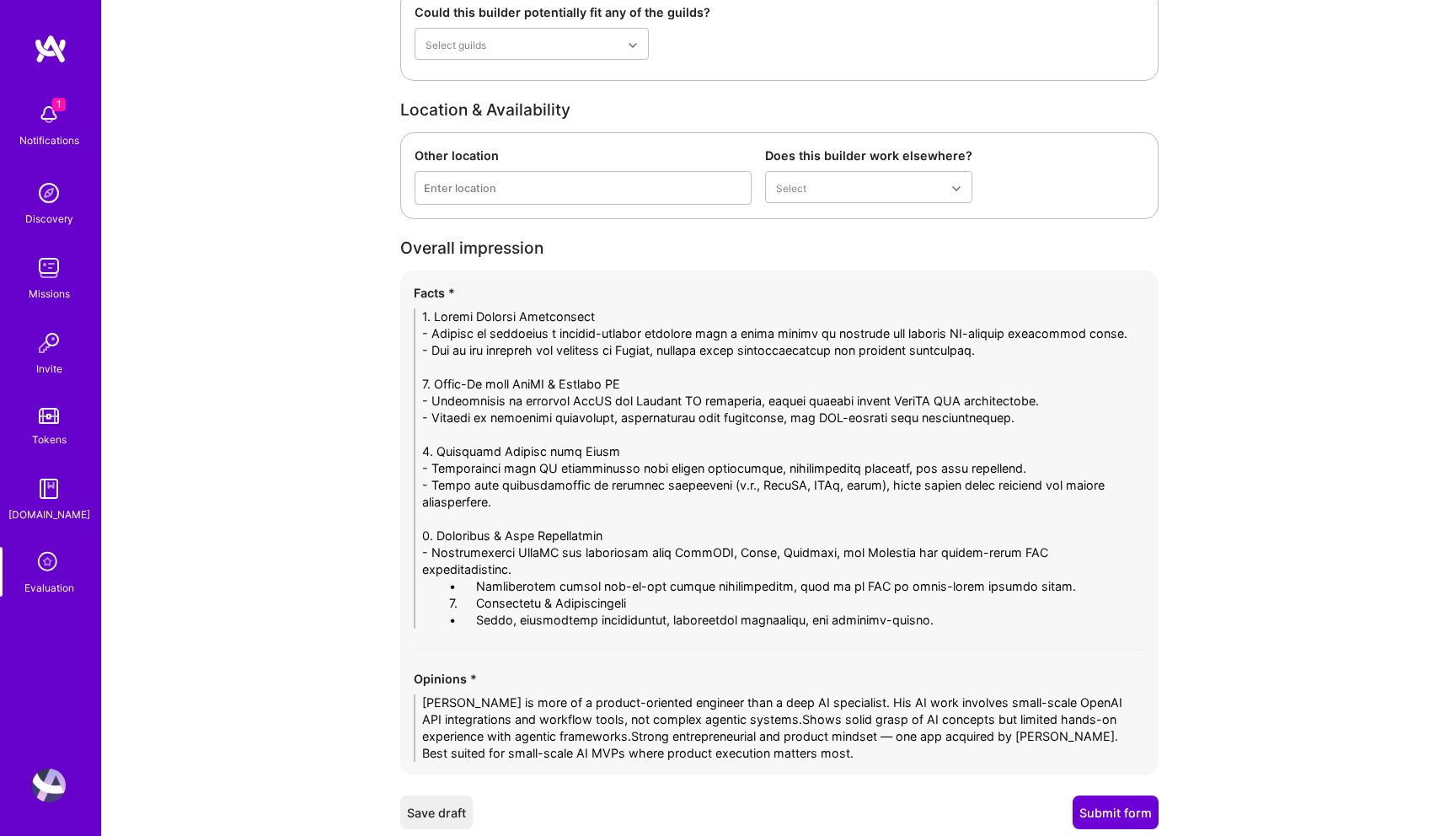
drag, startPoint x: 475, startPoint y: 554, endPoint x: 348, endPoint y: 554, distance: 127.0
click at [1029, 560] on textarea at bounding box center [780, 468] width 731 height 320
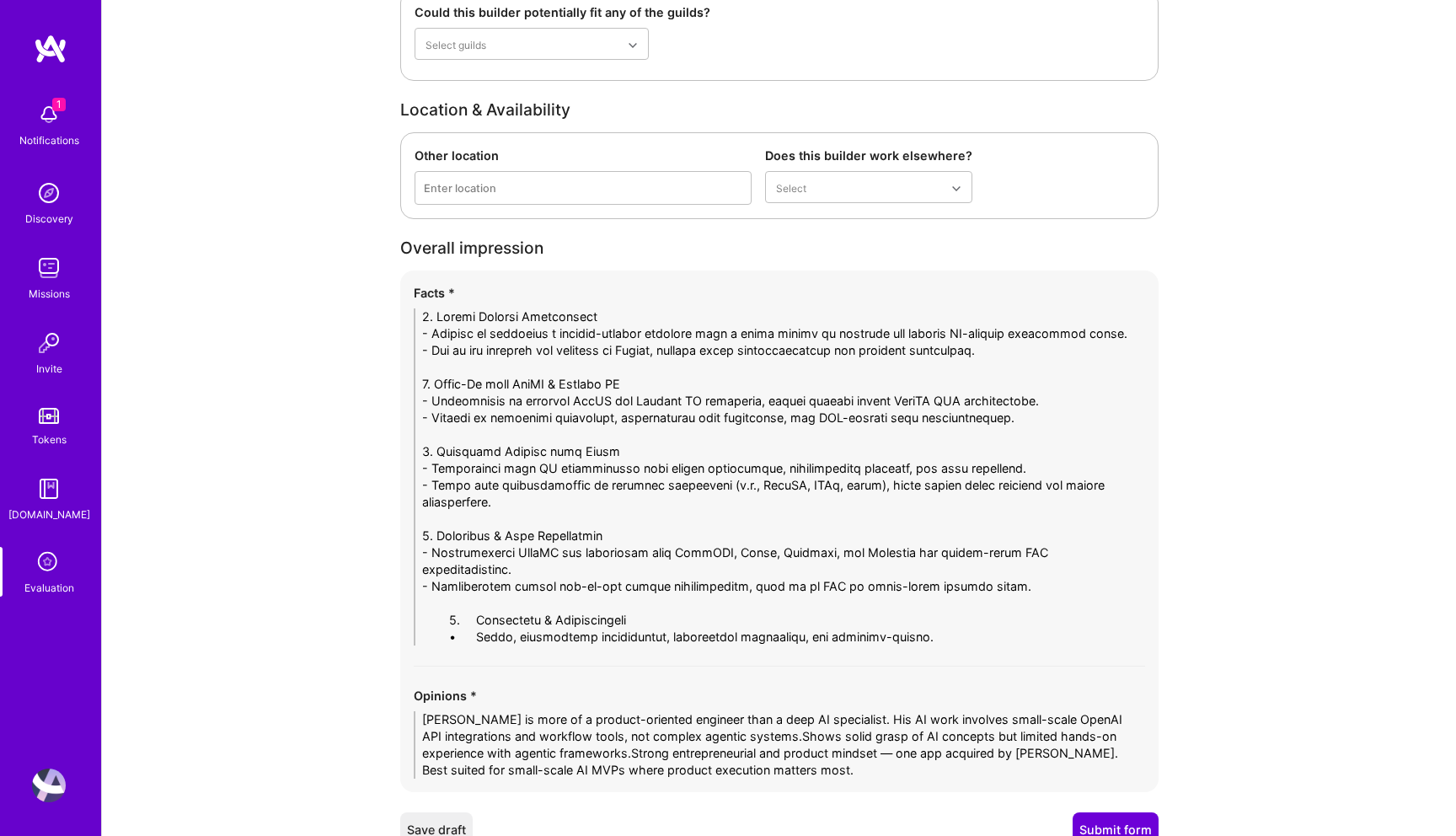
drag, startPoint x: 474, startPoint y: 588, endPoint x: 373, endPoint y: 588, distance: 101.0
drag, startPoint x: 477, startPoint y: 604, endPoint x: 367, endPoint y: 604, distance: 110.0
drag, startPoint x: 476, startPoint y: 619, endPoint x: 367, endPoint y: 619, distance: 109.0
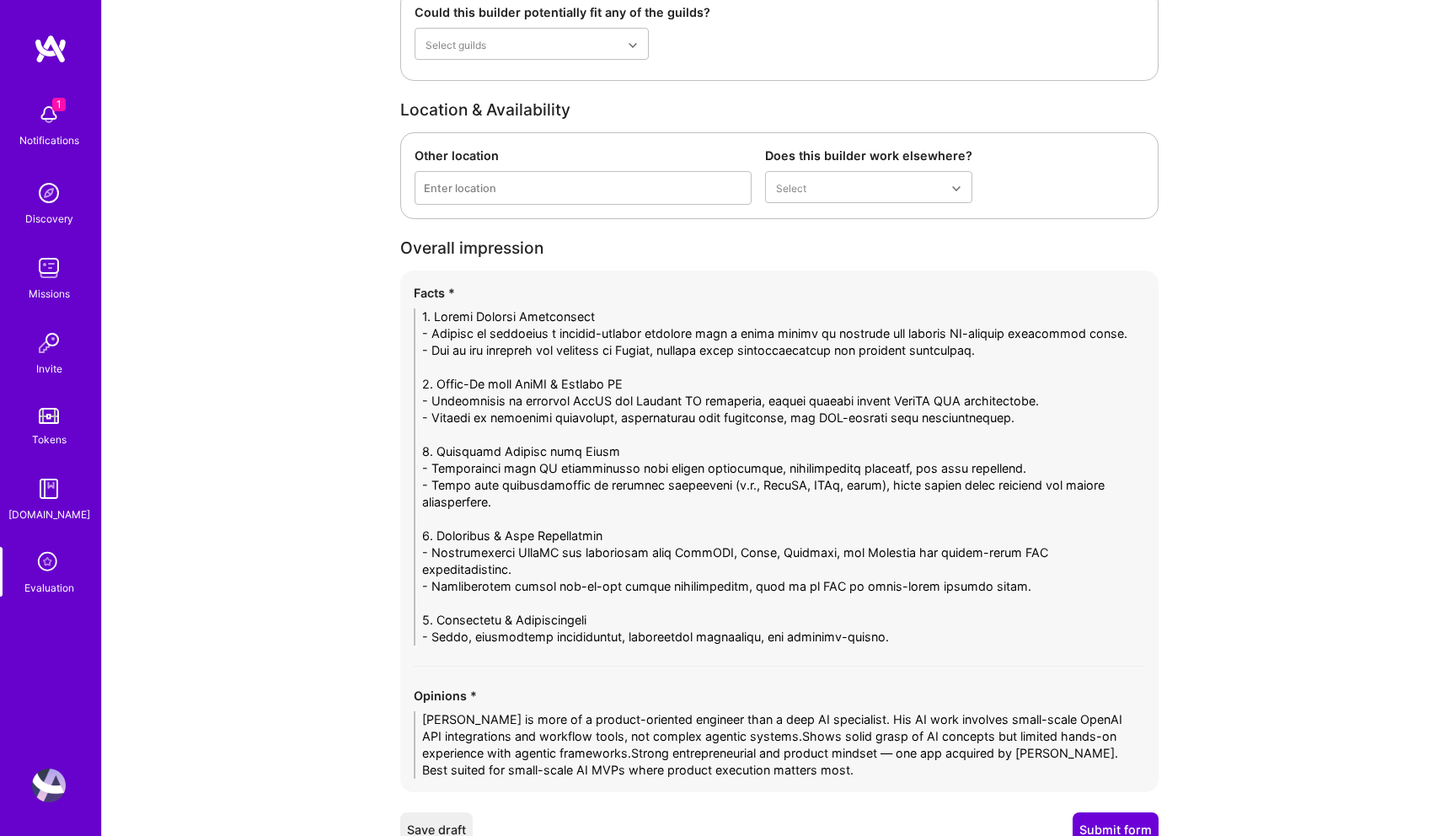
click at [498, 616] on textarea at bounding box center [780, 477] width 731 height 337
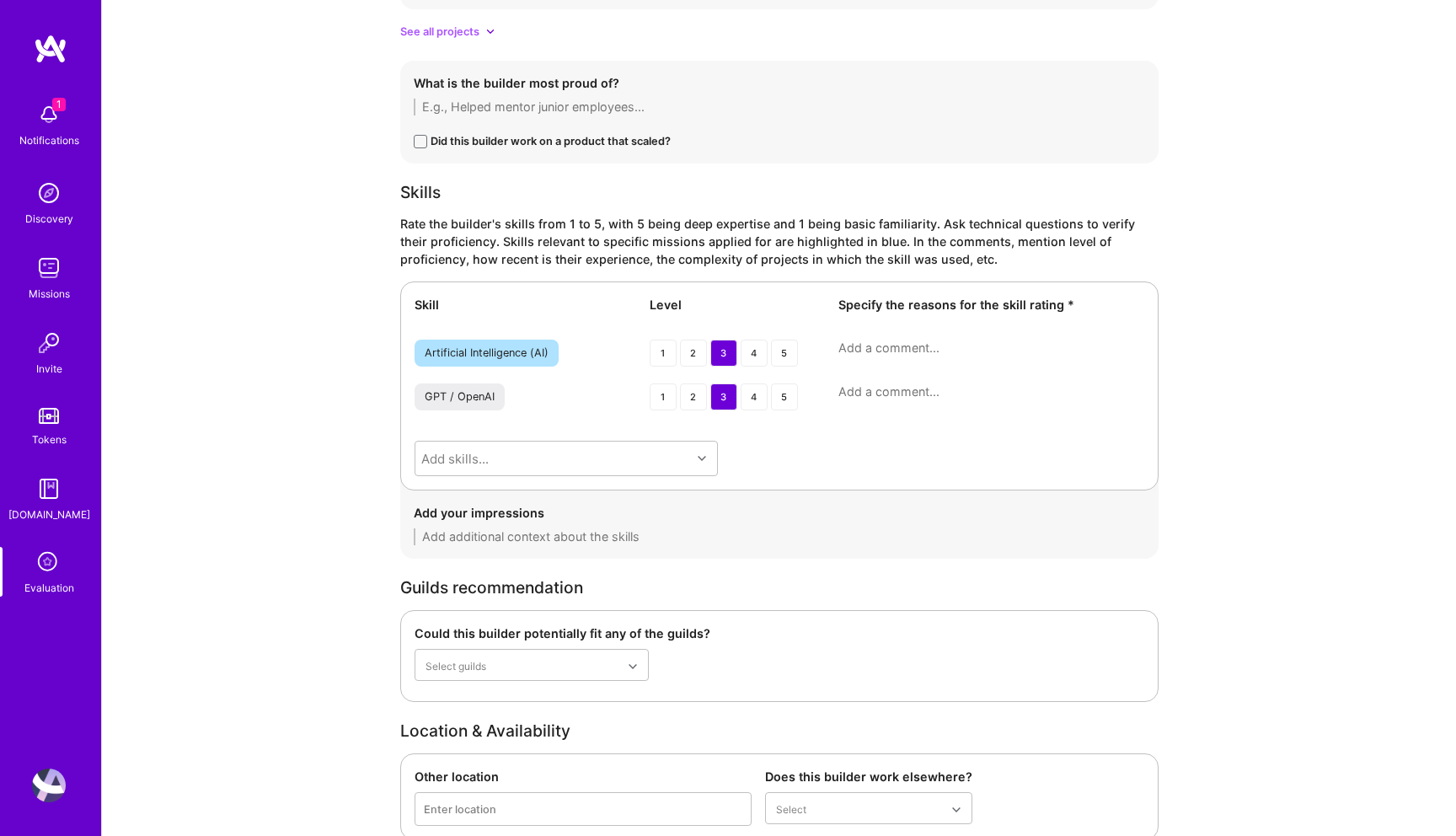
scroll to position [2737, 0]
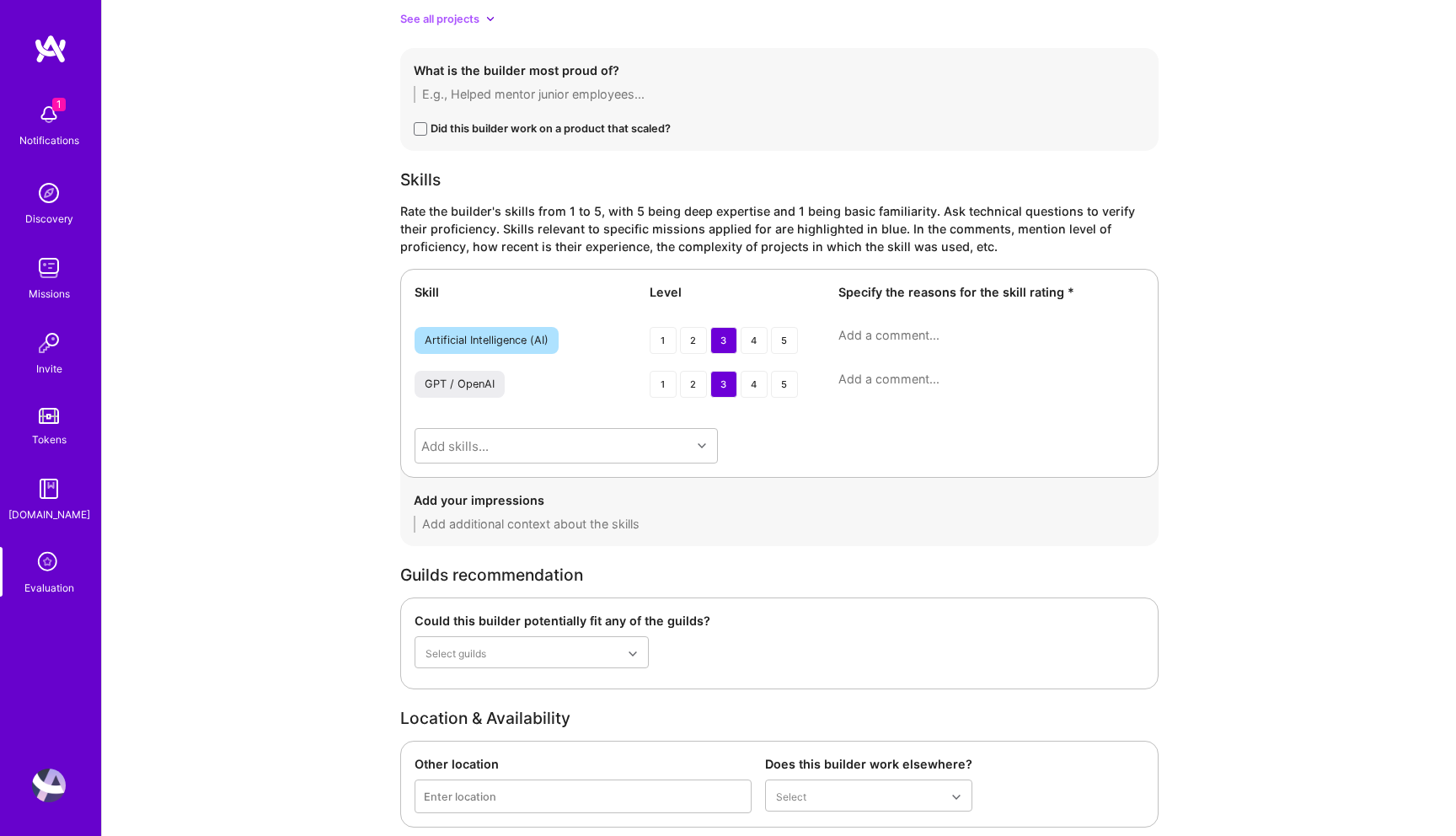
type textarea "1. Strong Product Orientation - Michael is primarily a product-focused engineer…"
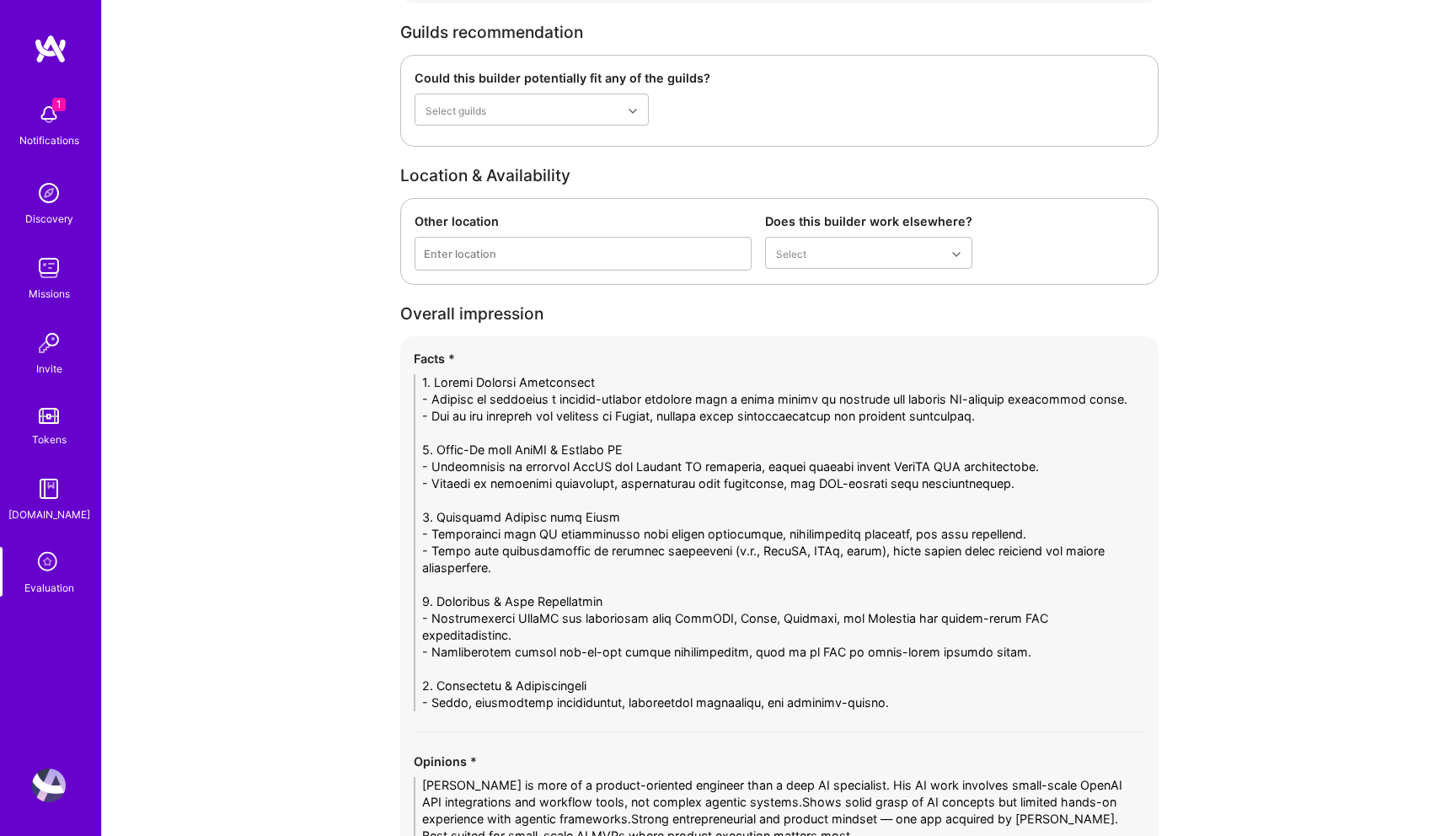
scroll to position [2878, 0]
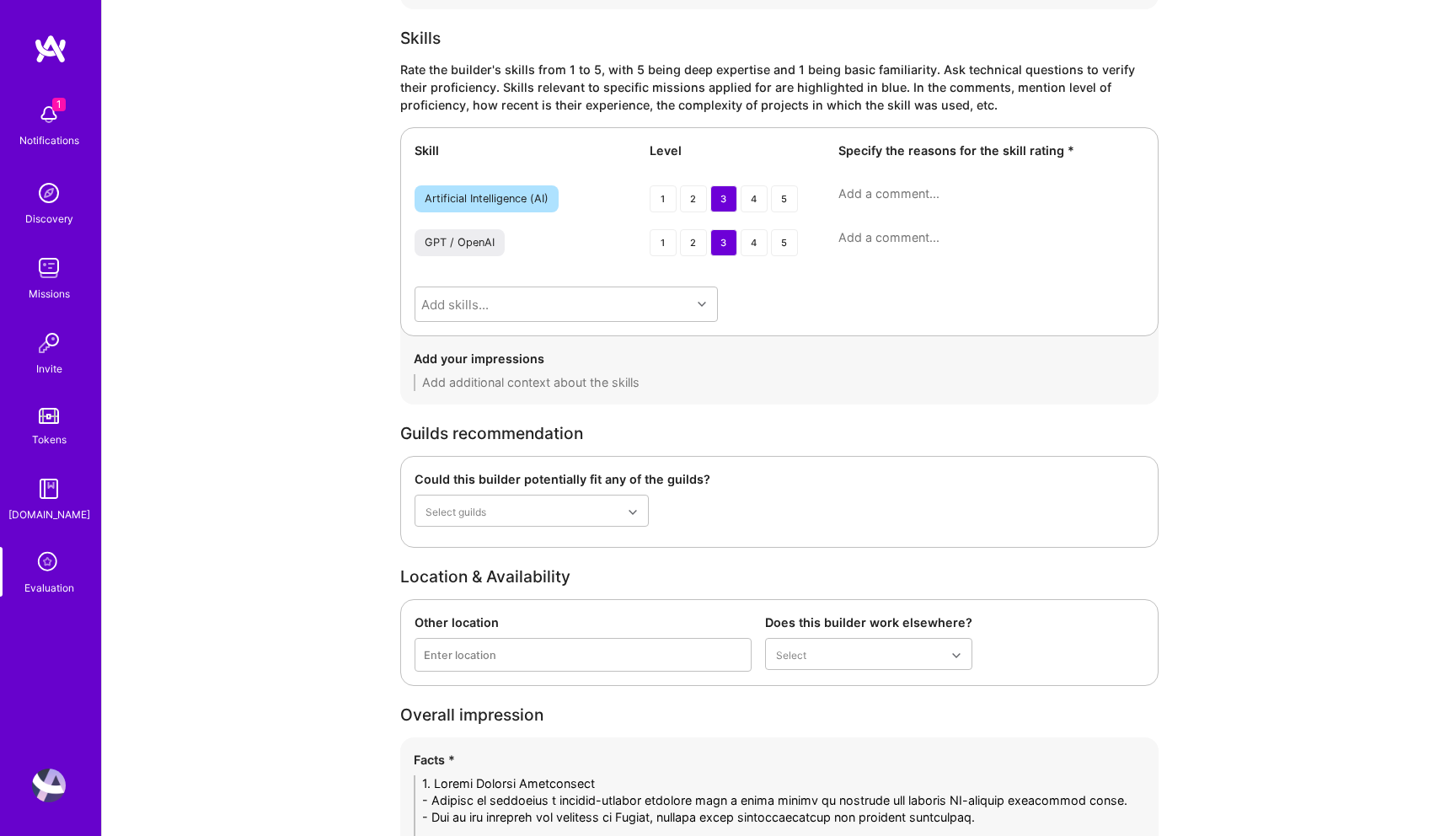
click at [879, 185] on textarea at bounding box center [991, 194] width 306 height 17
paste textarea "Has strong understanding of GenAI and Agentic AI concepts, mostly applied to wo…"
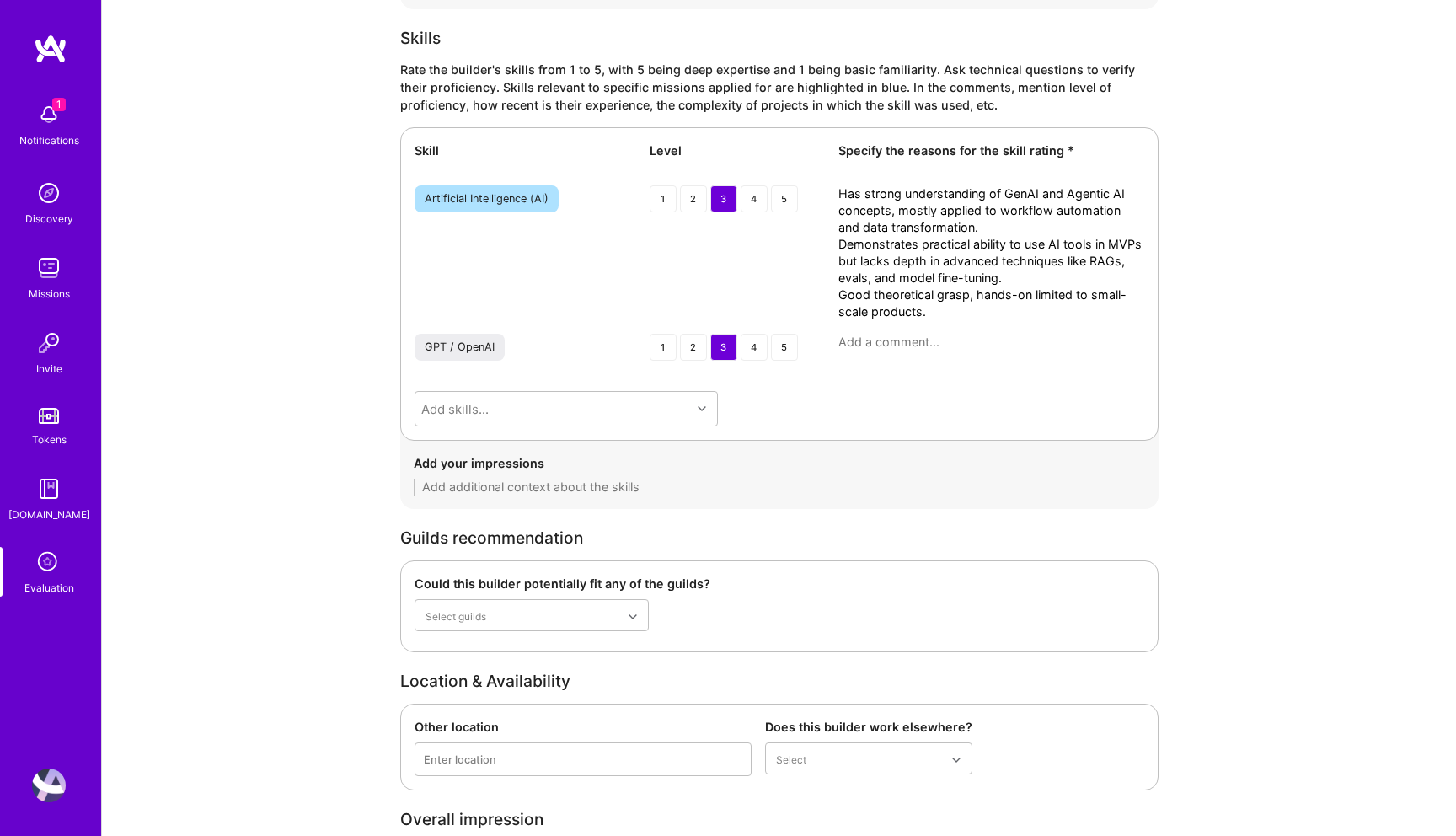
scroll to position [0, 0]
type textarea "Has strong understanding of GenAI and Agentic AI concepts, mostly applied to wo…"
click at [927, 334] on textarea at bounding box center [991, 343] width 306 height 17
paste textarea "Proficient with OpenAI API integrations using Python and FastAPI for automation…"
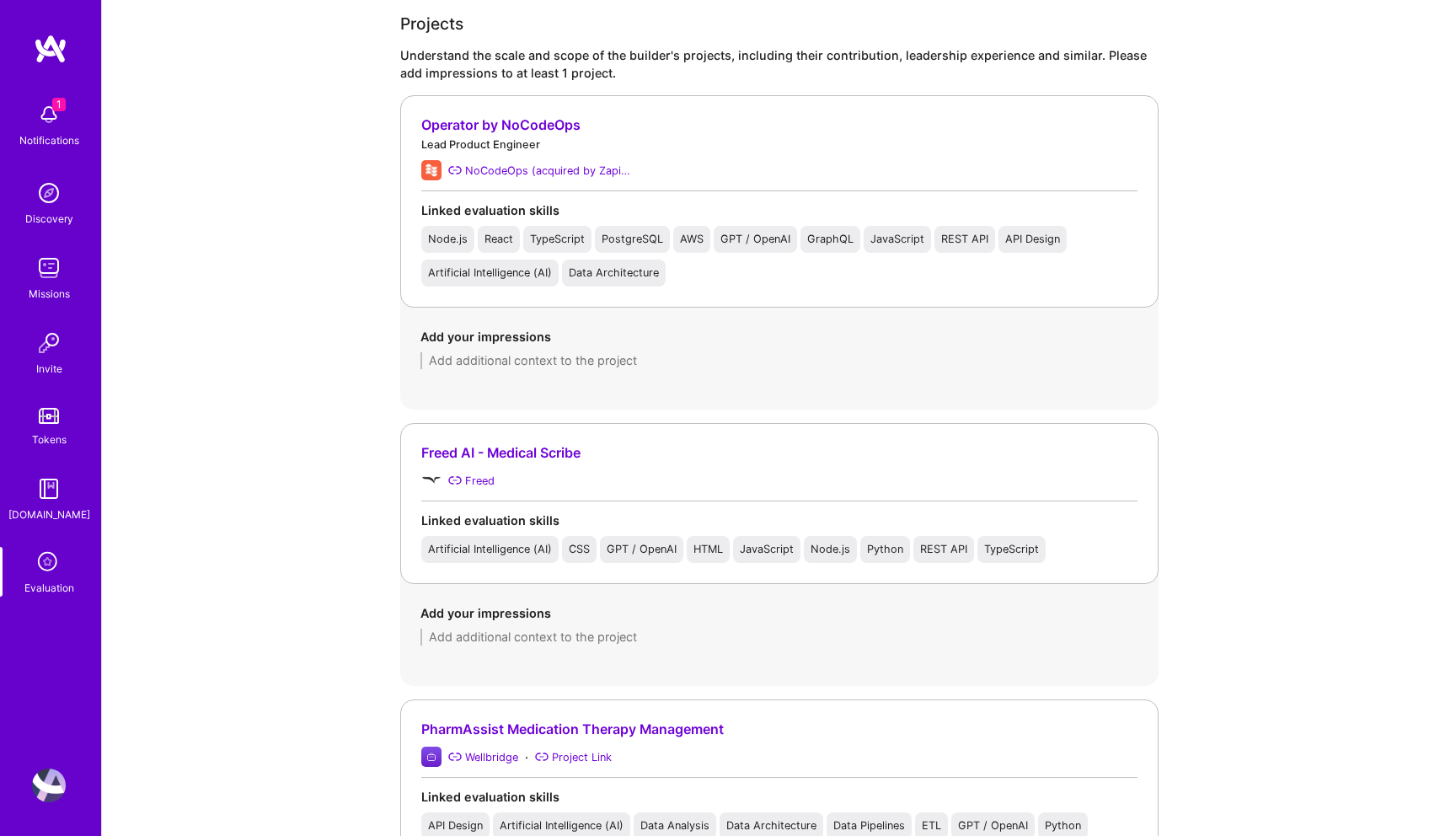
scroll to position [1504, 0]
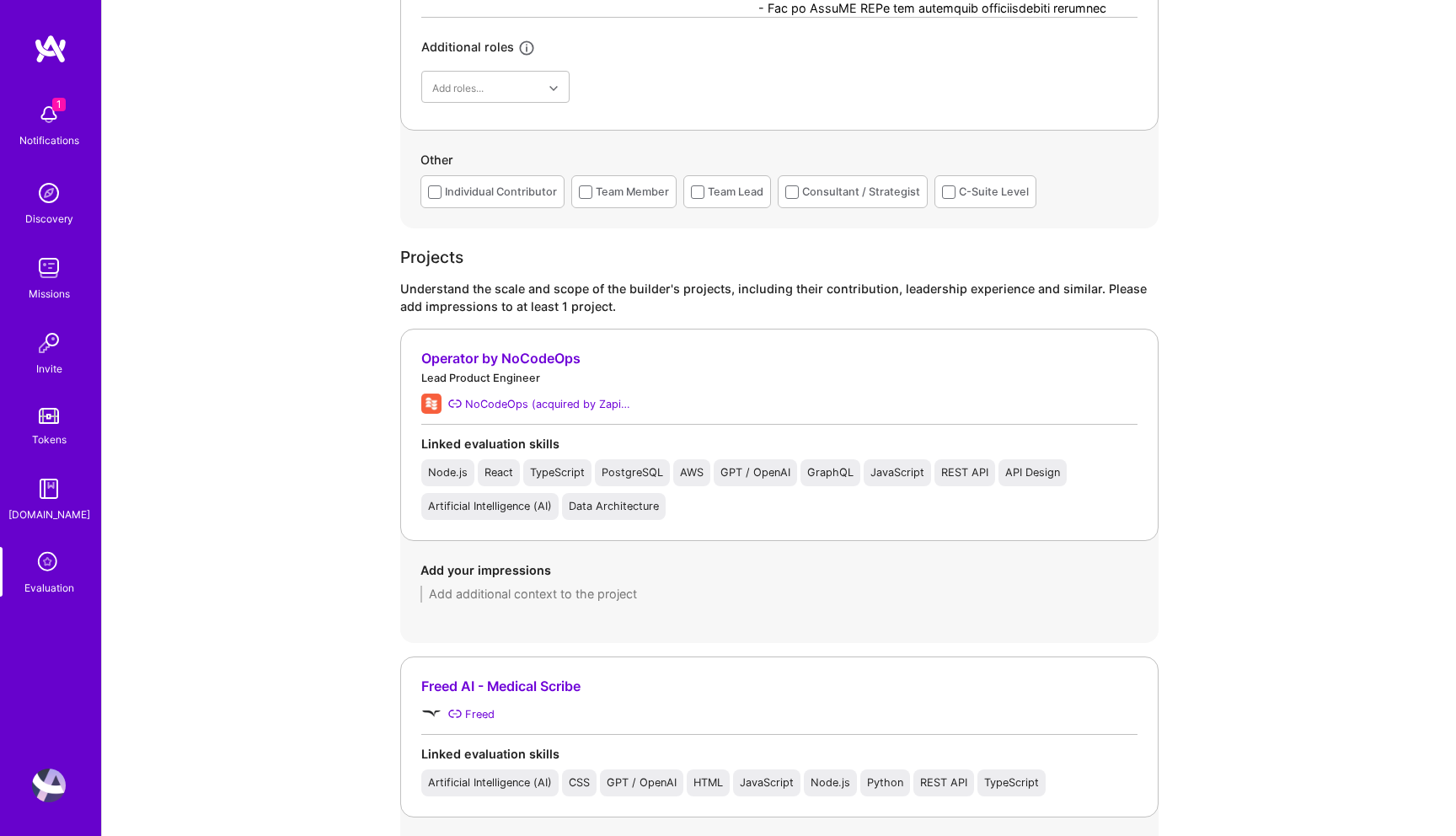
type textarea "Proficient with OpenAI API integrations using Python and FastAPI for automation…"
click at [499, 586] on textarea at bounding box center [780, 594] width 718 height 17
paste textarea "Led development of Operator, a workflow automation tool later acquired by Zapie…"
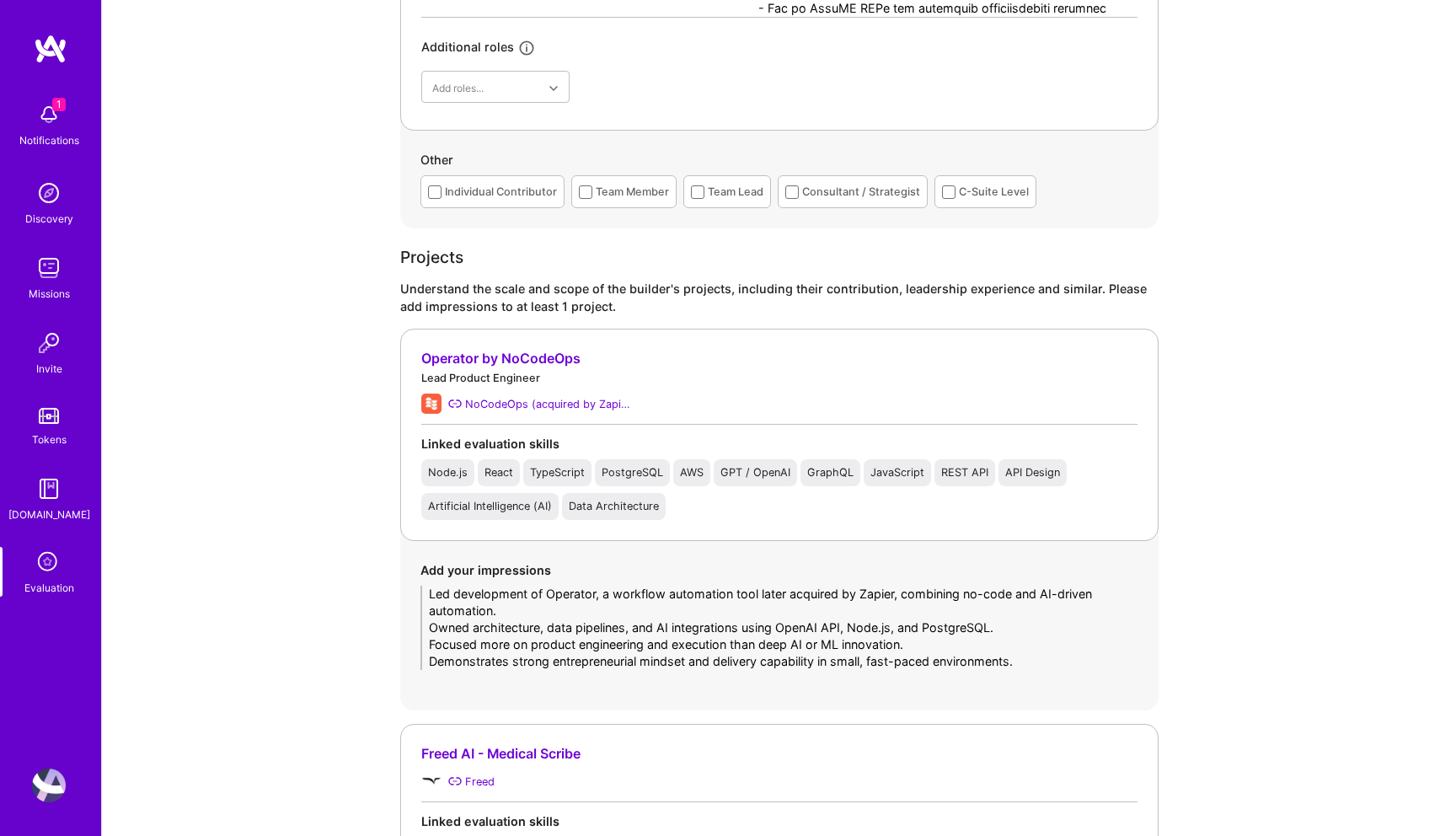
click at [430, 610] on textarea "Led development of Operator, a workflow automation tool later acquired by Zapie…" at bounding box center [780, 628] width 718 height 85
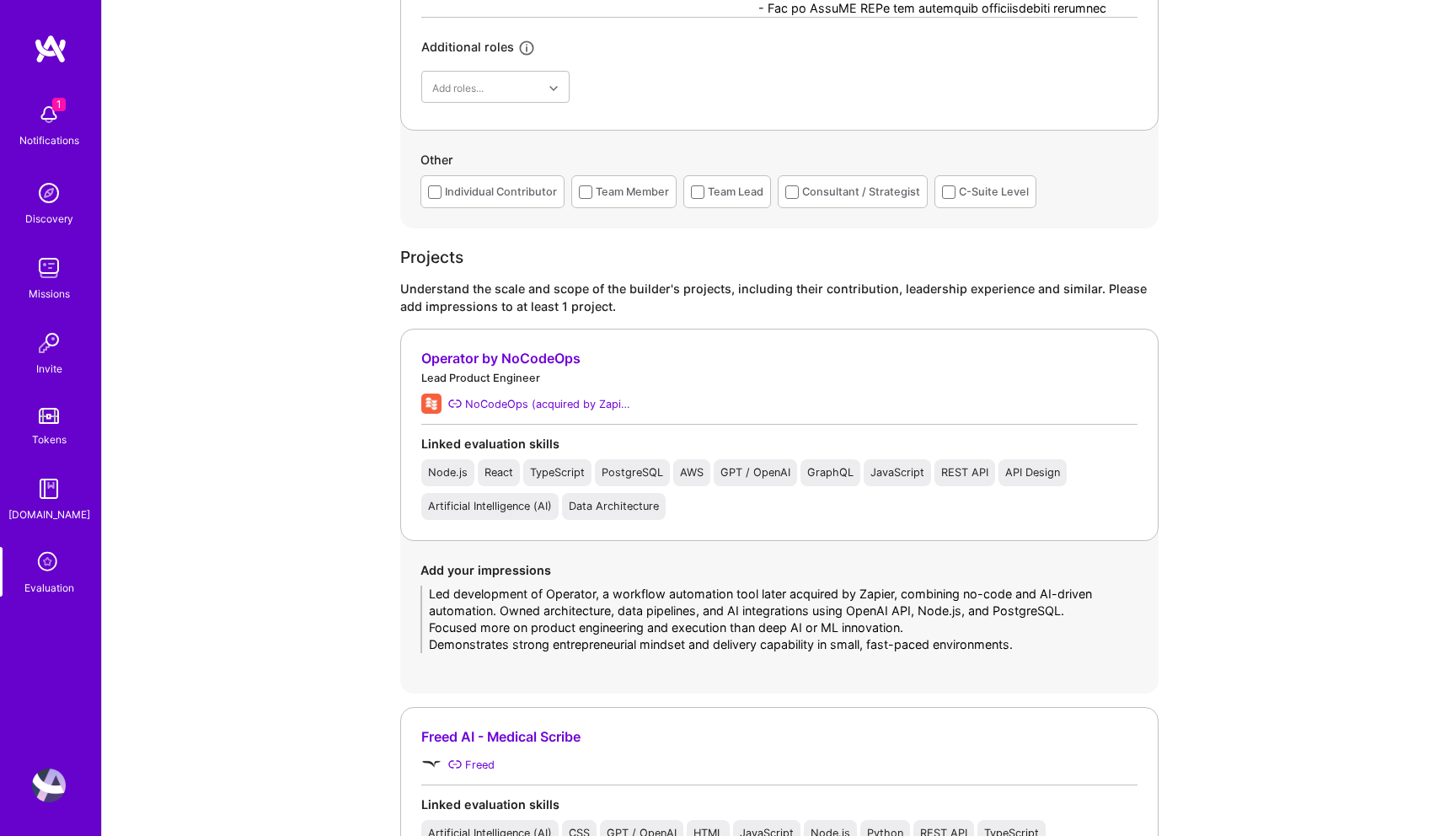
click at [427, 625] on textarea "Led development of Operator, a workflow automation tool later acquired by Zapie…" at bounding box center [780, 619] width 718 height 67
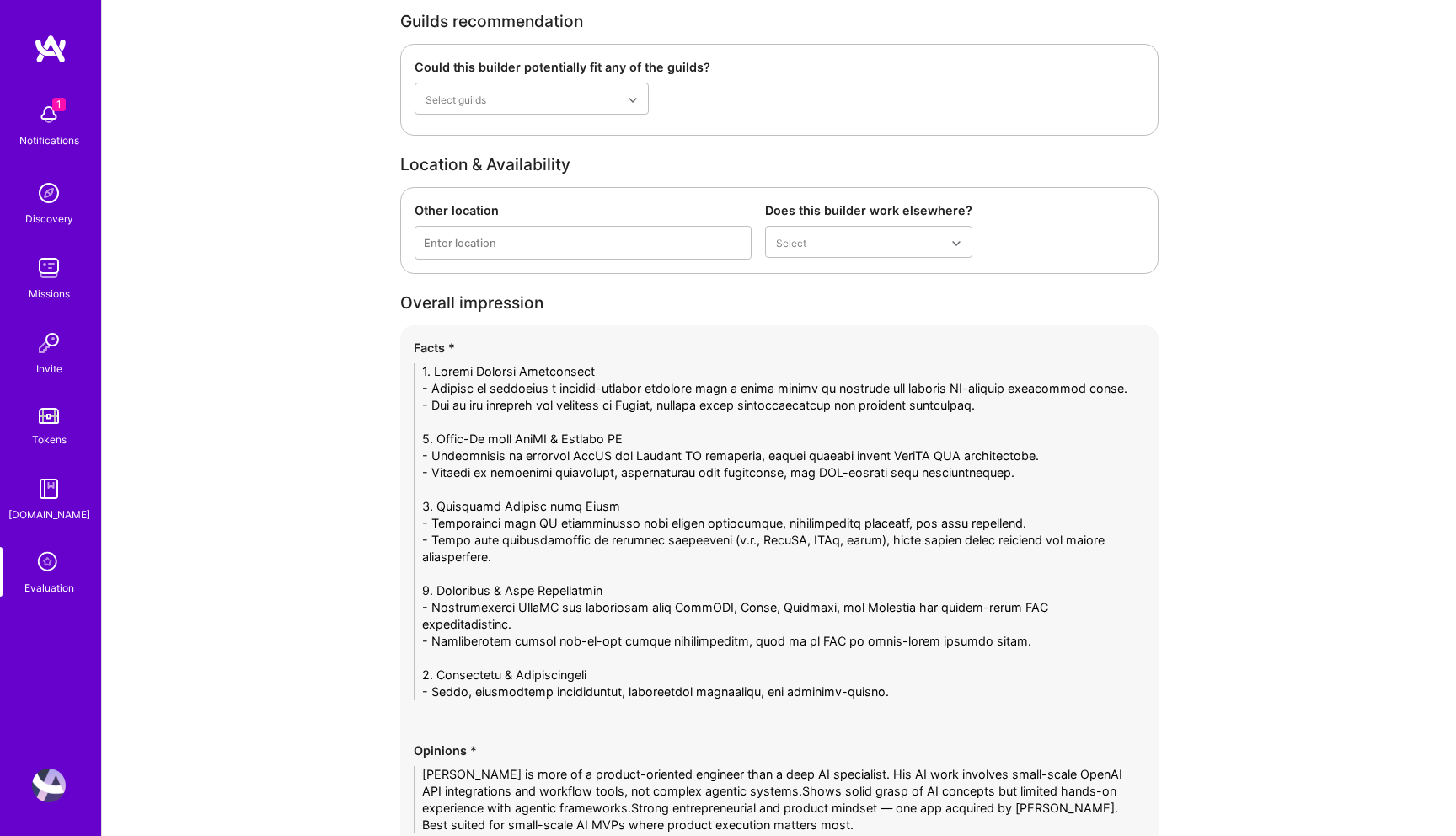
scroll to position [3659, 0]
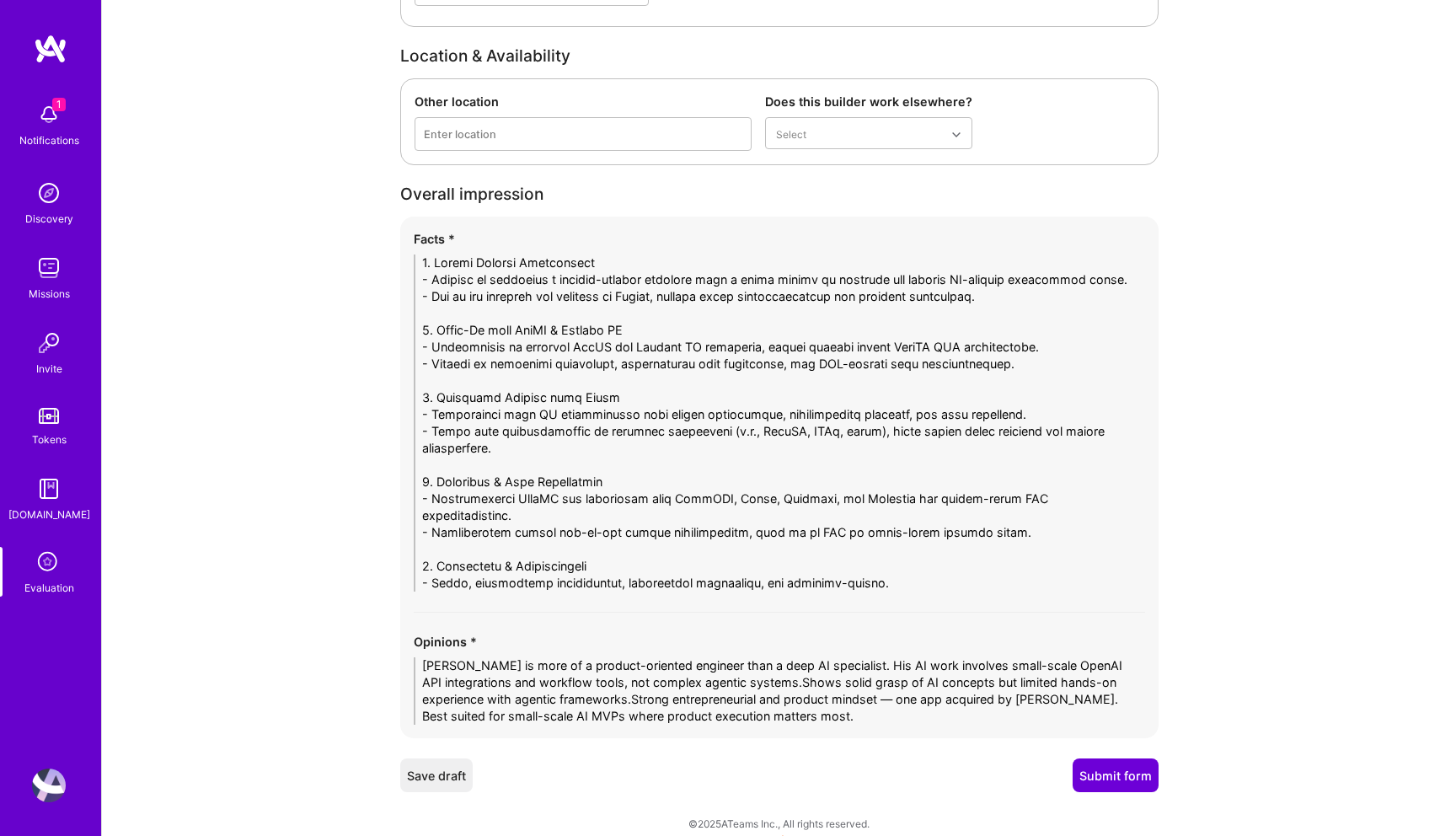
type textarea "Led development of Operator, a workflow automation tool later acquired by Zapie…"
click at [1109, 758] on button "Submit form" at bounding box center [1116, 775] width 86 height 34
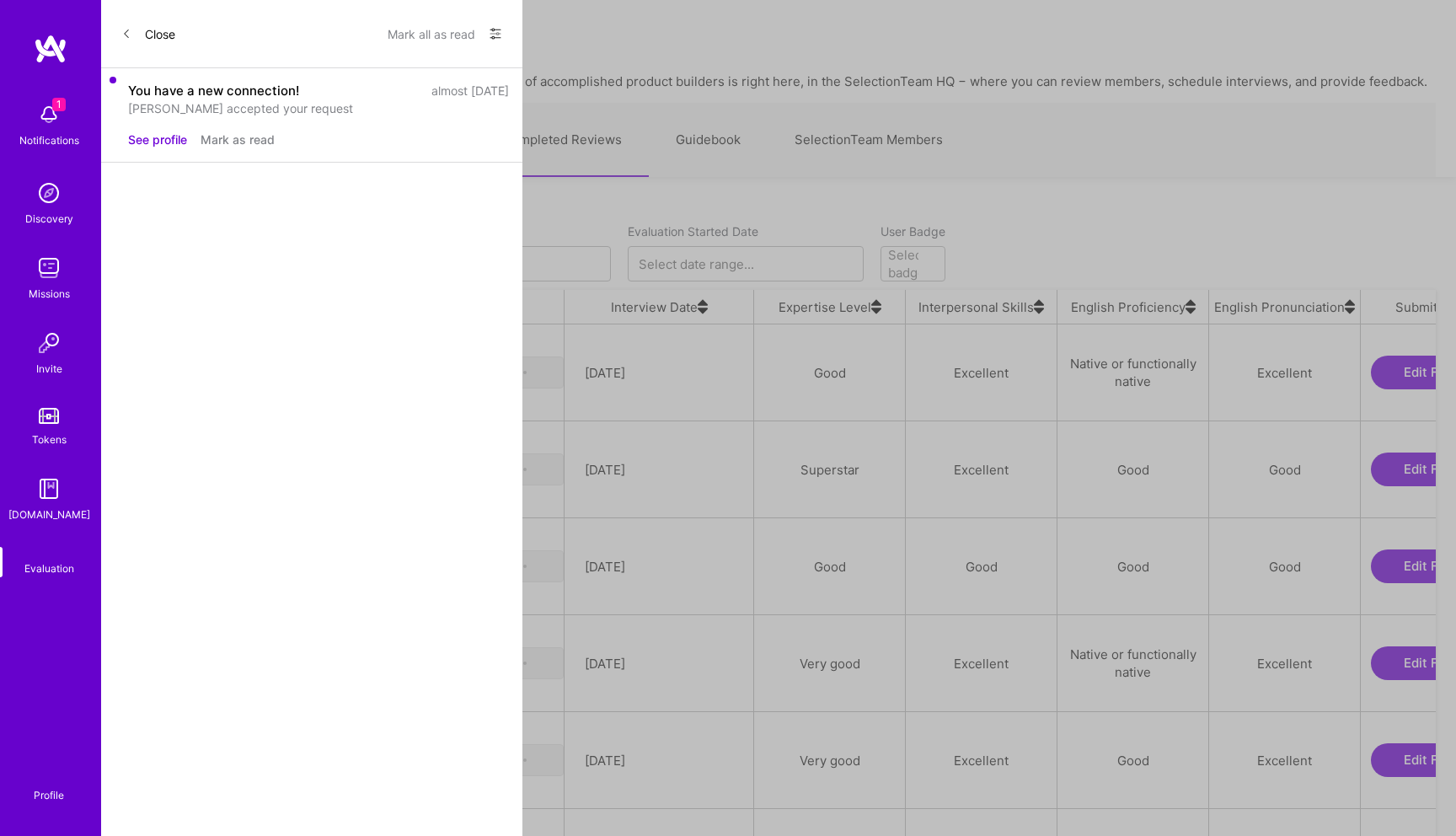
scroll to position [659, 1314]
click at [239, 361] on div "[PERSON_NAME]" at bounding box center [193, 371] width 103 height 20
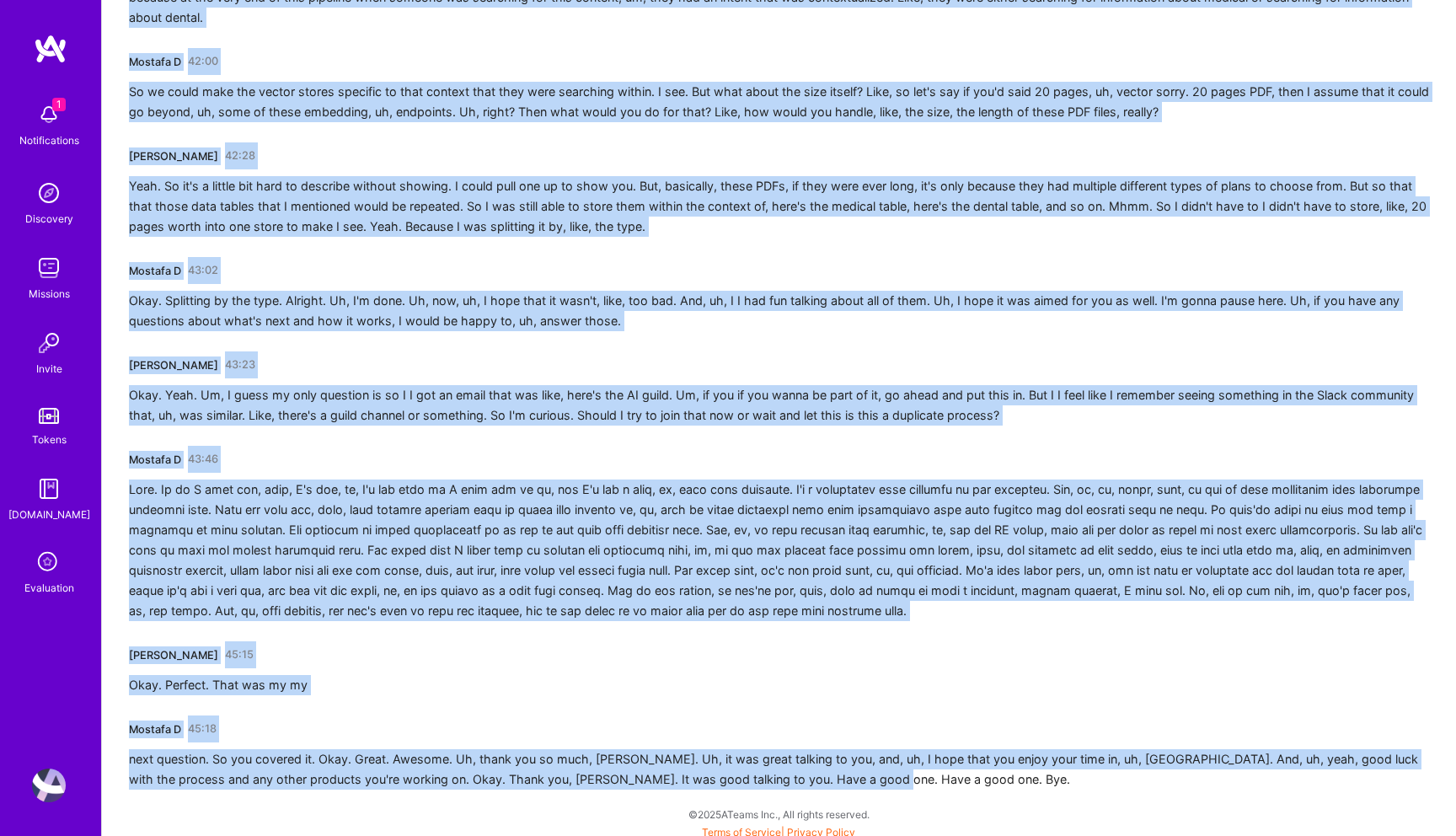
scroll to position [8135, 0]
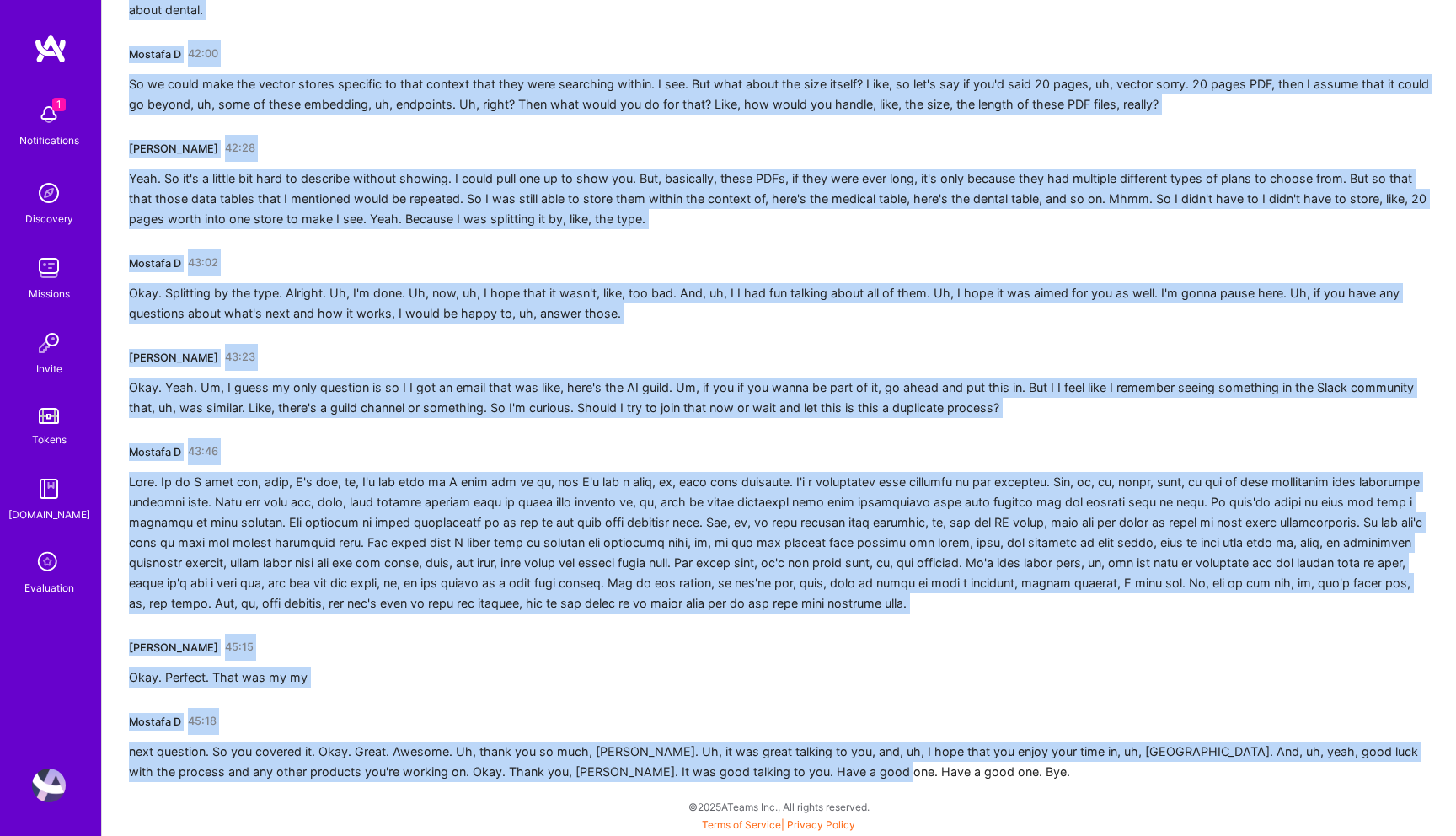
drag, startPoint x: 129, startPoint y: 298, endPoint x: 204, endPoint y: 835, distance: 542.2
copy div "Mostafa D 01:02 Hello? Hey, [PERSON_NAME]. How's it going? Hi, [PERSON_NAME]. I…"
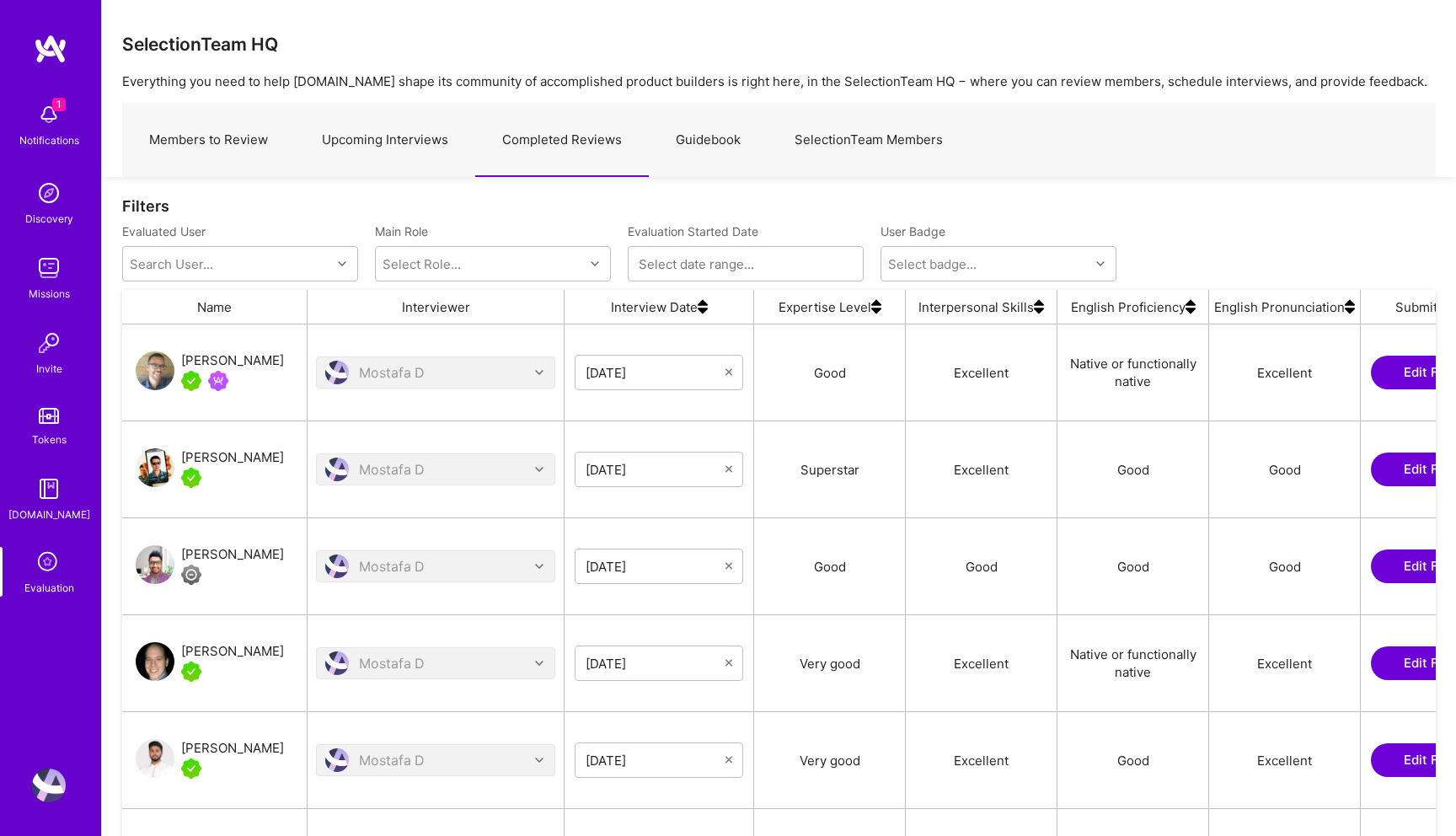
scroll to position [659, 1314]
click at [402, 136] on link "Upcoming Interviews" at bounding box center [385, 140] width 180 height 73
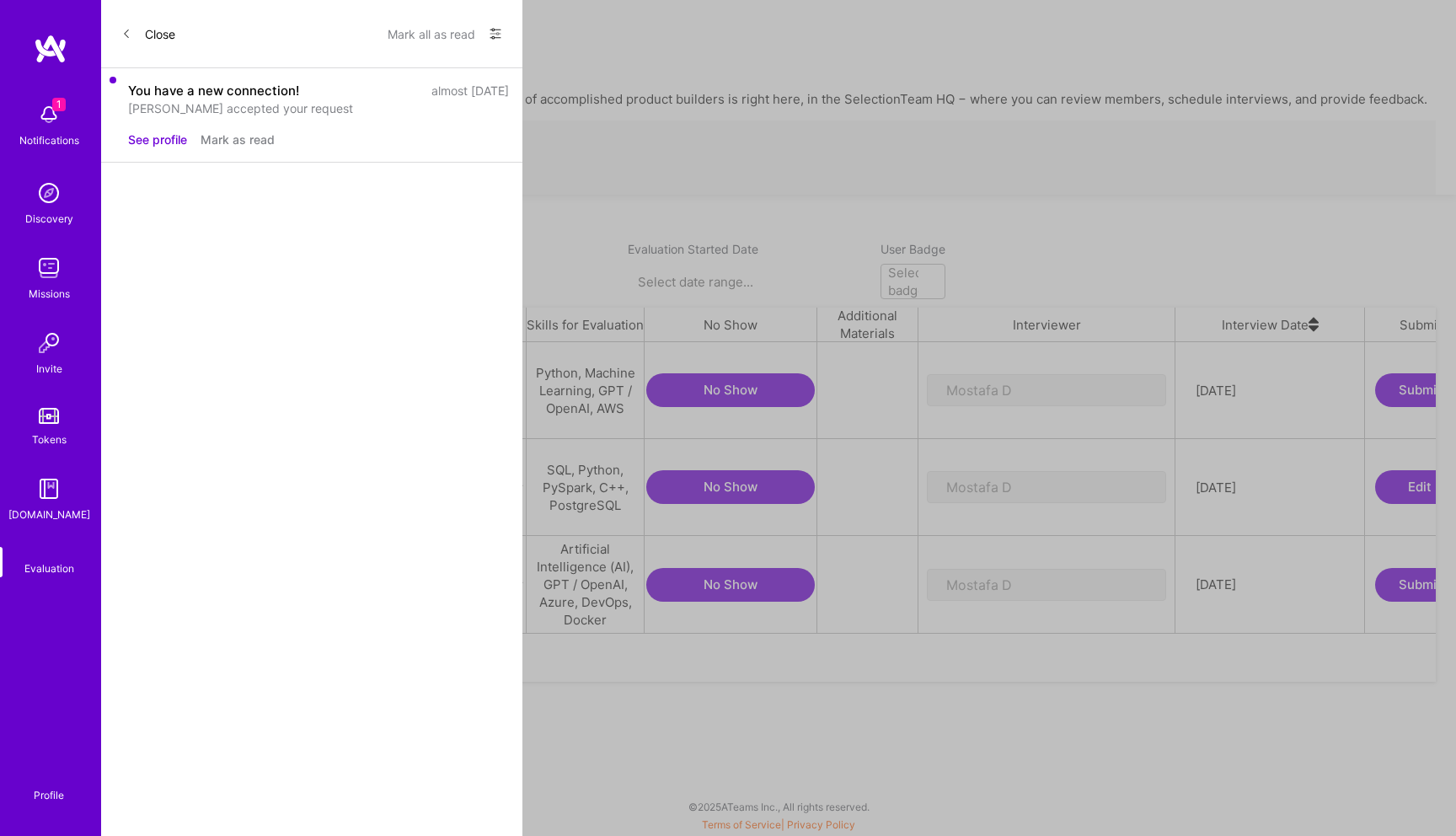
scroll to position [1, 1]
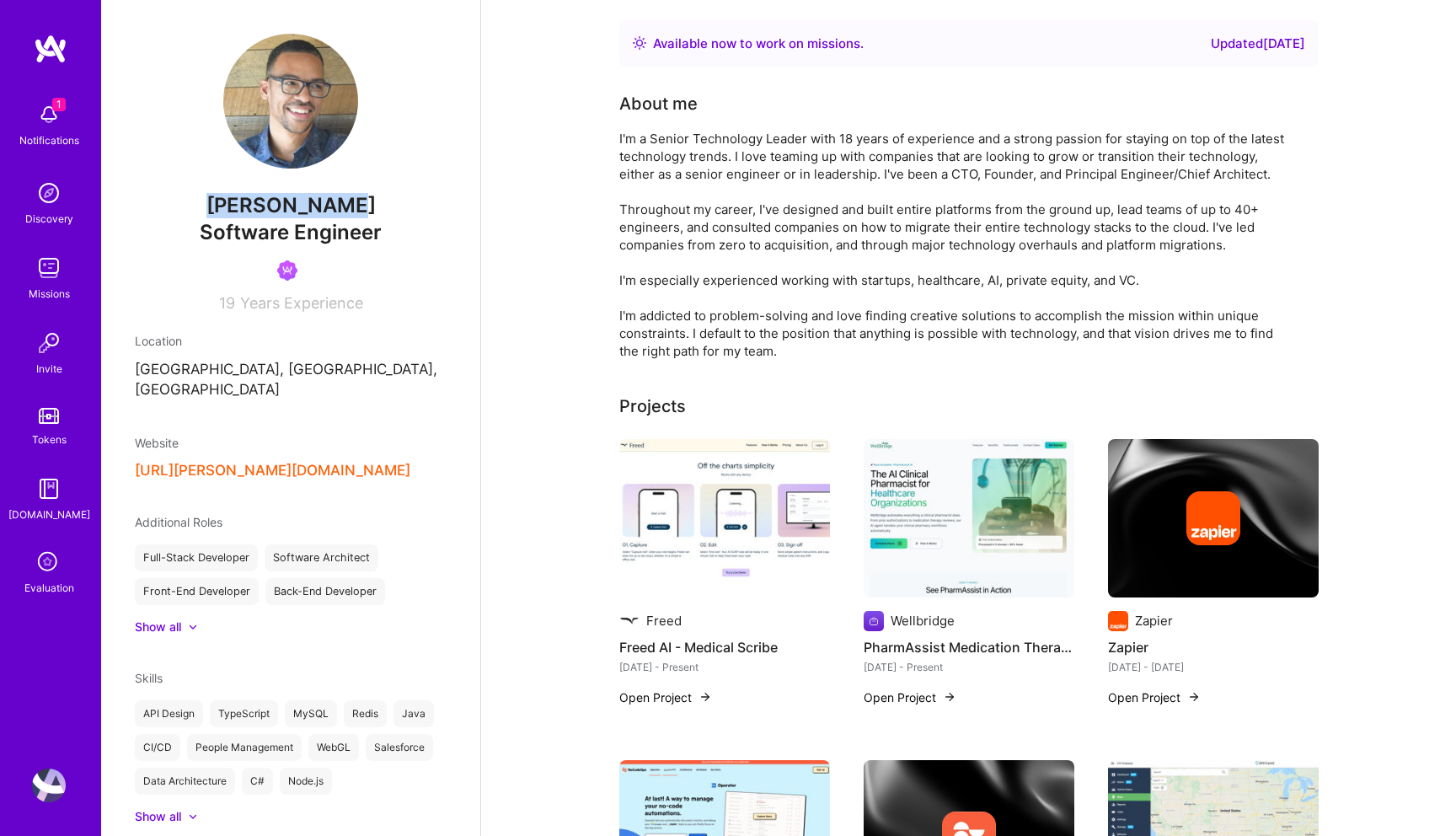
click at [228, 198] on span "[PERSON_NAME]" at bounding box center [290, 205] width 311 height 25
click at [357, 202] on span "[PERSON_NAME]" at bounding box center [290, 205] width 311 height 25
drag, startPoint x: 357, startPoint y: 201, endPoint x: 185, endPoint y: 201, distance: 172.0
click at [185, 201] on span "[PERSON_NAME]" at bounding box center [290, 205] width 311 height 25
copy span "[PERSON_NAME]"
